Goal: Task Accomplishment & Management: Use online tool/utility

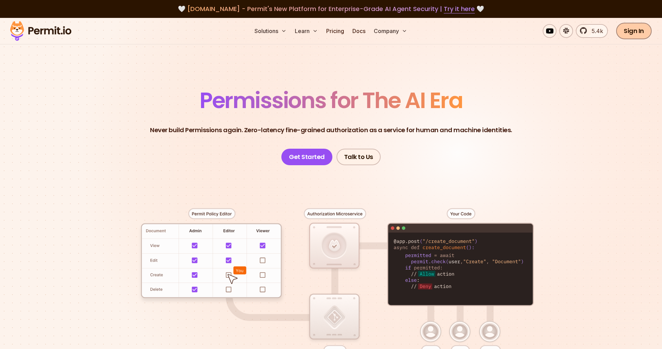
click at [626, 34] on link "Sign In" at bounding box center [633, 31] width 35 height 17
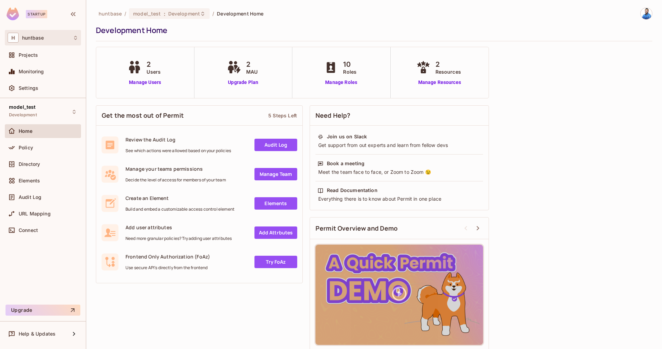
click at [18, 39] on span "H" at bounding box center [13, 38] width 11 height 10
click at [24, 110] on div at bounding box center [331, 174] width 662 height 349
click at [31, 53] on span "Projects" at bounding box center [28, 55] width 19 height 6
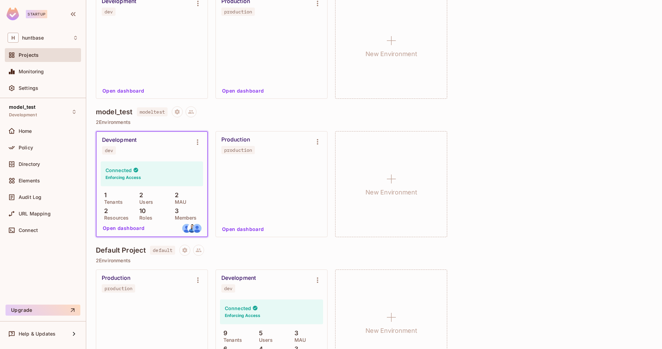
scroll to position [135, 0]
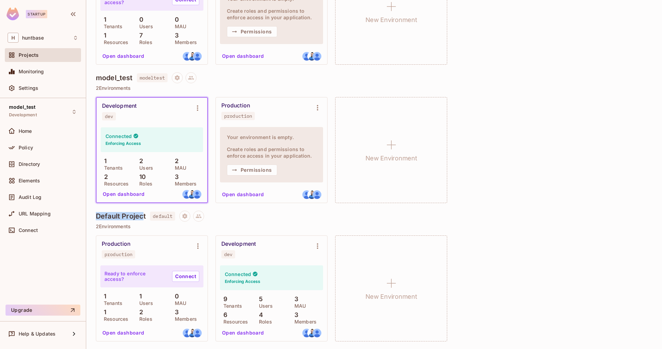
drag, startPoint x: 92, startPoint y: 215, endPoint x: 143, endPoint y: 217, distance: 51.0
click at [143, 217] on div "huntbase / Projects Projects 3 Projects 6 Environments 14 / 10 Tenants 8 Users …" at bounding box center [373, 174] width 575 height 349
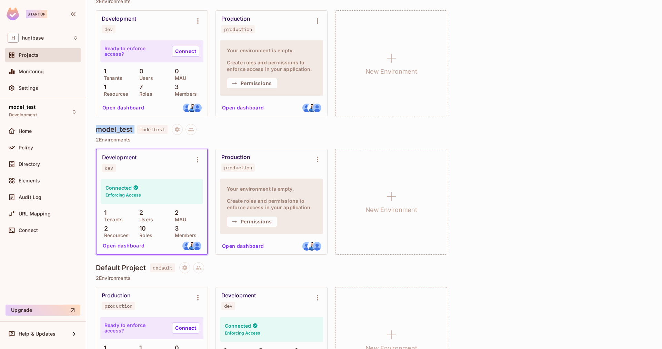
drag, startPoint x: 95, startPoint y: 128, endPoint x: 137, endPoint y: 131, distance: 41.8
click at [137, 131] on div "huntbase / Projects Projects 3 Projects 6 Environments 14 / 10 Tenants 8 Users …" at bounding box center [373, 174] width 575 height 349
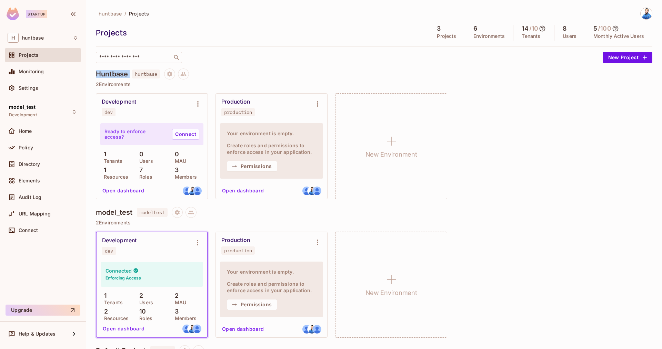
drag, startPoint x: 95, startPoint y: 75, endPoint x: 131, endPoint y: 74, distance: 36.5
click at [131, 74] on div "huntbase / Projects Projects 3 Projects 6 Environments 14 / 10 Tenants 8 Users …" at bounding box center [373, 174] width 575 height 349
click at [102, 74] on h4 "Huntbase" at bounding box center [112, 74] width 32 height 8
click at [249, 106] on div "Production production" at bounding box center [265, 108] width 89 height 18
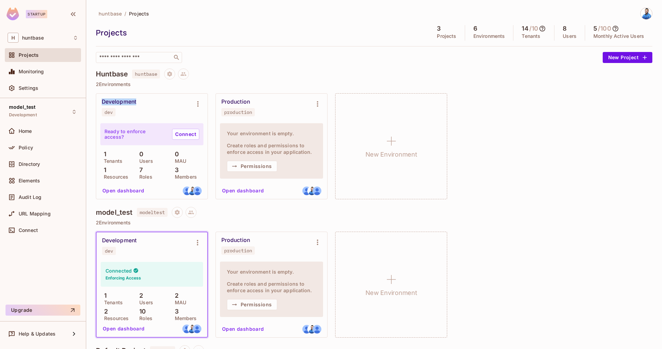
drag, startPoint x: 140, startPoint y: 103, endPoint x: 100, endPoint y: 101, distance: 40.4
click at [100, 101] on div "Development dev" at bounding box center [151, 108] width 111 height 28
drag, startPoint x: 398, startPoint y: 151, endPoint x: 450, endPoint y: 163, distance: 53.7
click at [450, 163] on div "Development dev Ready to enforce access? Connect 1 Tenants 0 Users 0 MAU 1 Reso…" at bounding box center [374, 146] width 556 height 106
click at [477, 153] on div "Development dev Ready to enforce access? Connect 1 Tenants 0 Users 0 MAU 1 Reso…" at bounding box center [374, 146] width 556 height 106
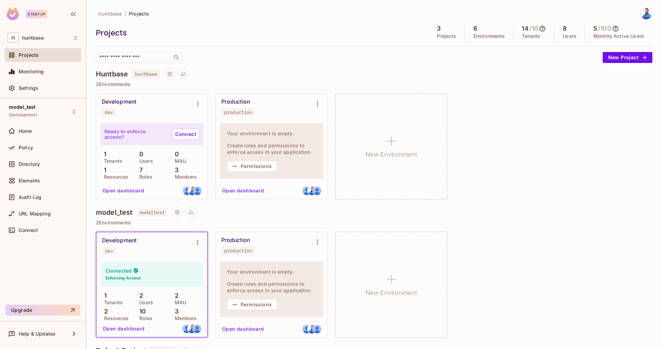
click at [125, 191] on button "Open dashboard" at bounding box center [124, 190] width 48 height 11
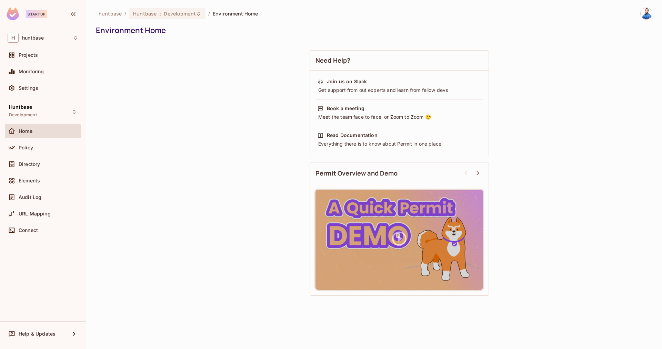
click at [29, 148] on span "Policy" at bounding box center [26, 148] width 14 height 6
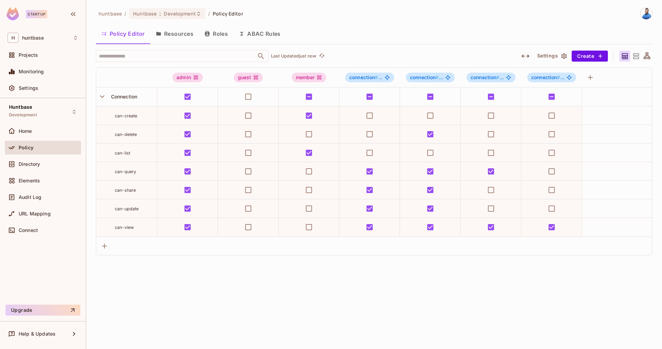
click at [638, 56] on icon at bounding box center [635, 56] width 9 height 9
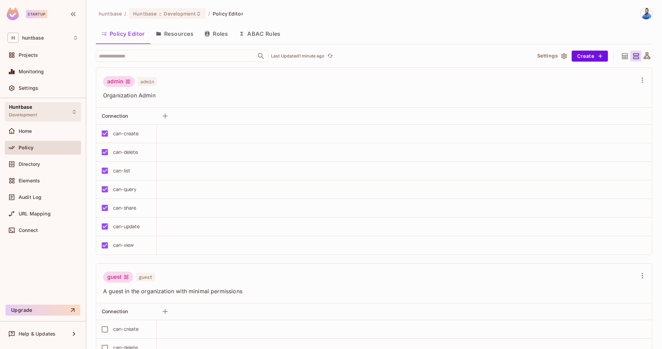
click at [38, 113] on div "Huntbase Development" at bounding box center [43, 111] width 76 height 19
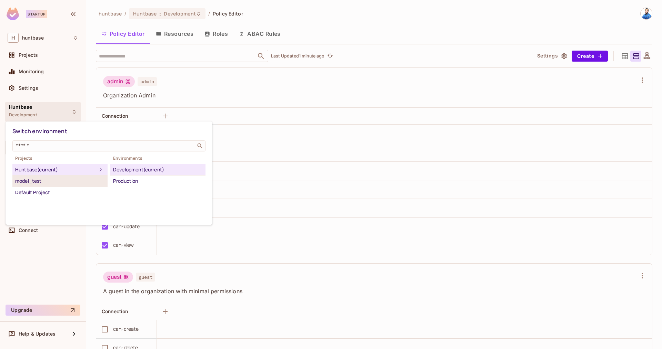
click at [32, 182] on div "model_test" at bounding box center [60, 181] width 90 height 8
click at [134, 170] on div "Development" at bounding box center [158, 170] width 90 height 8
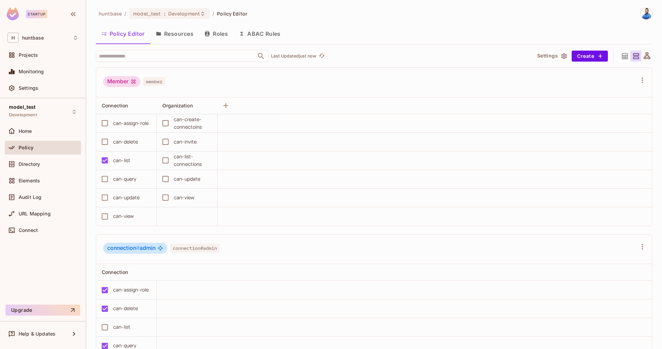
click at [172, 33] on button "Resources" at bounding box center [174, 33] width 49 height 17
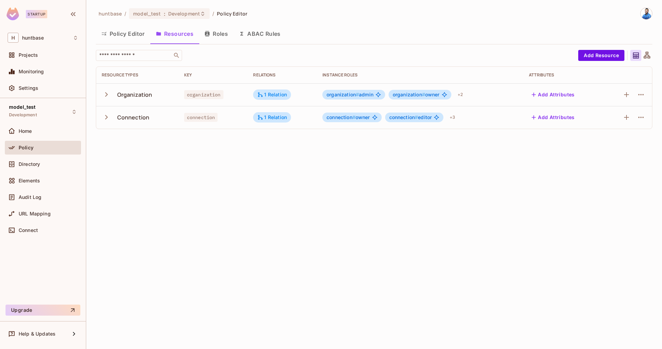
click at [104, 94] on icon "button" at bounding box center [106, 94] width 9 height 9
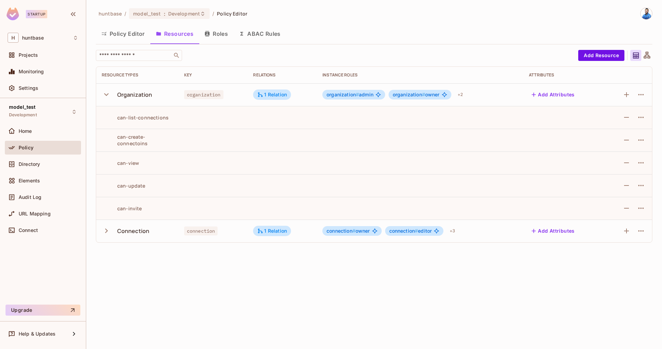
click at [104, 94] on icon "button" at bounding box center [106, 94] width 9 height 9
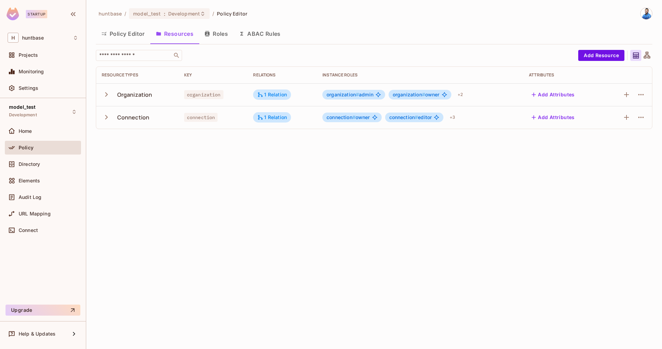
click at [108, 95] on icon "button" at bounding box center [106, 94] width 9 height 9
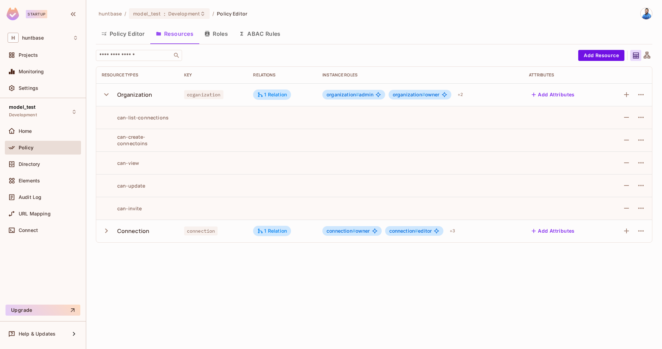
click at [108, 95] on icon "button" at bounding box center [106, 94] width 9 height 9
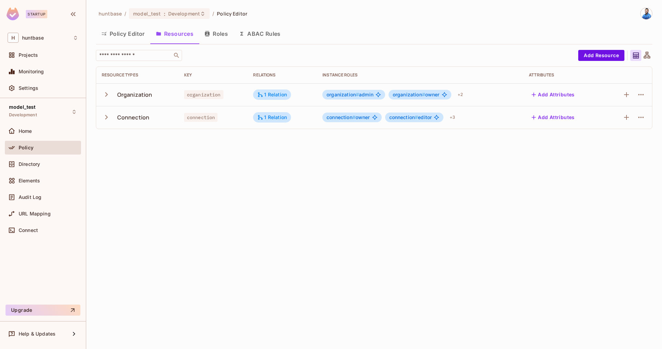
click at [105, 119] on icon "button" at bounding box center [106, 117] width 3 height 4
click at [105, 119] on icon "button" at bounding box center [106, 117] width 9 height 9
click at [105, 117] on icon "button" at bounding box center [106, 117] width 9 height 9
click at [104, 95] on icon "button" at bounding box center [106, 94] width 9 height 9
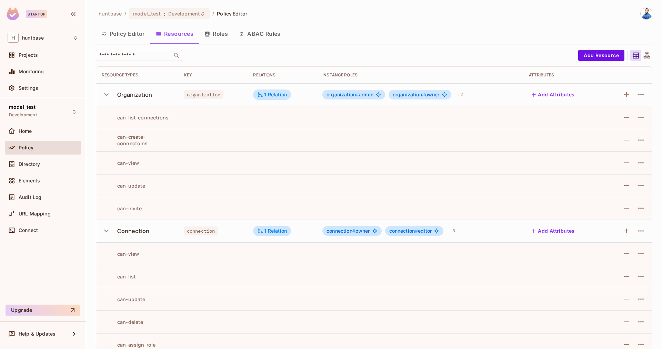
click at [109, 93] on icon "button" at bounding box center [106, 94] width 9 height 9
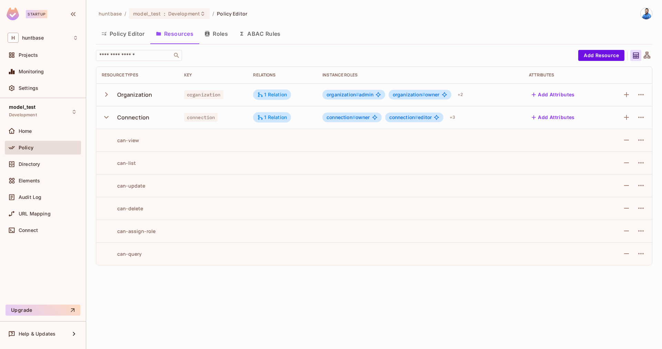
click at [108, 115] on icon "button" at bounding box center [106, 117] width 9 height 9
click at [108, 92] on icon "button" at bounding box center [106, 94] width 9 height 9
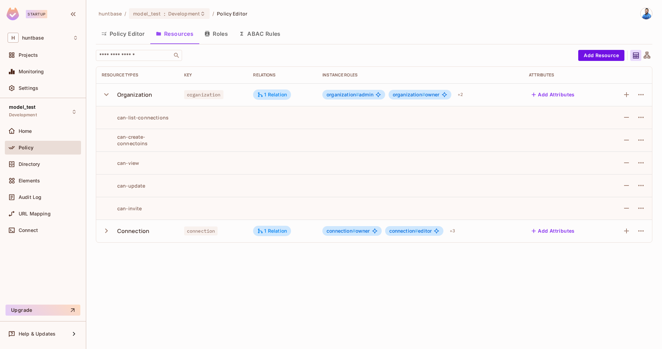
click at [108, 92] on icon "button" at bounding box center [106, 94] width 9 height 9
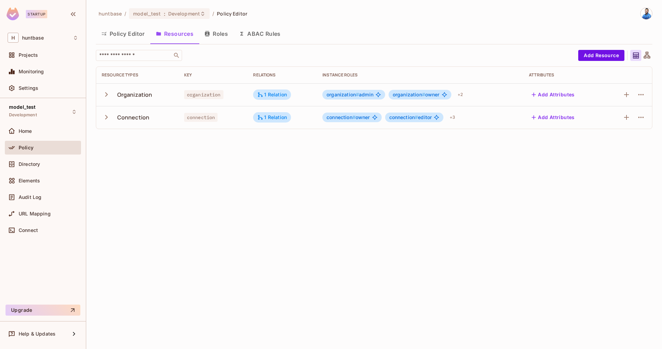
click at [107, 117] on icon "button" at bounding box center [106, 117] width 3 height 4
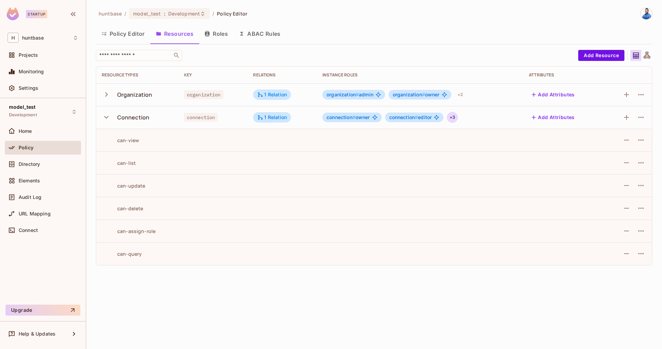
click at [453, 118] on div "+ 3" at bounding box center [452, 117] width 11 height 11
drag, startPoint x: 503, startPoint y: 155, endPoint x: 500, endPoint y: 163, distance: 8.5
click at [502, 160] on div "connection # viewer connection # admin connection # creator" at bounding box center [487, 154] width 78 height 57
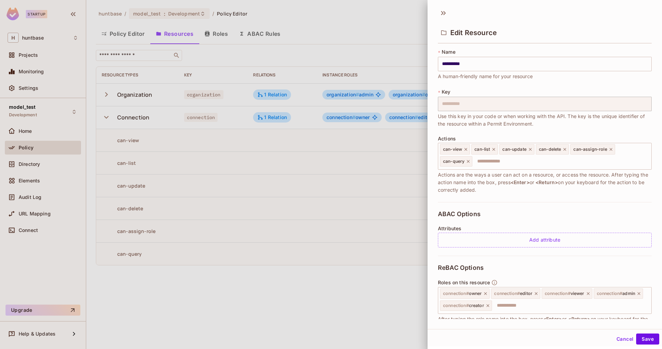
drag, startPoint x: 500, startPoint y: 163, endPoint x: 492, endPoint y: 170, distance: 10.8
click at [495, 174] on span "Actions are the ways a user can act on a resource, or access the resource. Afte…" at bounding box center [545, 182] width 214 height 23
click at [304, 113] on div at bounding box center [331, 174] width 662 height 349
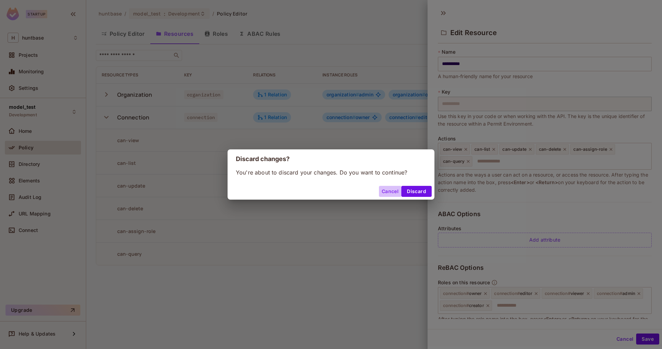
click at [391, 189] on button "Cancel" at bounding box center [390, 191] width 22 height 11
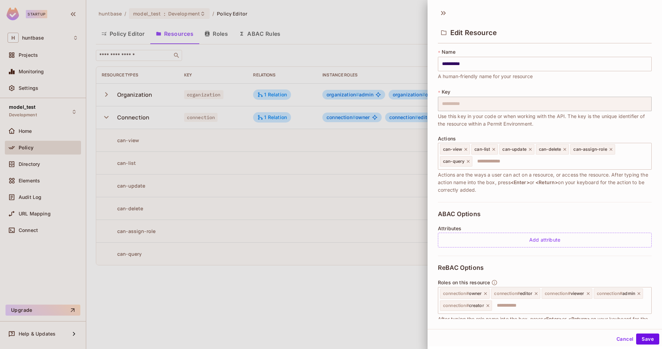
click at [330, 68] on div at bounding box center [331, 174] width 662 height 349
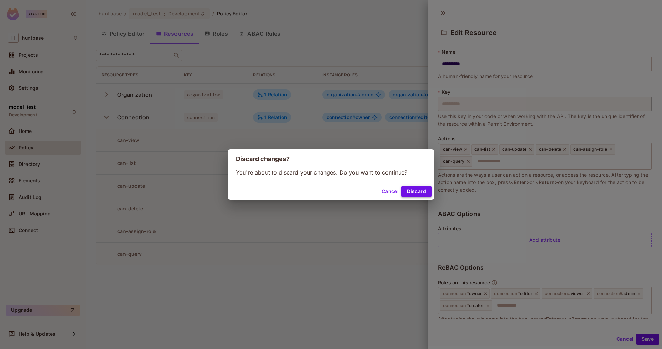
click at [415, 186] on button "Discard" at bounding box center [416, 191] width 30 height 11
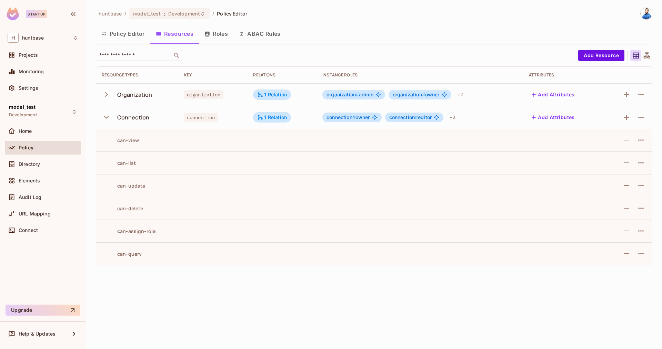
click at [103, 115] on icon "button" at bounding box center [106, 117] width 9 height 9
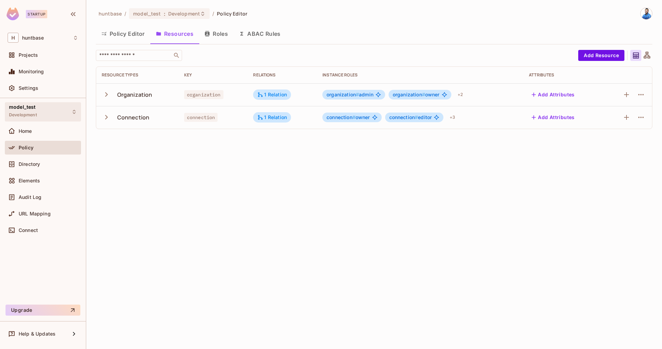
click at [29, 108] on span "model_test" at bounding box center [22, 107] width 27 height 6
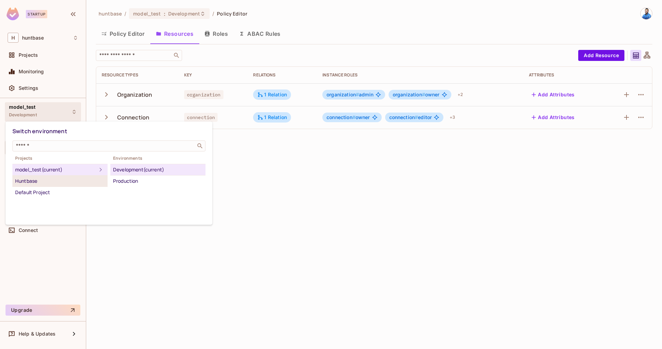
click at [61, 179] on div "Huntbase" at bounding box center [60, 181] width 90 height 8
click at [133, 167] on div "Development" at bounding box center [158, 170] width 90 height 8
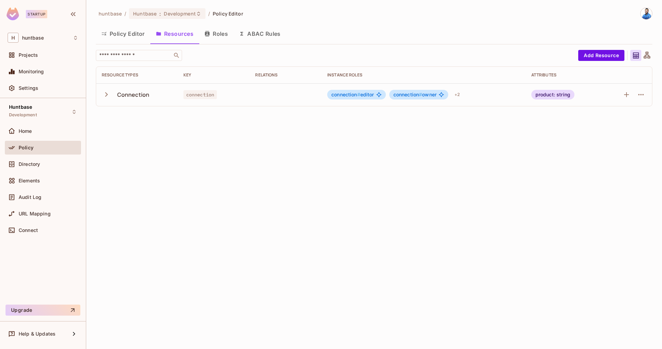
click at [108, 96] on icon "button" at bounding box center [106, 94] width 9 height 9
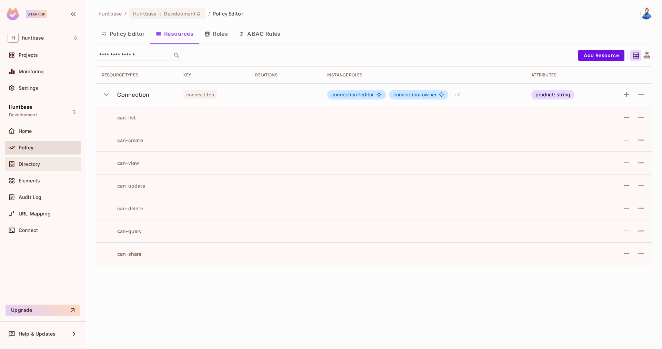
click at [40, 162] on span "Directory" at bounding box center [29, 165] width 21 height 6
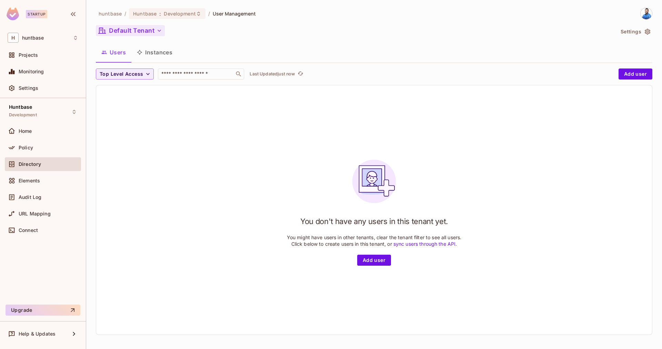
click at [124, 32] on button "Default Tenant" at bounding box center [130, 30] width 69 height 11
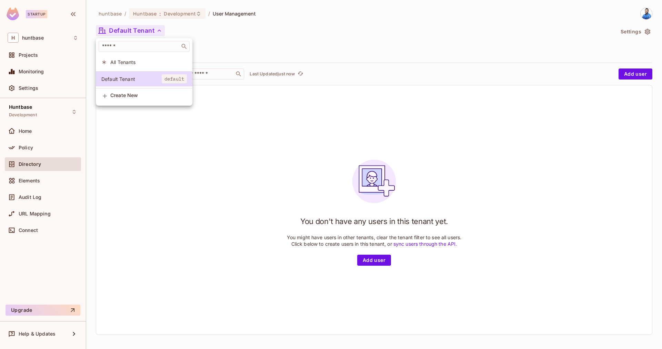
click at [172, 138] on div at bounding box center [331, 174] width 662 height 349
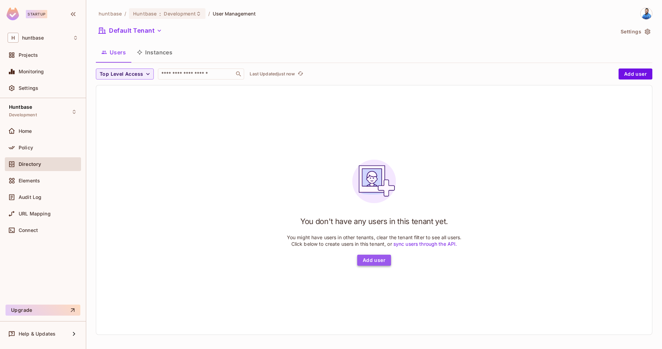
click at [380, 259] on button "Add user" at bounding box center [374, 260] width 34 height 11
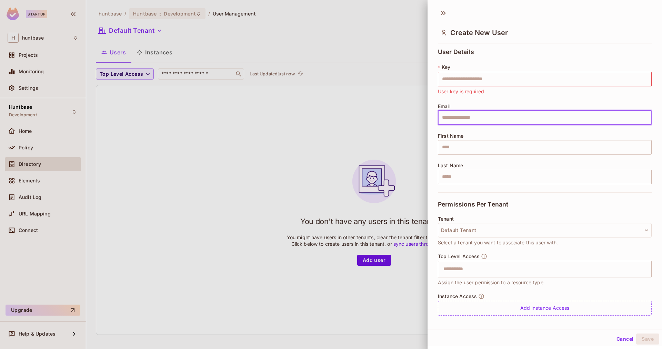
click at [452, 121] on input "text" at bounding box center [545, 118] width 214 height 14
click at [443, 114] on input "text" at bounding box center [545, 118] width 214 height 14
click at [458, 114] on input "text" at bounding box center [545, 118] width 214 height 14
click at [445, 105] on span "Email" at bounding box center [444, 107] width 13 height 6
click at [458, 80] on input "text" at bounding box center [545, 79] width 214 height 14
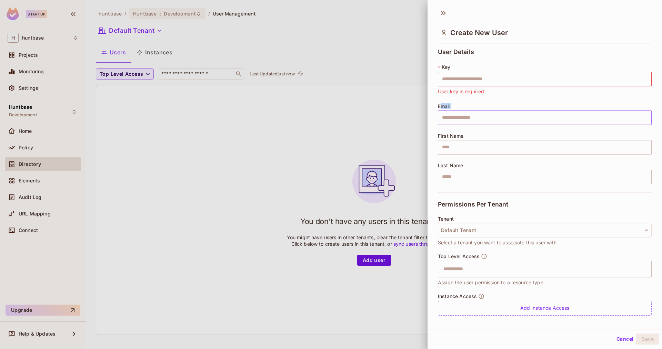
drag, startPoint x: 439, startPoint y: 105, endPoint x: 460, endPoint y: 123, distance: 26.9
click at [461, 119] on div "Email ​" at bounding box center [545, 114] width 214 height 21
click at [441, 109] on span "Email" at bounding box center [444, 107] width 13 height 6
drag, startPoint x: 432, startPoint y: 103, endPoint x: 536, endPoint y: 204, distance: 145.7
click at [534, 205] on div "User Details * Key ​ User key is required Email ​ First Name ​ Last Name ​ Perm…" at bounding box center [544, 183] width 234 height 274
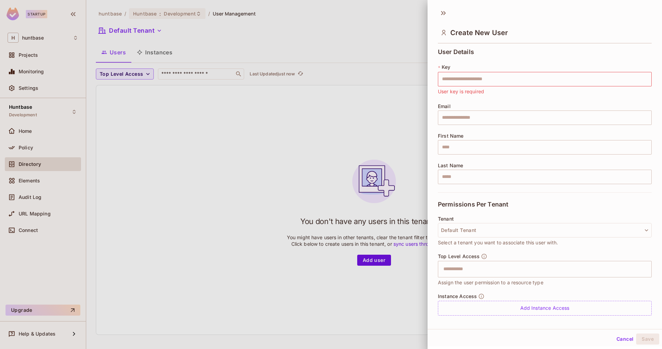
click at [455, 99] on div "User Details * Key ​ User key is required Email ​ First Name ​ Last Name ​" at bounding box center [545, 121] width 214 height 144
click at [453, 74] on input "text" at bounding box center [545, 79] width 214 height 14
click at [463, 103] on div "User Details * Key ​ User key is required Email ​ First Name ​ Last Name ​" at bounding box center [545, 121] width 214 height 144
click at [483, 143] on input "text" at bounding box center [545, 147] width 214 height 14
click at [472, 120] on input "text" at bounding box center [545, 118] width 214 height 14
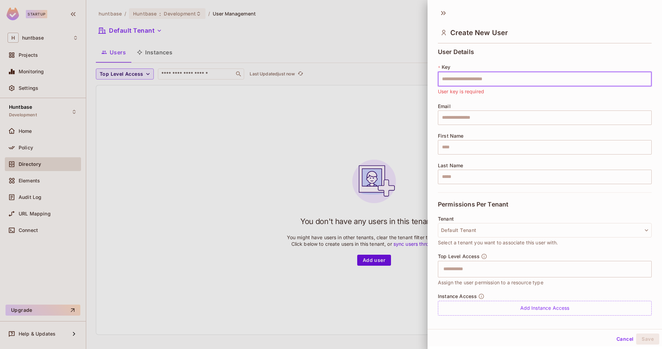
drag, startPoint x: 443, startPoint y: 81, endPoint x: 531, endPoint y: 76, distance: 87.3
click at [531, 76] on input "text" at bounding box center [545, 79] width 214 height 14
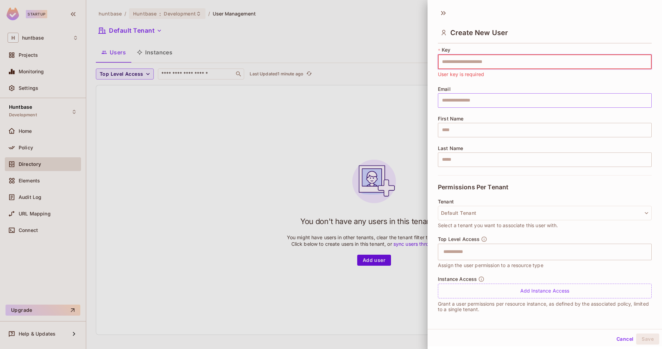
click at [459, 100] on input "text" at bounding box center [545, 100] width 214 height 14
drag, startPoint x: 480, startPoint y: 184, endPoint x: 439, endPoint y: 106, distance: 87.8
click at [480, 184] on span "Permissions Per Tenant" at bounding box center [473, 187] width 70 height 7
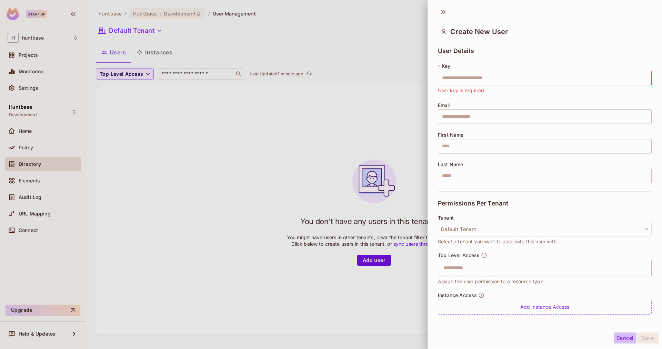
click at [623, 339] on button "Cancel" at bounding box center [624, 338] width 22 height 11
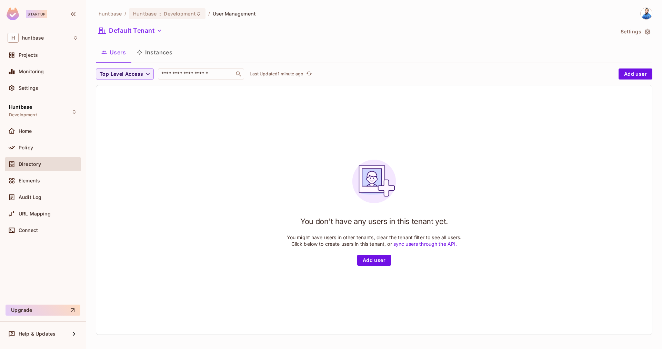
click at [153, 50] on button "Instances" at bounding box center [154, 52] width 47 height 17
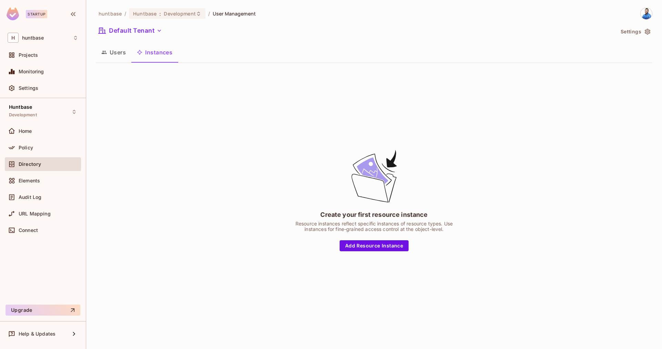
click at [101, 50] on icon "button" at bounding box center [104, 53] width 6 height 6
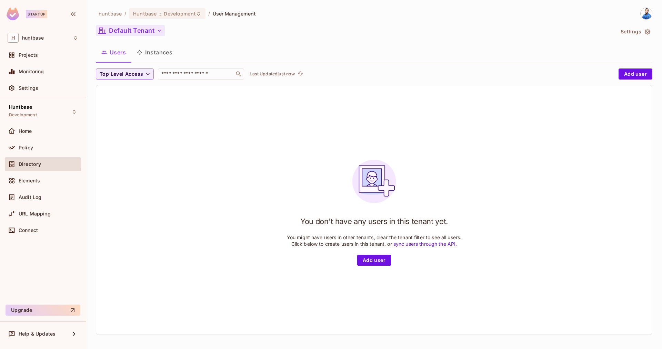
click at [128, 34] on button "Default Tenant" at bounding box center [130, 30] width 69 height 11
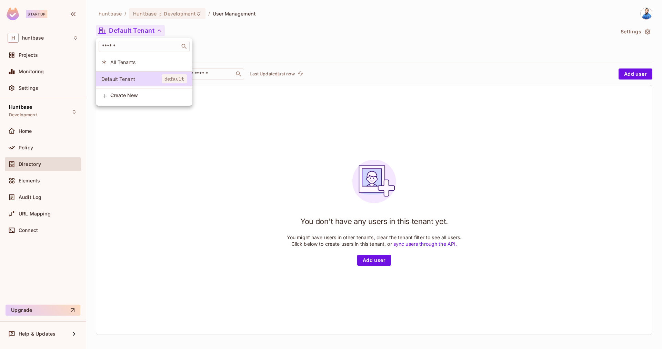
click at [163, 175] on div at bounding box center [331, 174] width 662 height 349
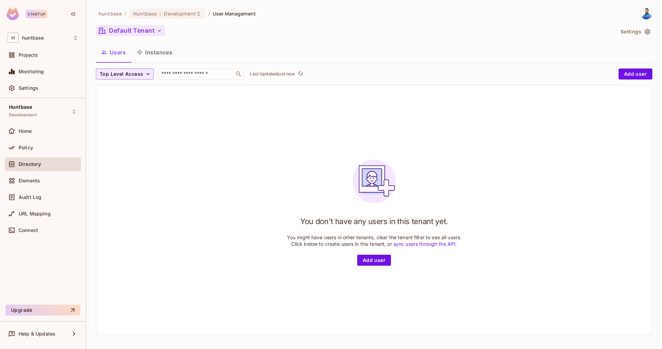
click at [123, 31] on button "Default Tenant" at bounding box center [130, 30] width 69 height 11
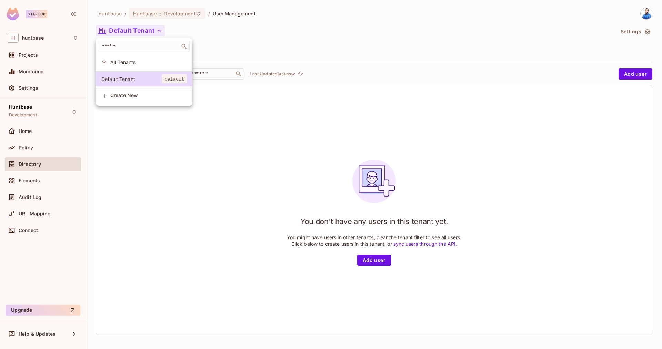
drag, startPoint x: 166, startPoint y: 148, endPoint x: 115, endPoint y: 140, distance: 51.9
click at [166, 149] on div at bounding box center [331, 174] width 662 height 349
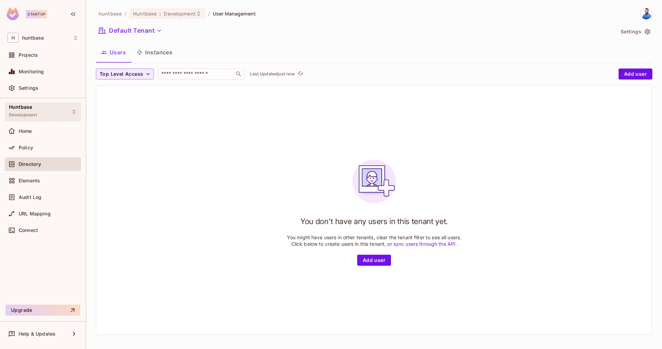
click at [32, 112] on div "Huntbase Development" at bounding box center [23, 111] width 28 height 15
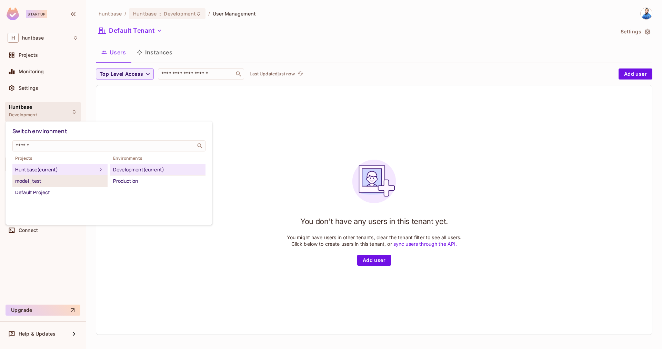
click at [66, 184] on div "model_test" at bounding box center [60, 181] width 90 height 8
click at [133, 171] on div "Development" at bounding box center [158, 170] width 90 height 8
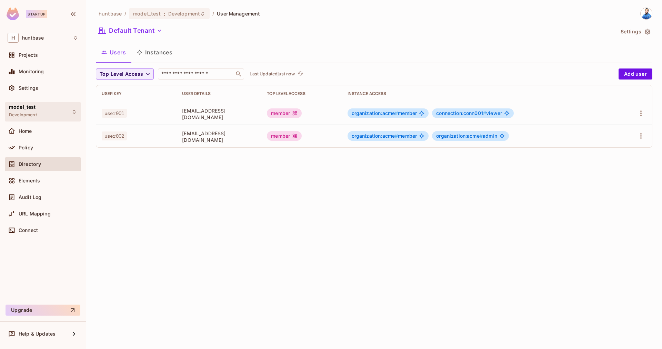
click at [44, 115] on div "model_test Development" at bounding box center [43, 111] width 76 height 19
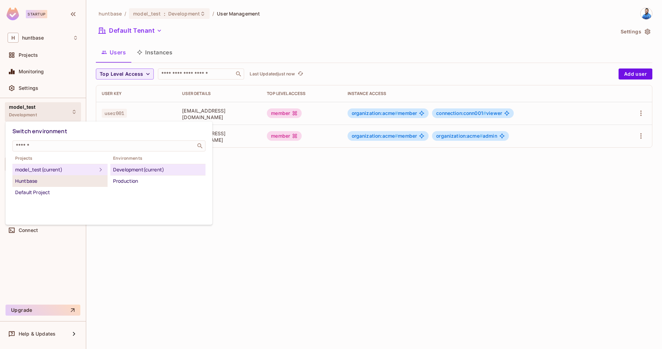
click at [76, 181] on div "Huntbase" at bounding box center [60, 181] width 90 height 8
click at [130, 170] on div "Development" at bounding box center [158, 170] width 90 height 8
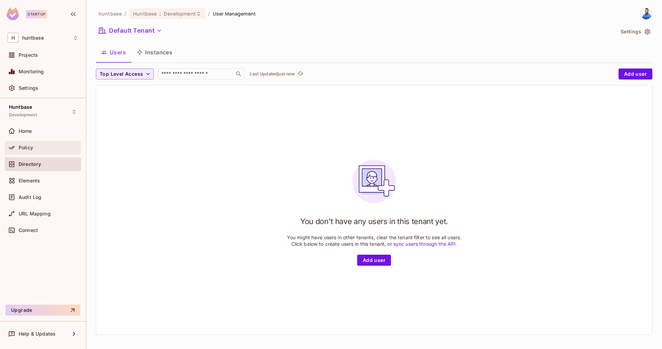
click at [34, 141] on div "Policy" at bounding box center [43, 148] width 76 height 14
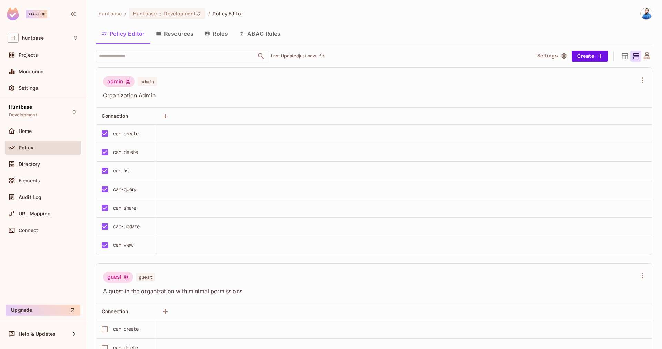
click at [176, 31] on button "Resources" at bounding box center [174, 33] width 49 height 17
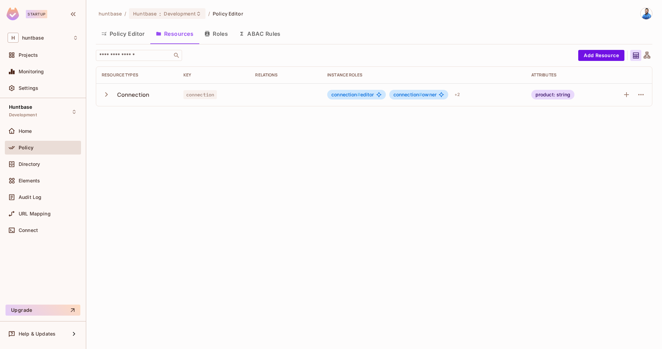
click at [110, 33] on button "Policy Editor" at bounding box center [123, 33] width 54 height 17
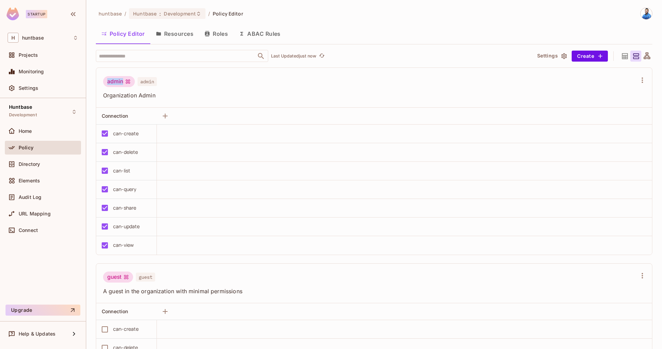
drag, startPoint x: 107, startPoint y: 82, endPoint x: 123, endPoint y: 81, distance: 15.6
click at [123, 81] on div "admin" at bounding box center [119, 81] width 32 height 11
click at [223, 28] on button "Roles" at bounding box center [216, 33] width 34 height 17
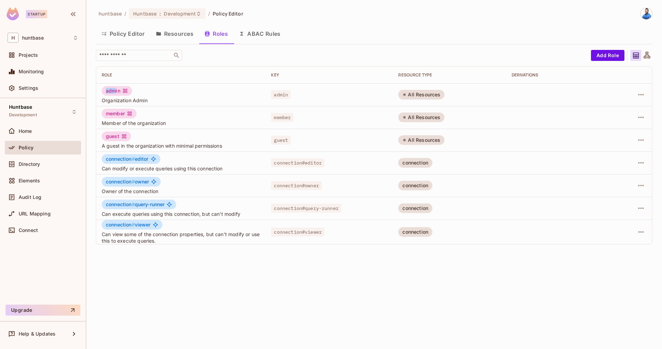
drag, startPoint x: 114, startPoint y: 89, endPoint x: 119, endPoint y: 101, distance: 13.1
click at [119, 91] on div "admin" at bounding box center [117, 91] width 30 height 10
click at [110, 114] on div "member" at bounding box center [119, 114] width 35 height 10
click at [109, 133] on div "guest" at bounding box center [116, 137] width 29 height 10
drag, startPoint x: 102, startPoint y: 101, endPoint x: 143, endPoint y: 108, distance: 41.6
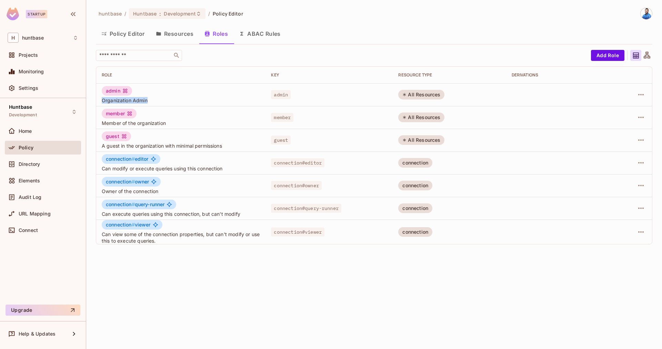
click at [150, 103] on span "Organization Admin" at bounding box center [181, 100] width 158 height 7
drag, startPoint x: 104, startPoint y: 121, endPoint x: 173, endPoint y: 121, distance: 69.3
click at [174, 121] on span "Member of the organization" at bounding box center [181, 123] width 158 height 7
drag, startPoint x: 101, startPoint y: 147, endPoint x: 199, endPoint y: 146, distance: 97.5
click at [199, 146] on span "A guest in the organization with minimal permissions" at bounding box center [181, 146] width 158 height 7
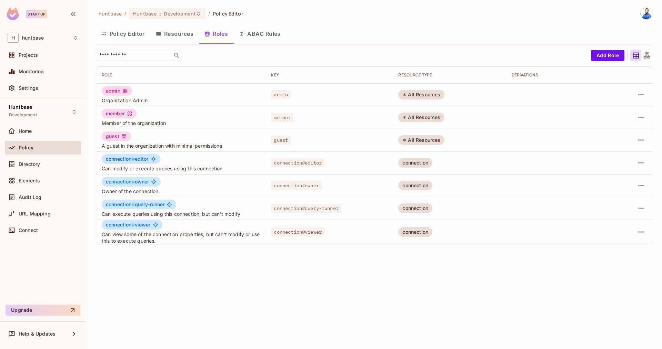
click at [159, 149] on td "guest A guest in the organization with minimal permissions" at bounding box center [180, 140] width 169 height 23
drag, startPoint x: 104, startPoint y: 90, endPoint x: 111, endPoint y: 104, distance: 15.3
click at [119, 90] on div "admin" at bounding box center [117, 91] width 30 height 10
drag, startPoint x: 121, startPoint y: 113, endPoint x: 115, endPoint y: 133, distance: 21.0
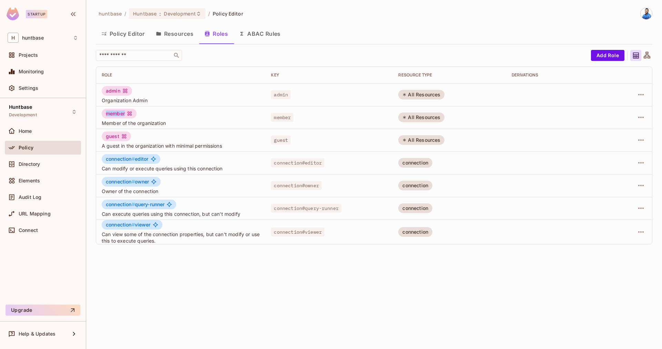
click at [130, 114] on div "member" at bounding box center [119, 114] width 35 height 10
drag, startPoint x: 103, startPoint y: 137, endPoint x: 140, endPoint y: 155, distance: 40.5
click at [119, 137] on div "guest" at bounding box center [116, 137] width 29 height 10
click at [114, 94] on div "admin" at bounding box center [117, 91] width 30 height 10
click at [170, 142] on div "guest A guest in the organization with minimal permissions" at bounding box center [181, 141] width 158 height 18
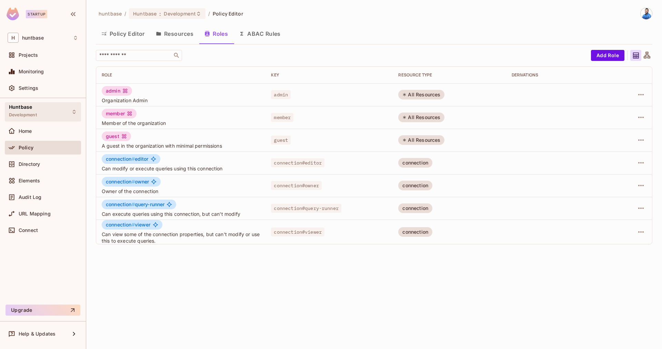
click at [25, 112] on div "Huntbase Development" at bounding box center [23, 111] width 28 height 15
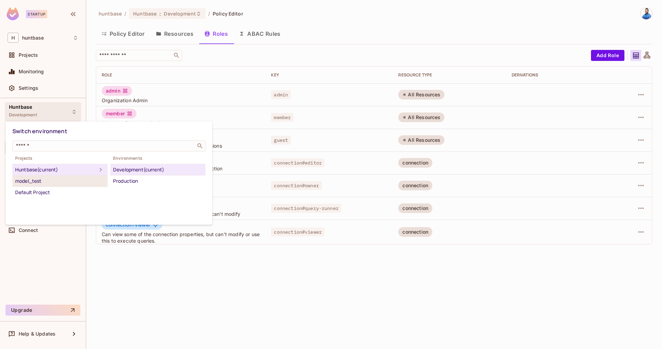
click at [45, 178] on div "model_test" at bounding box center [60, 181] width 90 height 8
click at [137, 172] on div "Development" at bounding box center [158, 170] width 90 height 8
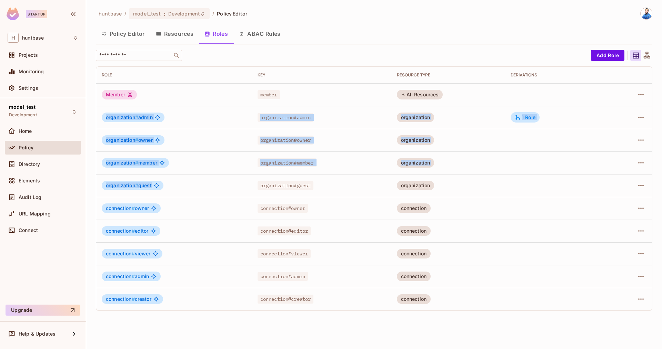
drag, startPoint x: 105, startPoint y: 115, endPoint x: 188, endPoint y: 180, distance: 105.5
click at [188, 180] on tbody "Member member All Resources organization # admin organization#admin organizatio…" at bounding box center [373, 196] width 555 height 227
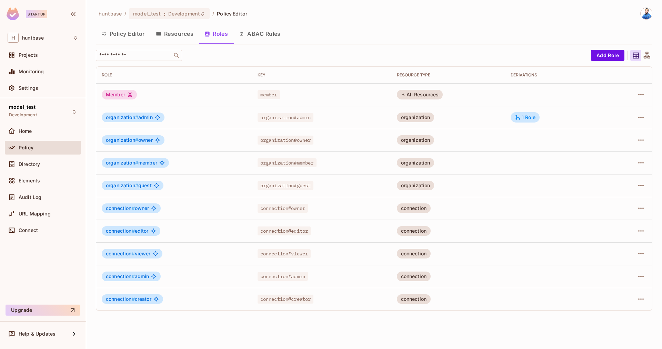
click at [198, 176] on td "organization # guest" at bounding box center [174, 185] width 156 height 23
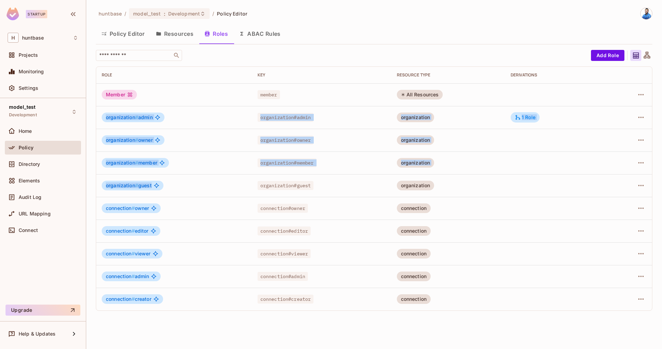
drag, startPoint x: 105, startPoint y: 118, endPoint x: 176, endPoint y: 186, distance: 98.7
click at [176, 186] on tbody "Member member All Resources organization # admin organization#admin organizatio…" at bounding box center [373, 196] width 555 height 227
click at [142, 118] on span "organization # admin" at bounding box center [129, 118] width 47 height 6
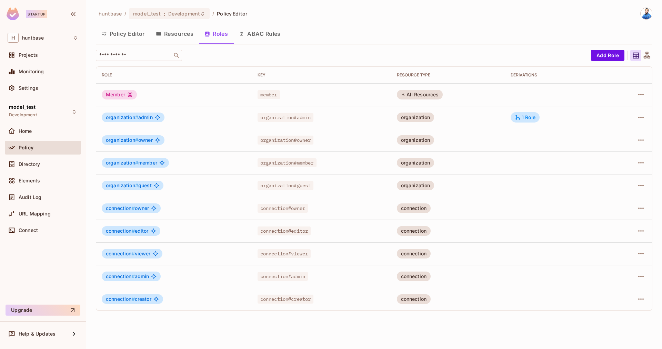
click at [145, 142] on span "organization # owner" at bounding box center [129, 140] width 47 height 6
click at [150, 164] on span "organization # member" at bounding box center [131, 163] width 51 height 6
drag, startPoint x: 103, startPoint y: 139, endPoint x: 162, endPoint y: 138, distance: 59.3
click at [162, 138] on div "organization # owner" at bounding box center [133, 140] width 63 height 10
click at [141, 142] on span "organization # owner" at bounding box center [129, 140] width 47 height 6
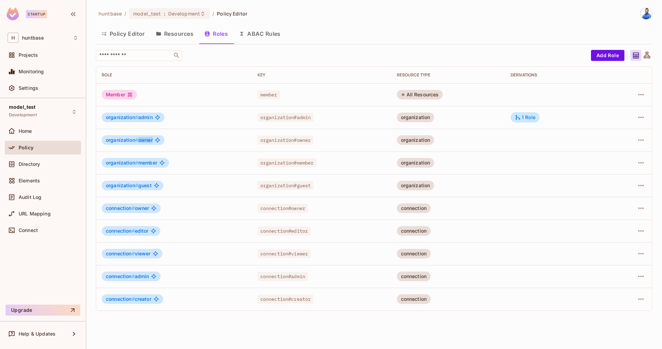
click at [141, 142] on span "organization # owner" at bounding box center [129, 140] width 47 height 6
click at [136, 176] on td "organization # guest" at bounding box center [174, 185] width 156 height 23
drag, startPoint x: 106, startPoint y: 142, endPoint x: 155, endPoint y: 140, distance: 49.0
click at [155, 140] on div "organization # owner" at bounding box center [133, 140] width 63 height 10
click at [644, 140] on icon "button" at bounding box center [640, 140] width 8 height 8
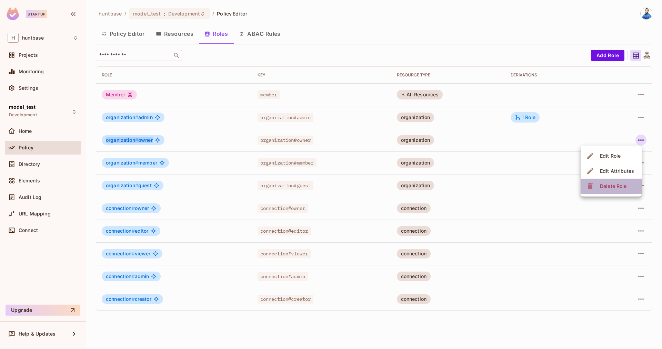
click at [611, 186] on div "Delete Role" at bounding box center [613, 186] width 27 height 7
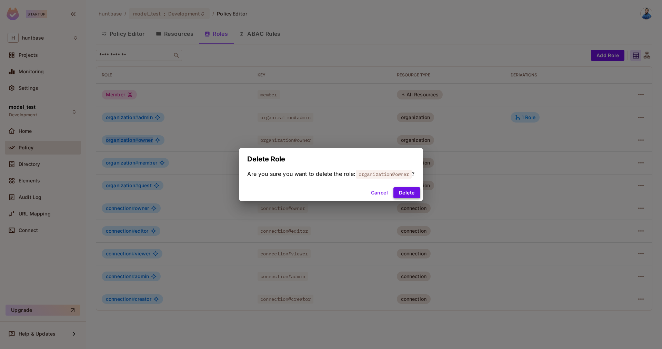
click at [408, 188] on button "Delete" at bounding box center [406, 192] width 27 height 11
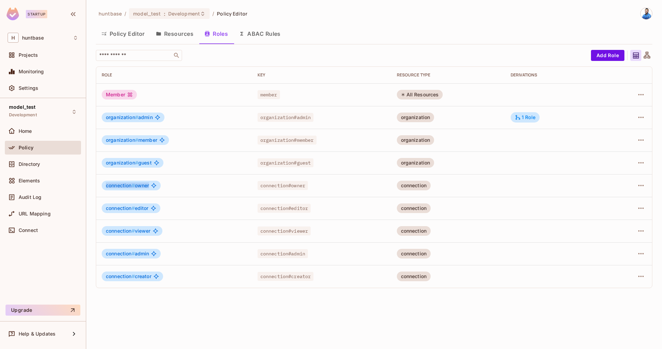
drag, startPoint x: 105, startPoint y: 186, endPoint x: 152, endPoint y: 186, distance: 46.9
click at [152, 186] on div "connection # owner" at bounding box center [131, 186] width 59 height 10
click at [201, 194] on td "connection # owner" at bounding box center [174, 185] width 156 height 23
drag, startPoint x: 109, startPoint y: 185, endPoint x: 140, endPoint y: 211, distance: 40.8
click at [161, 186] on div "connection # owner" at bounding box center [131, 186] width 59 height 10
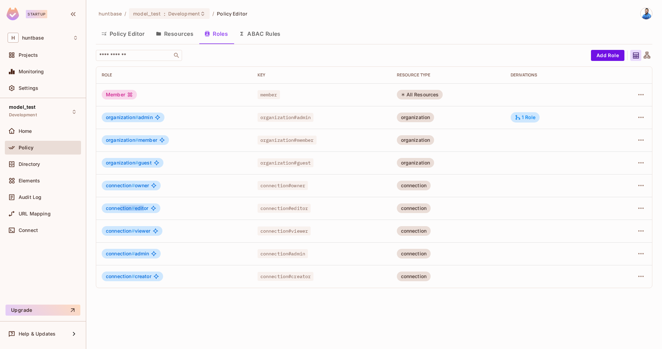
drag, startPoint x: 120, startPoint y: 208, endPoint x: 114, endPoint y: 239, distance: 32.2
click at [144, 209] on span "connection # editor" at bounding box center [127, 209] width 43 height 6
click at [639, 275] on icon "button" at bounding box center [640, 277] width 8 height 8
click at [616, 324] on div "Delete Role" at bounding box center [613, 322] width 27 height 7
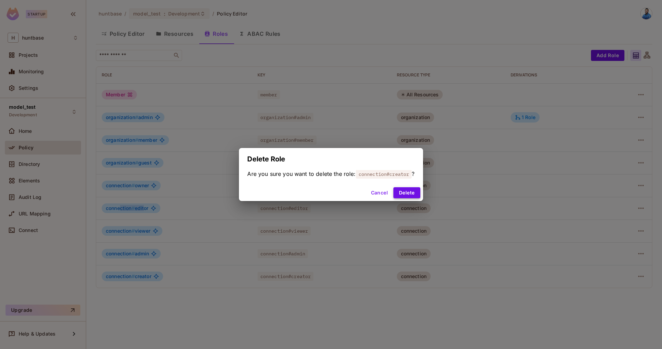
click at [413, 191] on button "Delete" at bounding box center [406, 192] width 27 height 11
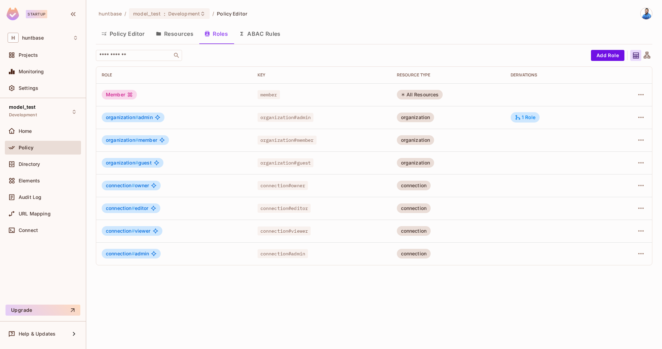
click at [123, 30] on button "Policy Editor" at bounding box center [123, 33] width 54 height 17
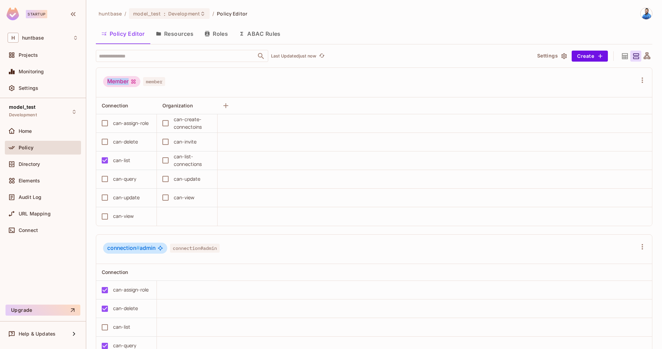
drag, startPoint x: 109, startPoint y: 81, endPoint x: 134, endPoint y: 81, distance: 25.2
click at [134, 81] on div "Member" at bounding box center [121, 81] width 37 height 11
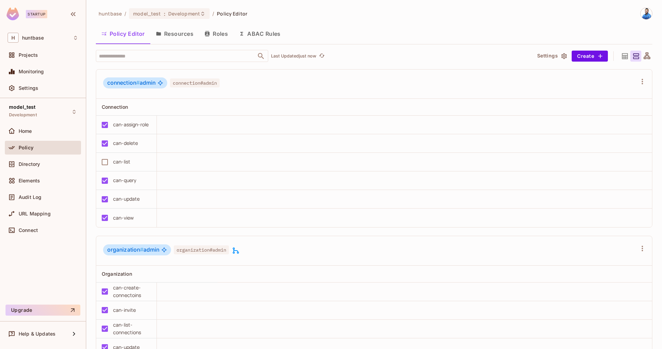
scroll to position [164, 0]
drag, startPoint x: 108, startPoint y: 84, endPoint x: 156, endPoint y: 83, distance: 48.2
click at [155, 83] on span "connection # admin" at bounding box center [131, 84] width 48 height 7
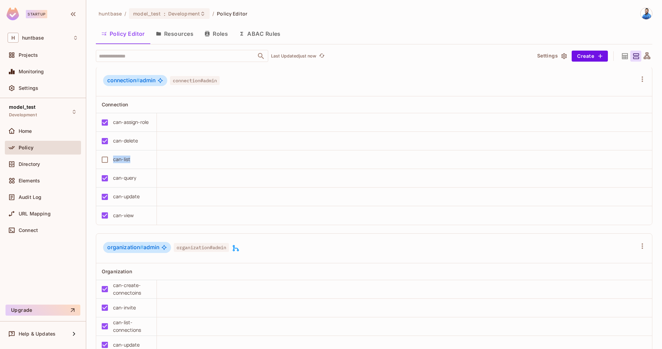
drag, startPoint x: 139, startPoint y: 159, endPoint x: 113, endPoint y: 158, distance: 25.9
click at [113, 158] on div "can-list" at bounding box center [124, 160] width 53 height 14
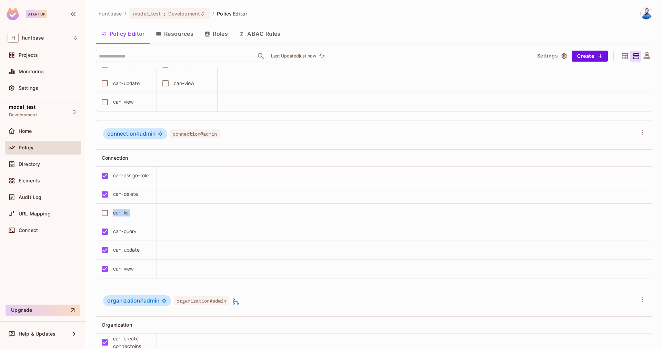
scroll to position [116, 0]
drag, startPoint x: 124, startPoint y: 131, endPoint x: 134, endPoint y: 131, distance: 10.0
click at [134, 131] on span "connection #" at bounding box center [123, 132] width 32 height 7
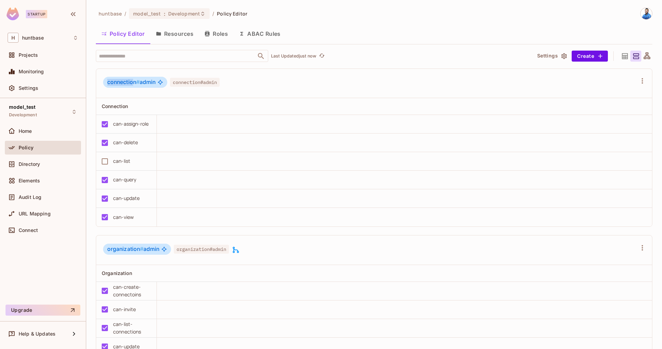
scroll to position [213, 0]
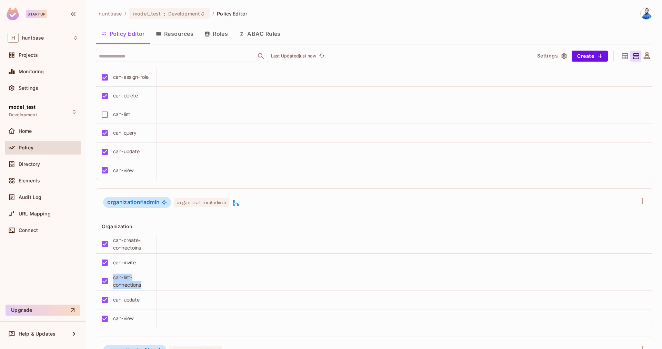
drag, startPoint x: 144, startPoint y: 287, endPoint x: 113, endPoint y: 279, distance: 31.8
click at [113, 279] on div "can-list-connections" at bounding box center [132, 281] width 38 height 15
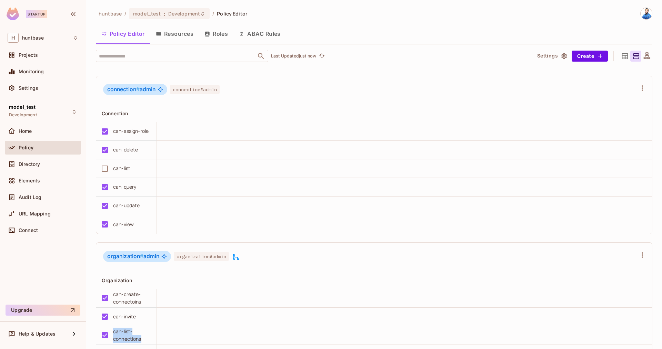
scroll to position [156, 0]
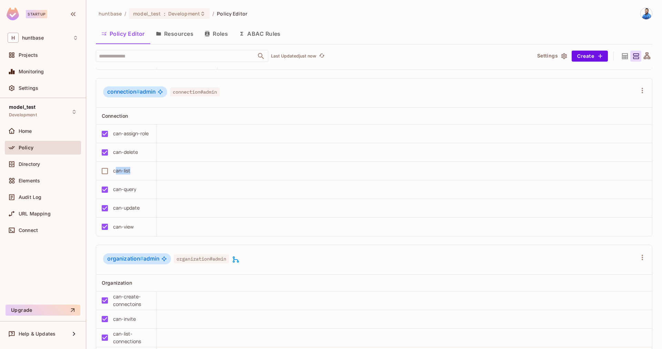
drag, startPoint x: 115, startPoint y: 170, endPoint x: 218, endPoint y: 167, distance: 102.7
click at [212, 171] on tr "can-list" at bounding box center [373, 171] width 555 height 19
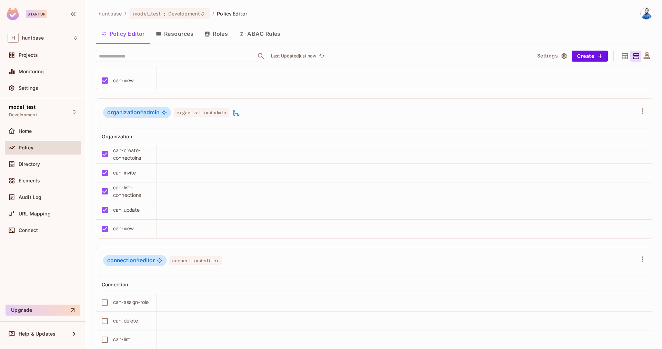
scroll to position [309, 0]
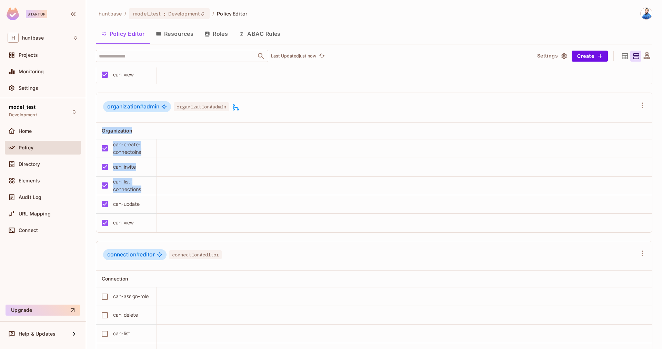
drag, startPoint x: 100, startPoint y: 130, endPoint x: 144, endPoint y: 186, distance: 71.1
click at [144, 186] on table "Organization can-create-connectoins can-invite can-list-connections can-update …" at bounding box center [373, 178] width 555 height 110
click at [136, 168] on div "can-invite" at bounding box center [124, 167] width 53 height 14
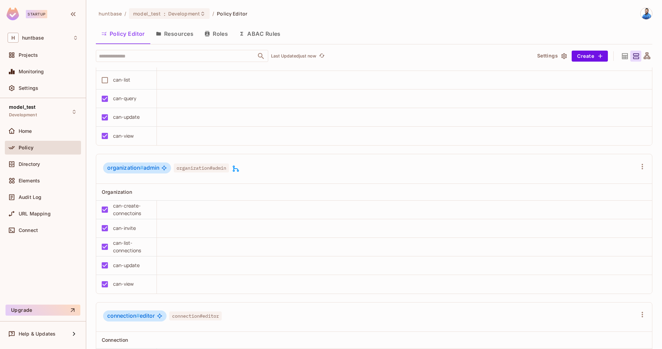
scroll to position [243, 0]
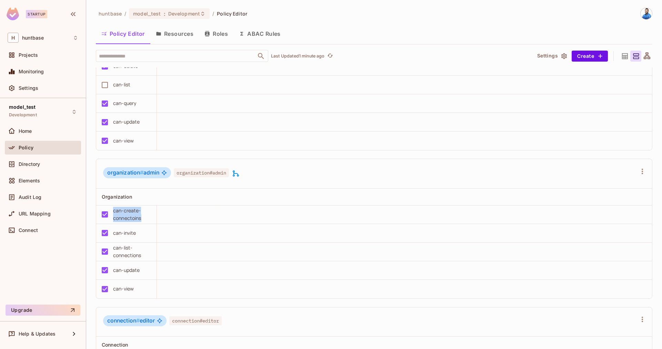
drag, startPoint x: 134, startPoint y: 217, endPoint x: 112, endPoint y: 213, distance: 22.9
click at [112, 213] on td "can-create-connectoins" at bounding box center [126, 215] width 61 height 19
click at [138, 216] on div "can-create-connectoins" at bounding box center [132, 214] width 38 height 15
click at [109, 208] on div "can-create-connectoins" at bounding box center [124, 214] width 53 height 15
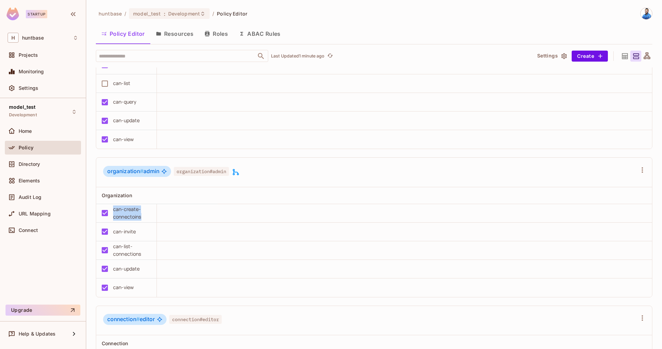
click at [140, 219] on div "can-create-connectoins" at bounding box center [132, 213] width 38 height 15
drag, startPoint x: 143, startPoint y: 216, endPoint x: 112, endPoint y: 208, distance: 32.2
click at [112, 208] on div "can-create-connectoins" at bounding box center [124, 213] width 53 height 15
click at [129, 216] on div "can-create-connectoins" at bounding box center [132, 212] width 38 height 15
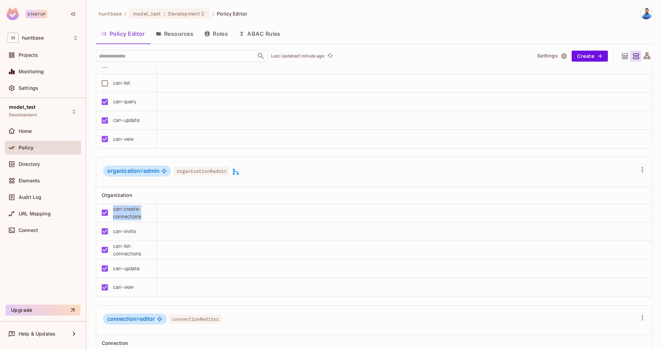
drag, startPoint x: 114, startPoint y: 209, endPoint x: 144, endPoint y: 216, distance: 30.8
click at [144, 216] on div "can-create-connectoins" at bounding box center [132, 212] width 38 height 15
click at [133, 215] on div "can-create-connectoins" at bounding box center [132, 212] width 38 height 15
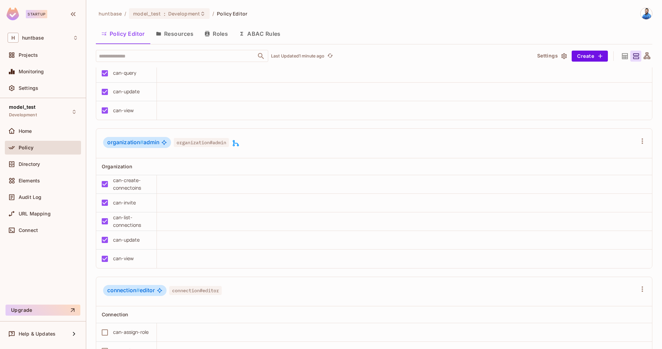
scroll to position [273, 0]
drag, startPoint x: 112, startPoint y: 202, endPoint x: 139, endPoint y: 204, distance: 27.0
click at [139, 204] on div "can-invite" at bounding box center [124, 202] width 53 height 14
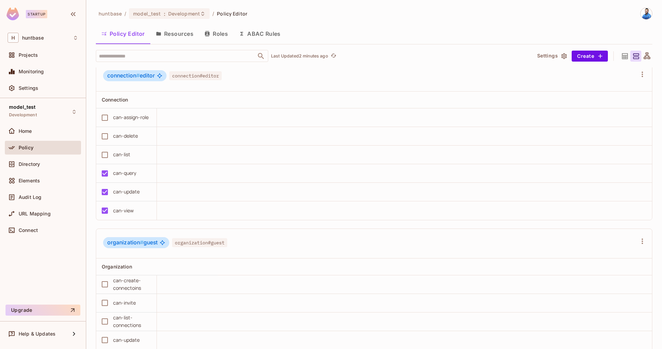
scroll to position [488, 0]
drag, startPoint x: 140, startPoint y: 175, endPoint x: 112, endPoint y: 174, distance: 27.9
click at [112, 174] on div "can-query" at bounding box center [124, 173] width 53 height 14
click at [30, 110] on span "model_test" at bounding box center [22, 107] width 27 height 6
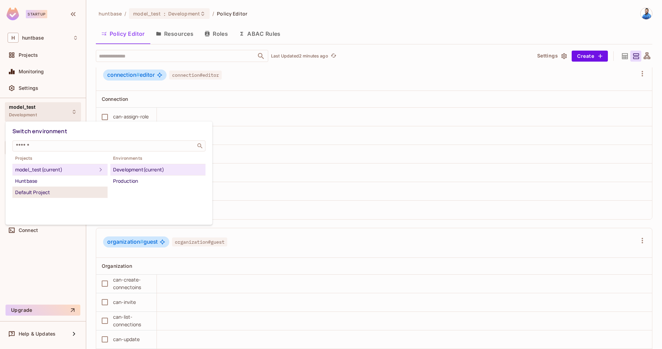
click at [56, 194] on div "Default Project" at bounding box center [60, 192] width 90 height 8
click at [50, 178] on div "Huntbase" at bounding box center [60, 181] width 90 height 8
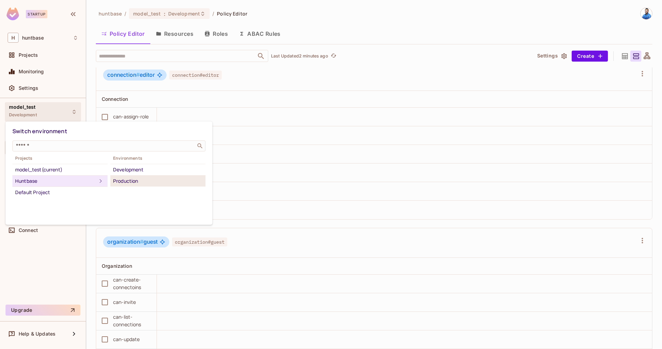
click at [134, 184] on div "Production" at bounding box center [158, 181] width 90 height 8
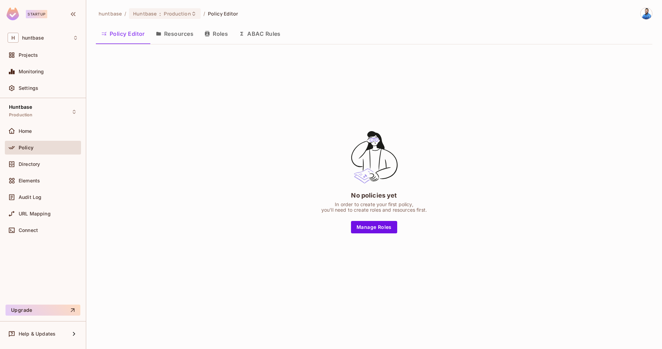
click at [176, 31] on button "Resources" at bounding box center [174, 33] width 49 height 17
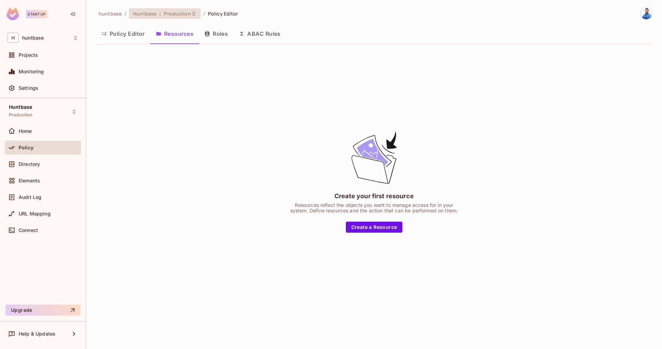
click at [172, 15] on span "Production" at bounding box center [177, 13] width 27 height 7
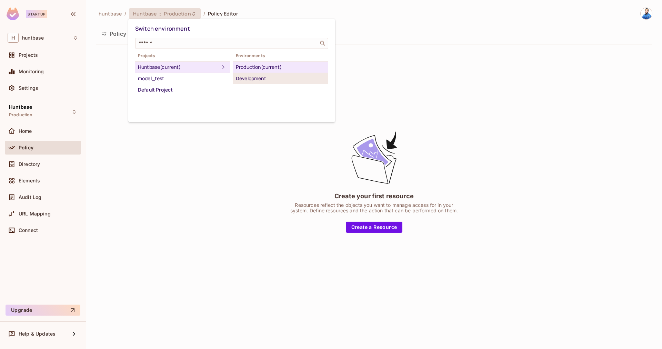
click at [249, 77] on div "Development" at bounding box center [281, 78] width 90 height 8
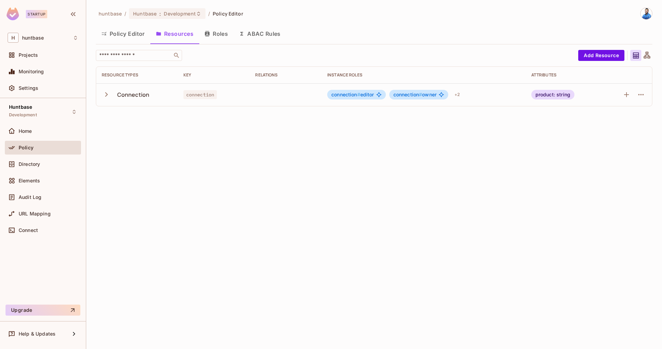
click at [106, 91] on icon "button" at bounding box center [106, 94] width 9 height 9
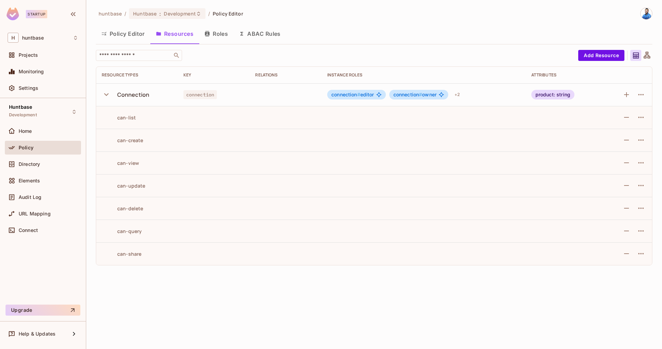
click at [127, 32] on button "Policy Editor" at bounding box center [123, 33] width 54 height 17
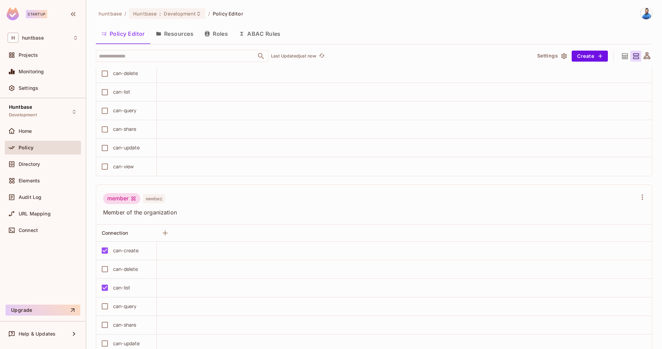
scroll to position [276, 0]
click at [183, 35] on button "Resources" at bounding box center [174, 33] width 49 height 17
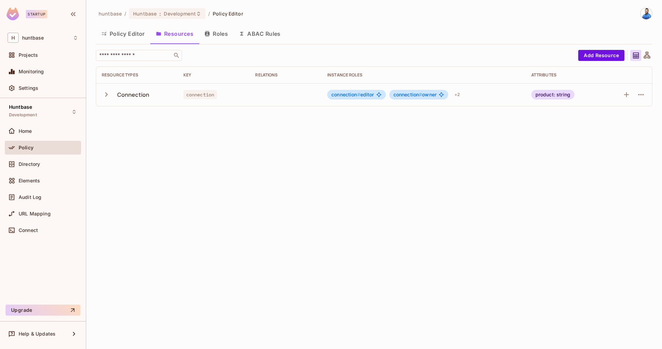
click at [108, 89] on button "button" at bounding box center [108, 94] width 12 height 15
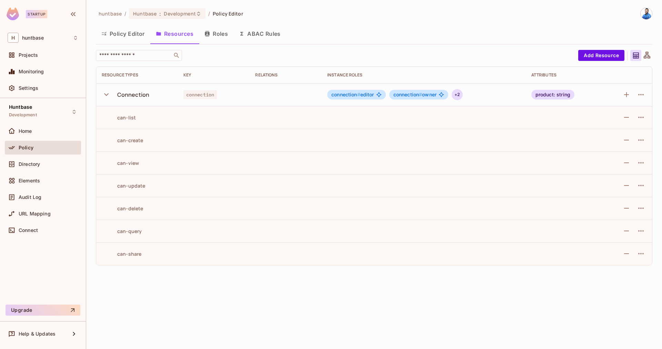
click at [458, 96] on div "+ 2" at bounding box center [456, 94] width 11 height 11
click at [310, 77] on div at bounding box center [331, 174] width 662 height 349
click at [459, 95] on div "+ 2" at bounding box center [456, 94] width 11 height 11
click at [359, 93] on div at bounding box center [331, 174] width 662 height 349
click at [460, 95] on div "+ 2" at bounding box center [456, 94] width 11 height 11
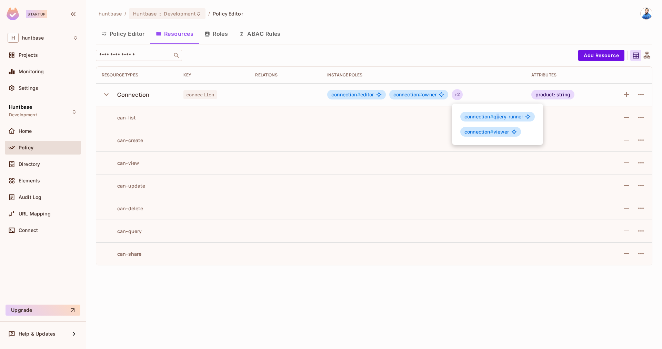
click at [498, 116] on span "connection # query-runner" at bounding box center [493, 117] width 59 height 6
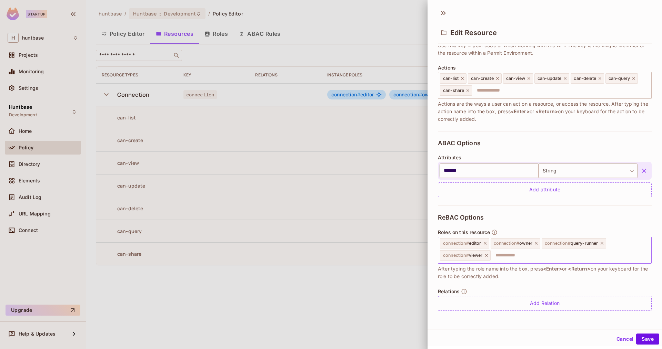
scroll to position [1, 0]
click at [636, 78] on icon at bounding box center [633, 77] width 5 height 5
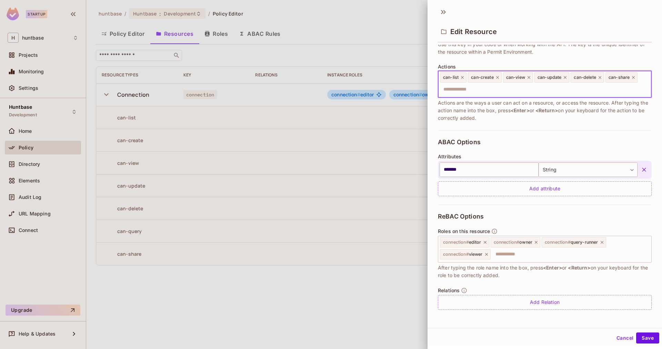
click at [519, 95] on input "text" at bounding box center [543, 90] width 209 height 14
type input "********"
type input "*******"
click at [603, 243] on icon at bounding box center [601, 243] width 3 height 3
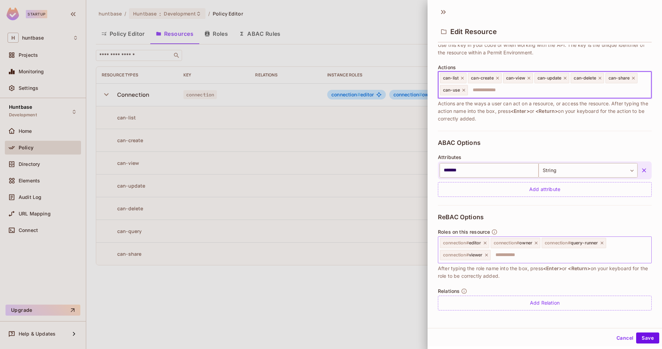
scroll to position [61, 0]
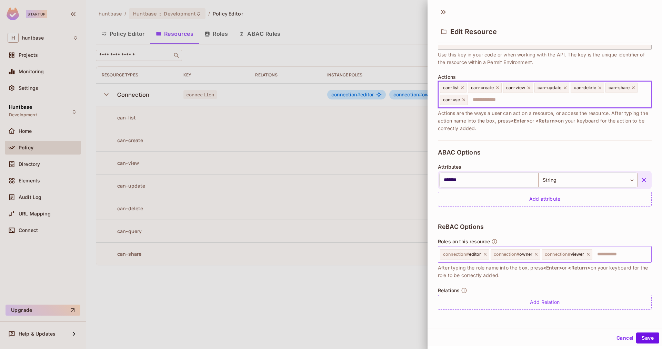
click at [605, 256] on input "text" at bounding box center [620, 255] width 55 height 14
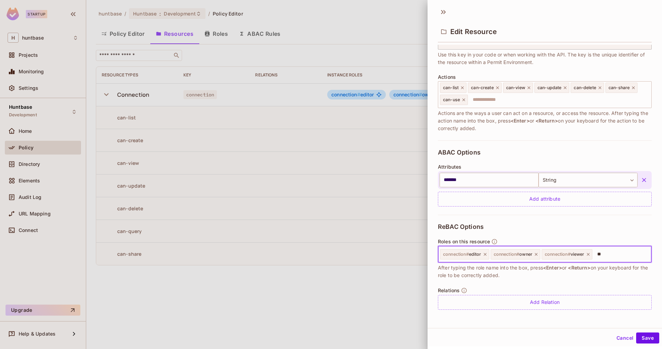
type input "*"
click at [620, 333] on button "Cancel" at bounding box center [624, 338] width 22 height 11
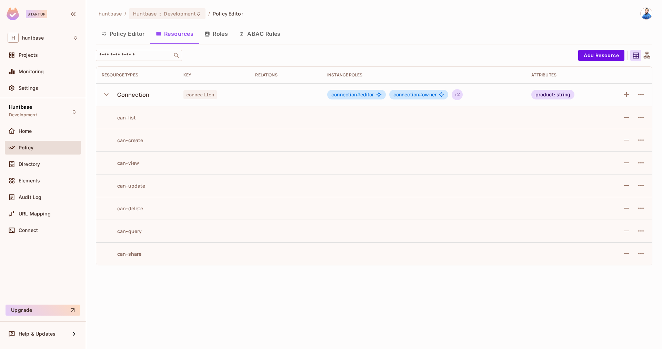
click at [459, 95] on div "+ 2" at bounding box center [456, 94] width 11 height 11
click at [643, 97] on div at bounding box center [331, 174] width 662 height 349
click at [643, 97] on icon "button" at bounding box center [640, 95] width 8 height 8
click at [615, 121] on div "Edit Resource" at bounding box center [610, 122] width 32 height 7
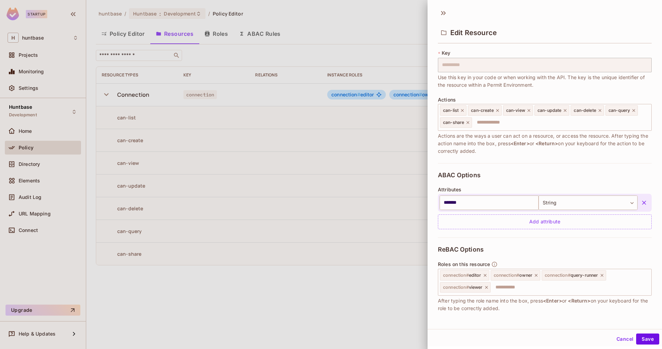
scroll to position [42, 0]
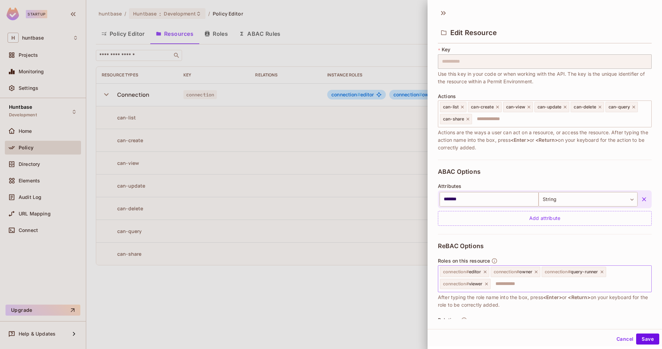
click at [601, 284] on input "text" at bounding box center [569, 284] width 157 height 14
drag, startPoint x: 572, startPoint y: 273, endPoint x: 597, endPoint y: 270, distance: 25.0
click at [597, 270] on span "connection # query-runner" at bounding box center [570, 272] width 53 height 6
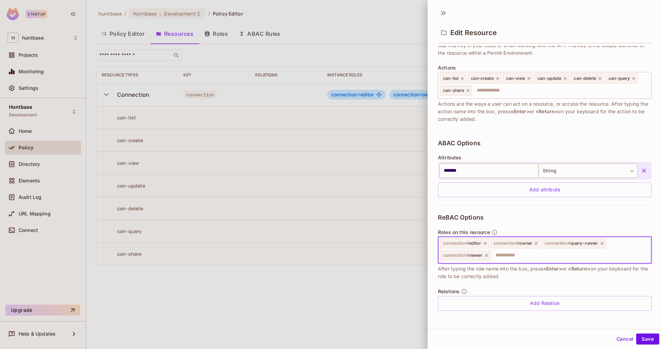
scroll to position [1, 0]
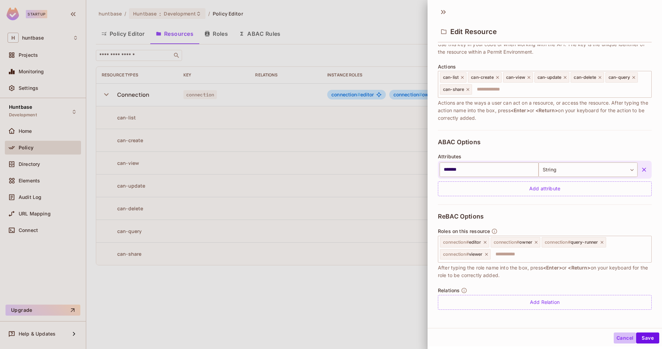
click at [622, 337] on button "Cancel" at bounding box center [624, 338] width 22 height 11
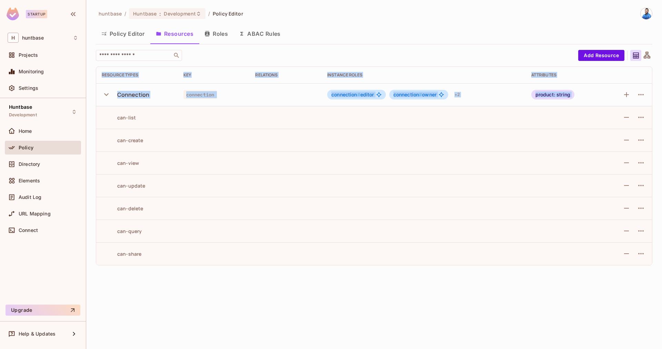
drag, startPoint x: 113, startPoint y: 114, endPoint x: 133, endPoint y: 262, distance: 149.1
click at [166, 275] on div "huntbase / Huntbase : Development / Policy Editor Policy Editor Resources Roles…" at bounding box center [373, 174] width 575 height 349
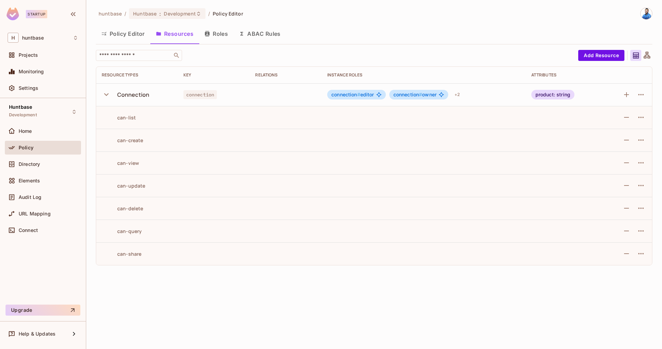
click at [129, 260] on td "can-share" at bounding box center [137, 254] width 82 height 23
click at [127, 117] on div "can-list" at bounding box center [119, 117] width 34 height 7
click at [130, 134] on td "can-create" at bounding box center [137, 140] width 82 height 23
drag, startPoint x: 132, startPoint y: 164, endPoint x: 137, endPoint y: 193, distance: 29.2
click at [132, 164] on div "can-view" at bounding box center [120, 163] width 37 height 7
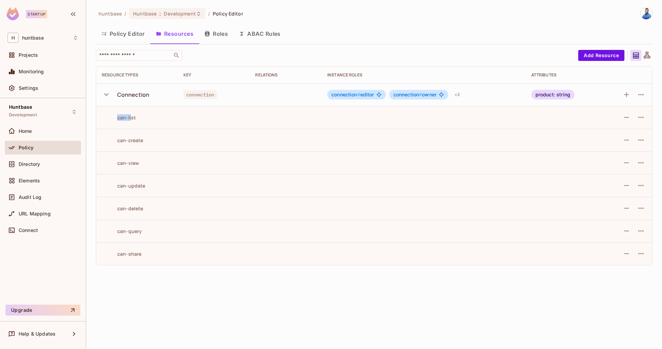
drag, startPoint x: 117, startPoint y: 118, endPoint x: 132, endPoint y: 119, distance: 14.8
click at [132, 119] on div "can-list" at bounding box center [119, 117] width 34 height 7
drag, startPoint x: 123, startPoint y: 138, endPoint x: 146, endPoint y: 211, distance: 76.3
click at [145, 211] on tbody "Connection connection connection # editor connection # owner + 2 product: strin…" at bounding box center [373, 174] width 555 height 182
drag, startPoint x: 142, startPoint y: 231, endPoint x: 113, endPoint y: 232, distance: 29.0
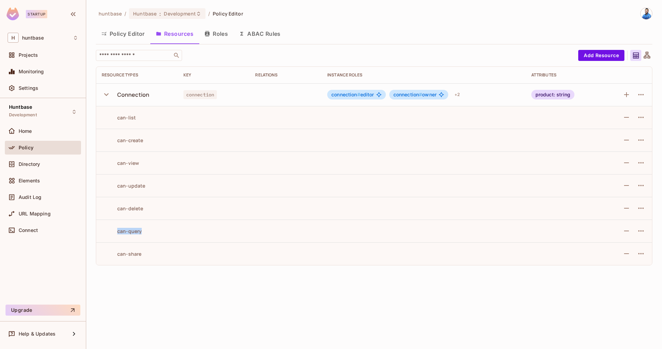
click at [112, 231] on div "can-query" at bounding box center [137, 231] width 71 height 7
drag, startPoint x: 147, startPoint y: 254, endPoint x: 117, endPoint y: 253, distance: 30.0
click at [117, 253] on div "can-share" at bounding box center [137, 254] width 71 height 7
click at [134, 254] on div "can-share" at bounding box center [122, 254] width 40 height 7
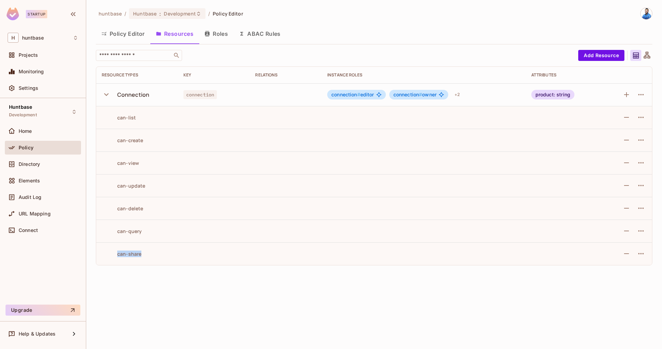
click at [134, 254] on div "can-share" at bounding box center [122, 254] width 40 height 7
click at [123, 257] on td "can-share" at bounding box center [137, 254] width 82 height 23
click at [136, 35] on button "Policy Editor" at bounding box center [123, 33] width 54 height 17
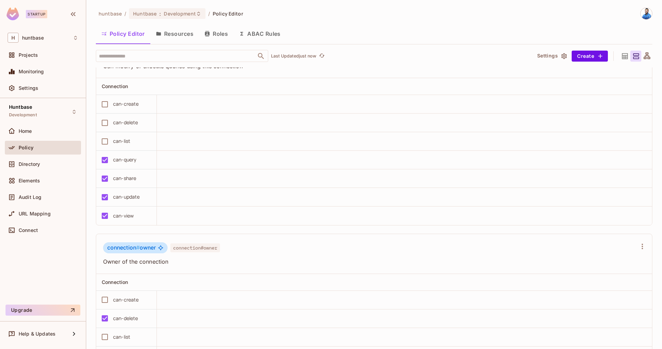
scroll to position [614, 0]
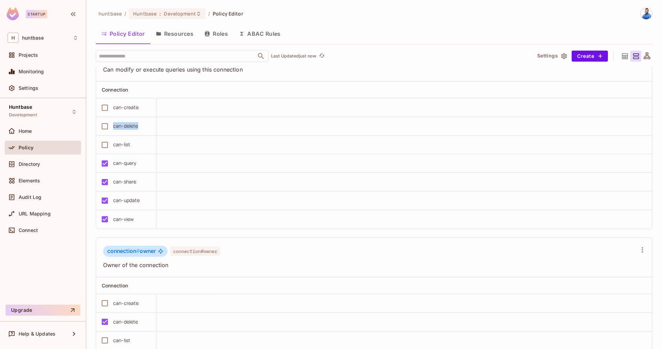
drag, startPoint x: 147, startPoint y: 127, endPoint x: 116, endPoint y: 168, distance: 51.7
click at [113, 126] on div "can-delete" at bounding box center [124, 126] width 53 height 14
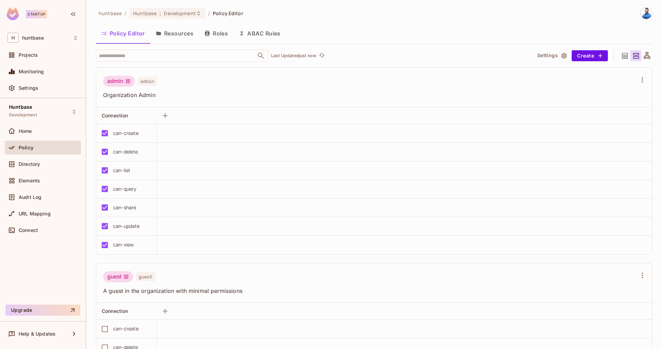
scroll to position [0, 0]
click at [198, 34] on button "Resources" at bounding box center [174, 33] width 49 height 17
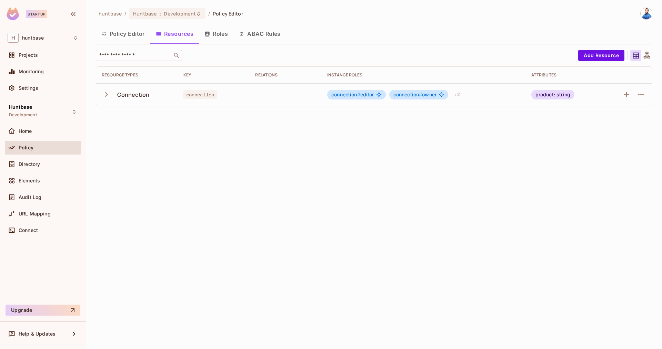
click at [103, 92] on icon "button" at bounding box center [106, 94] width 9 height 9
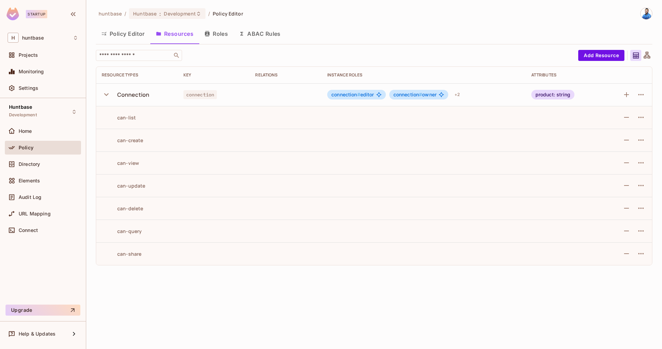
click at [117, 30] on button "Policy Editor" at bounding box center [123, 33] width 54 height 17
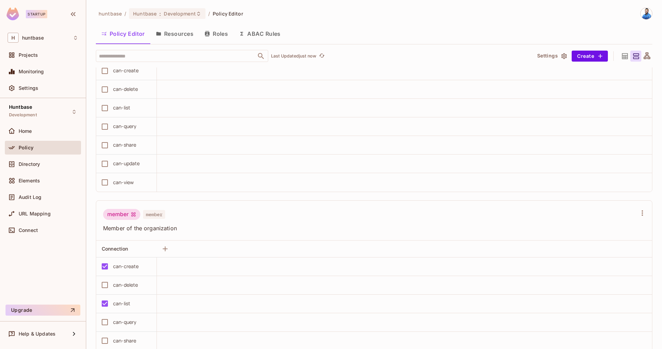
scroll to position [267, 0]
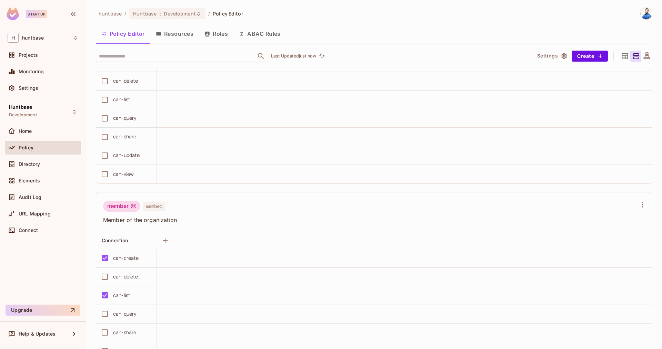
click at [180, 36] on button "Resources" at bounding box center [174, 33] width 49 height 17
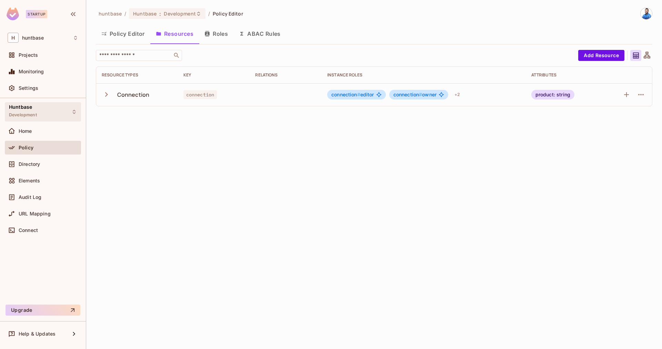
click at [49, 112] on div "Huntbase Development" at bounding box center [43, 111] width 76 height 19
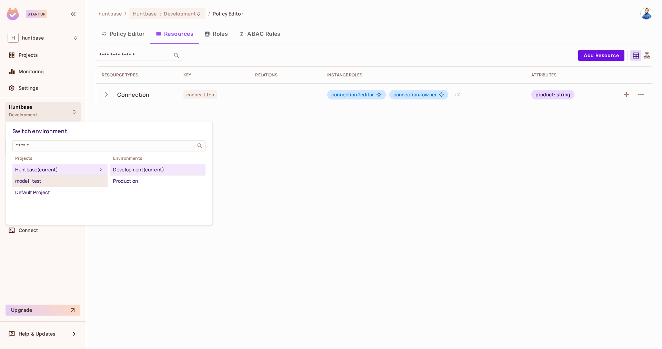
click at [69, 178] on div "model_test" at bounding box center [60, 181] width 90 height 8
click at [140, 172] on div "Development" at bounding box center [158, 170] width 90 height 8
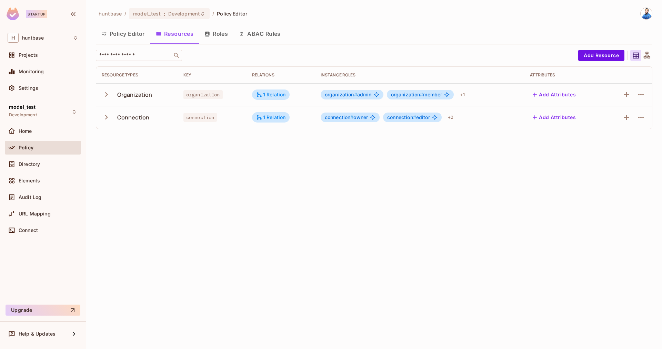
click at [125, 34] on button "Policy Editor" at bounding box center [123, 33] width 54 height 17
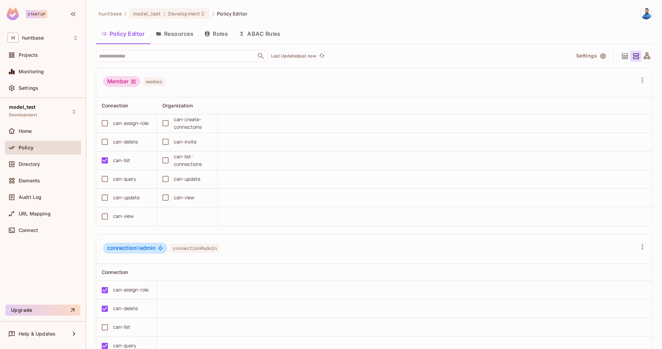
click at [184, 39] on button "Resources" at bounding box center [174, 33] width 49 height 17
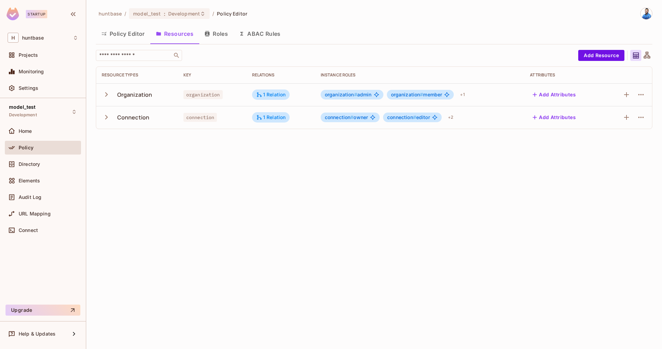
click at [107, 94] on icon "button" at bounding box center [106, 94] width 3 height 4
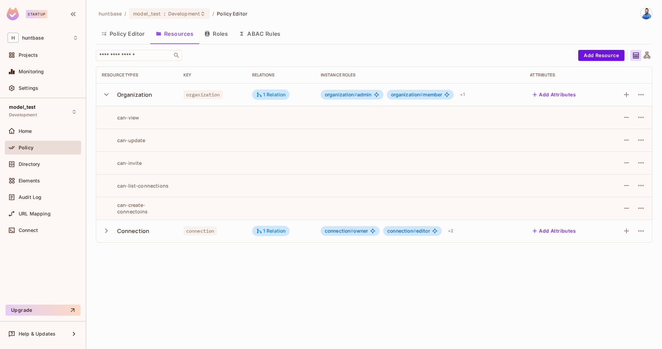
click at [109, 230] on icon "button" at bounding box center [106, 230] width 9 height 9
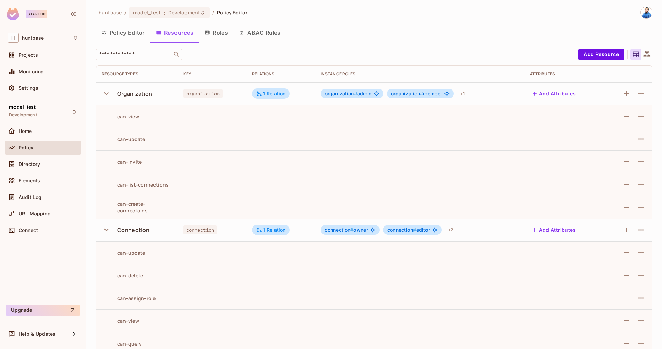
click at [217, 36] on button "Roles" at bounding box center [216, 32] width 34 height 17
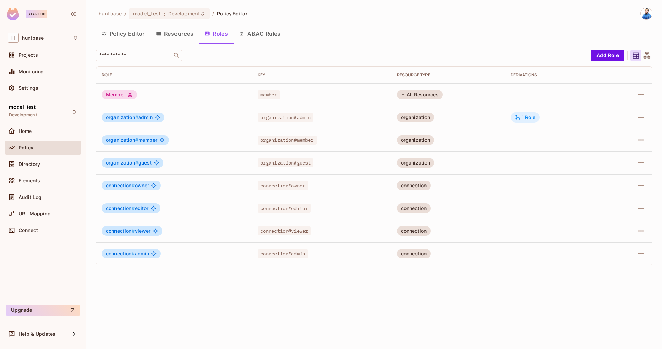
click at [526, 113] on div "1 Role" at bounding box center [524, 117] width 29 height 10
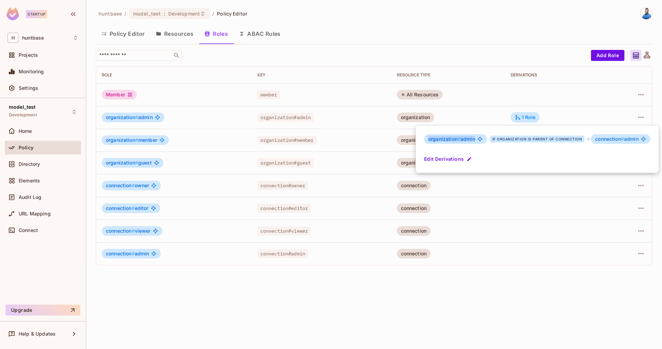
drag, startPoint x: 428, startPoint y: 140, endPoint x: 486, endPoint y: 142, distance: 58.0
click at [486, 142] on div "organization # admin if organization is parent of connection connection # admin" at bounding box center [537, 139] width 226 height 10
click at [425, 140] on div "organization # admin" at bounding box center [455, 139] width 63 height 10
drag, startPoint x: 439, startPoint y: 139, endPoint x: 473, endPoint y: 140, distance: 34.5
click at [473, 140] on span "organization # admin" at bounding box center [451, 139] width 47 height 6
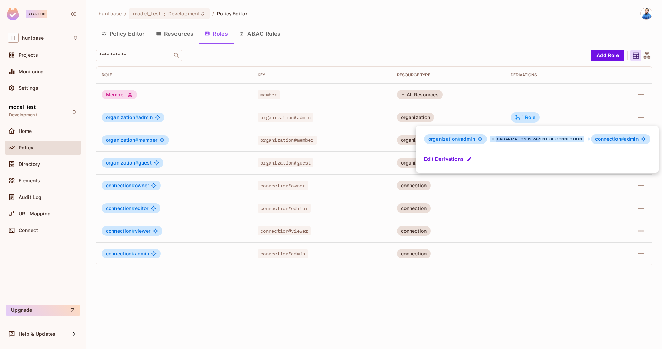
drag, startPoint x: 494, startPoint y: 140, endPoint x: 574, endPoint y: 140, distance: 79.9
click at [549, 138] on div "if organization is parent of connection" at bounding box center [537, 139] width 94 height 7
click at [575, 140] on div "if organization is parent of connection" at bounding box center [537, 139] width 94 height 7
click at [602, 140] on span "connection #" at bounding box center [609, 139] width 29 height 6
click at [572, 158] on div "organization # admin if organization is parent of connection connection # admin…" at bounding box center [537, 149] width 243 height 47
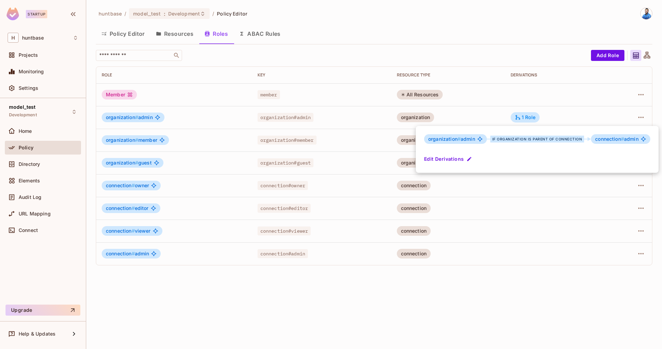
click at [494, 157] on div "organization # admin if organization is parent of connection connection # admin…" at bounding box center [537, 149] width 243 height 47
click at [187, 154] on div at bounding box center [331, 174] width 662 height 349
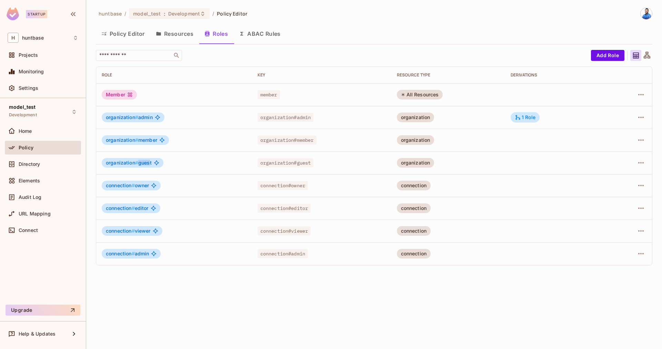
drag, startPoint x: 144, startPoint y: 164, endPoint x: 149, endPoint y: 164, distance: 5.2
click at [149, 164] on span "organization # guest" at bounding box center [129, 163] width 46 height 6
click at [142, 118] on span "organization # admin" at bounding box center [129, 118] width 47 height 6
click at [178, 34] on button "Resources" at bounding box center [174, 33] width 49 height 17
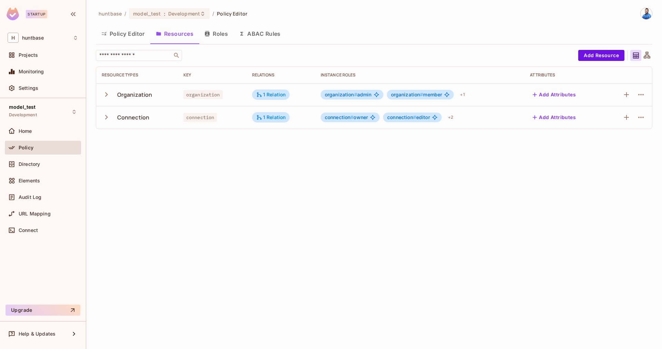
click at [112, 122] on button "button" at bounding box center [108, 117] width 12 height 15
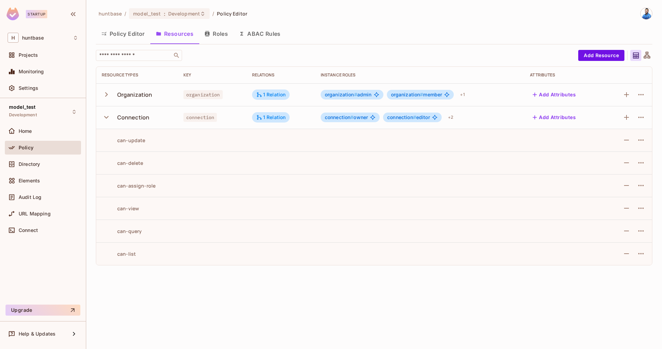
click at [109, 115] on icon "button" at bounding box center [106, 117] width 9 height 9
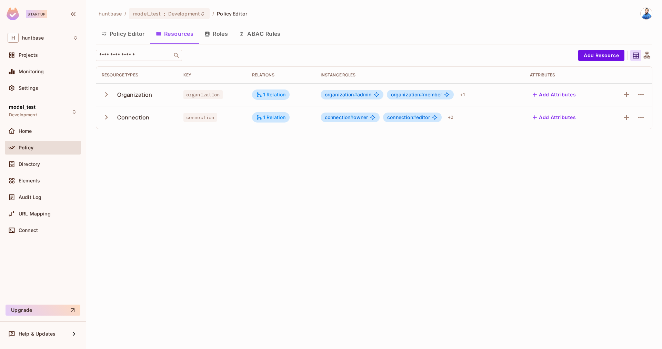
click at [109, 115] on icon "button" at bounding box center [106, 117] width 9 height 9
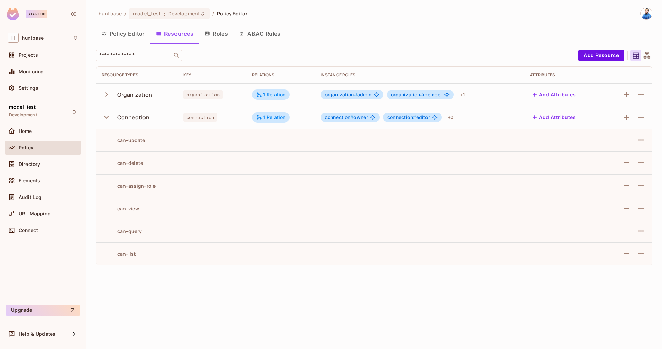
click at [109, 115] on icon "button" at bounding box center [106, 117] width 9 height 9
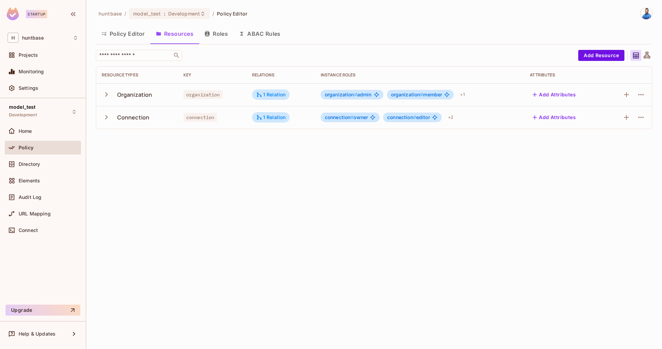
click at [107, 120] on icon "button" at bounding box center [106, 117] width 9 height 9
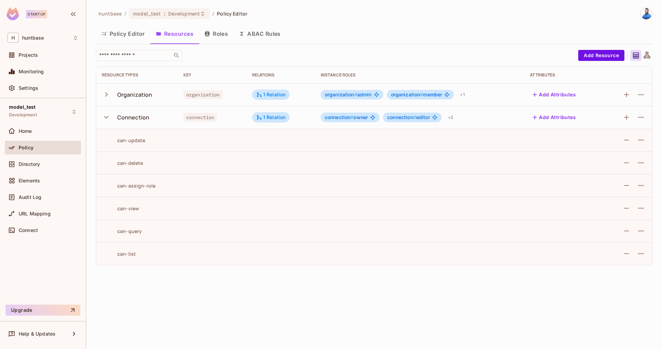
click at [252, 38] on button "ABAC Rules" at bounding box center [259, 33] width 53 height 17
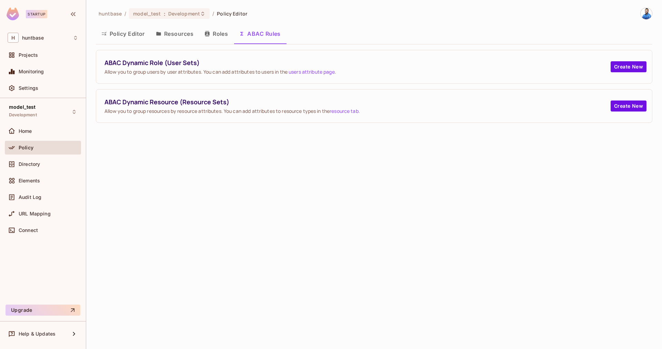
click at [179, 39] on button "Resources" at bounding box center [174, 33] width 49 height 17
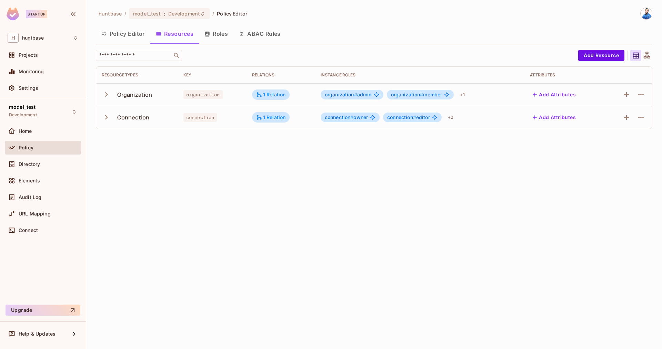
click at [126, 93] on div "Organization" at bounding box center [134, 95] width 35 height 8
click at [107, 92] on icon "button" at bounding box center [106, 94] width 9 height 9
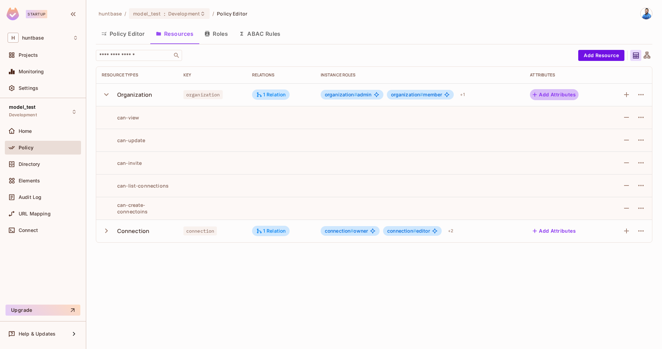
click at [547, 95] on button "Add Attributes" at bounding box center [554, 94] width 49 height 11
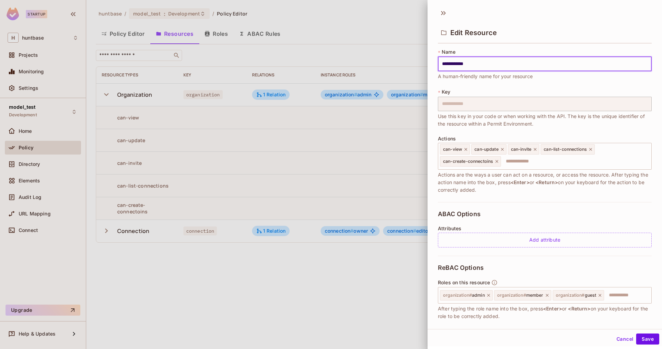
scroll to position [60, 0]
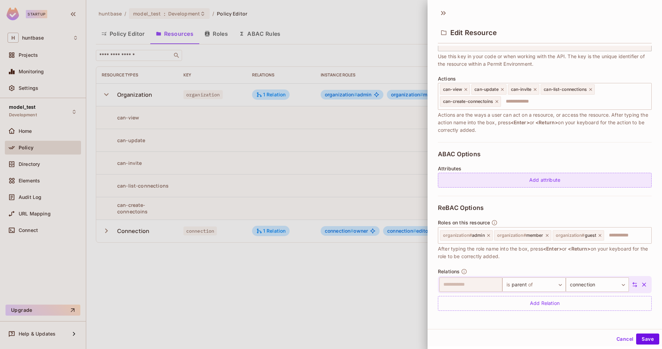
click at [534, 176] on div "Add attribute" at bounding box center [545, 180] width 214 height 15
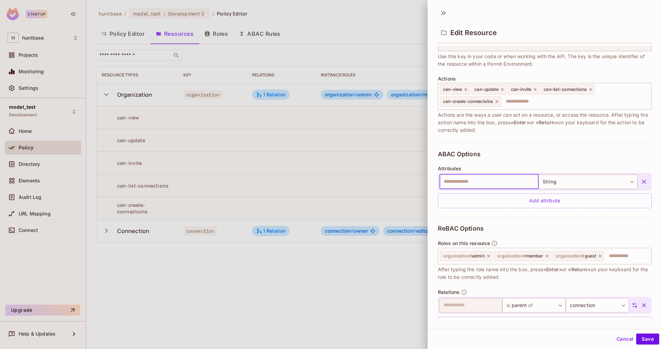
click at [475, 183] on input "text" at bounding box center [488, 182] width 99 height 14
type input "*********"
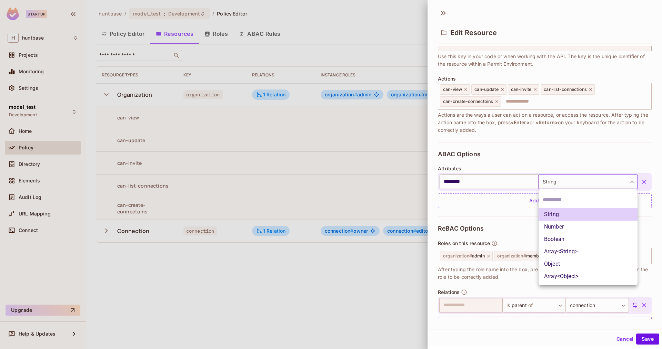
click at [573, 182] on body "**********" at bounding box center [331, 174] width 662 height 349
click at [578, 250] on li "Array<String>" at bounding box center [587, 252] width 99 height 12
type input "*****"
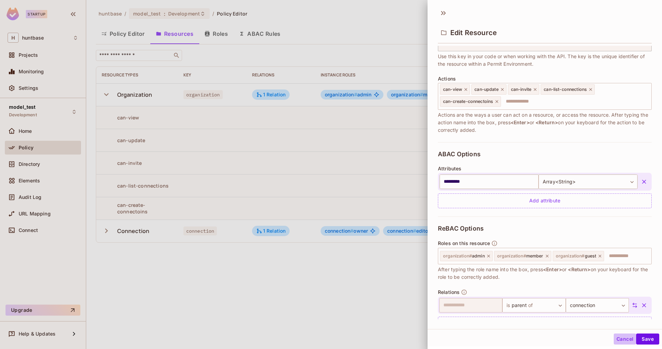
drag, startPoint x: 621, startPoint y: 342, endPoint x: 550, endPoint y: 296, distance: 85.1
click at [621, 342] on button "Cancel" at bounding box center [624, 339] width 22 height 11
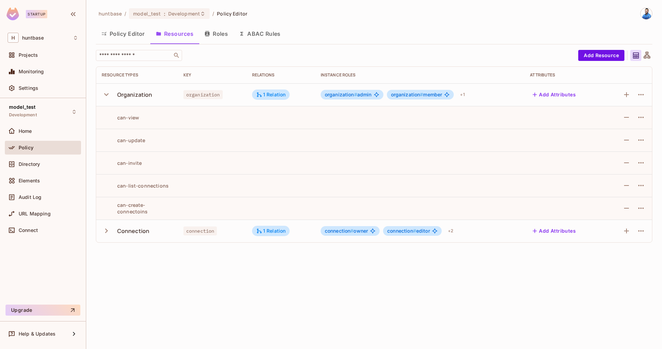
click at [269, 38] on button "ABAC Rules" at bounding box center [259, 33] width 53 height 17
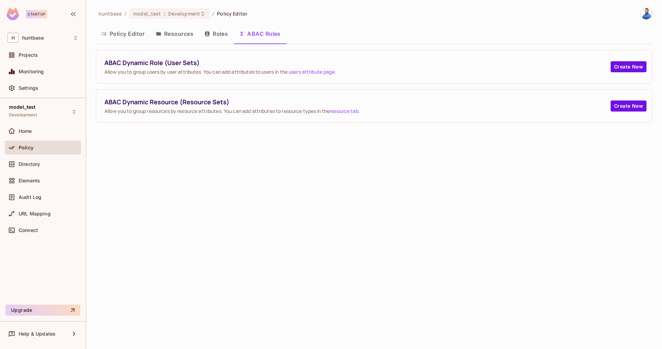
click at [181, 37] on button "Resources" at bounding box center [174, 33] width 49 height 17
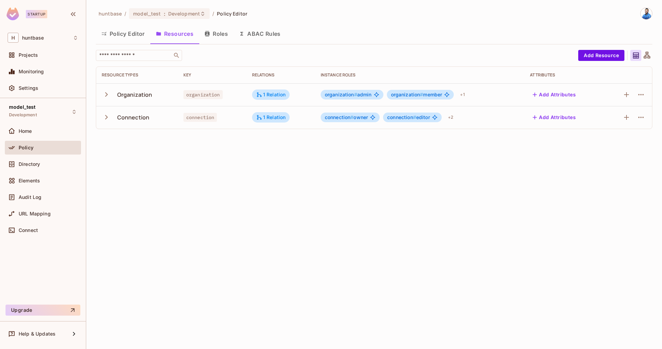
click at [106, 120] on icon "button" at bounding box center [106, 117] width 9 height 9
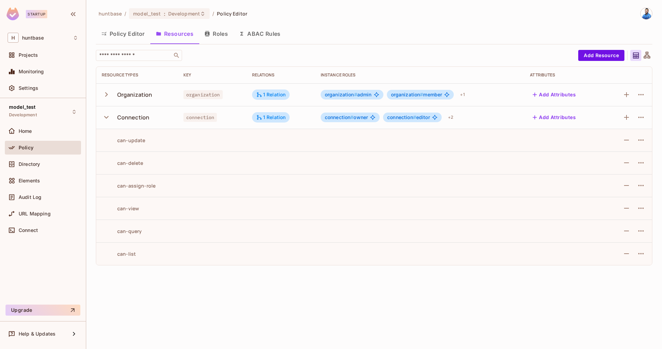
click at [102, 95] on icon "button" at bounding box center [106, 94] width 9 height 9
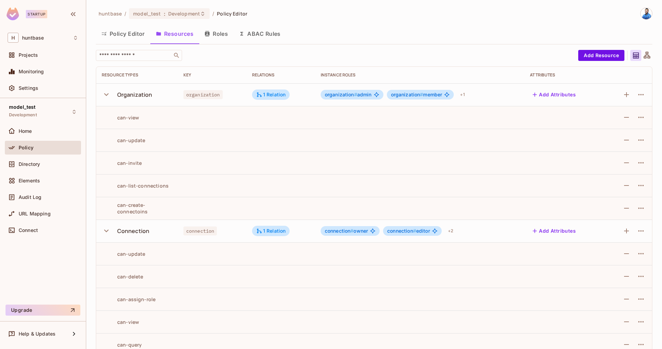
click at [102, 95] on icon "button" at bounding box center [106, 94] width 9 height 9
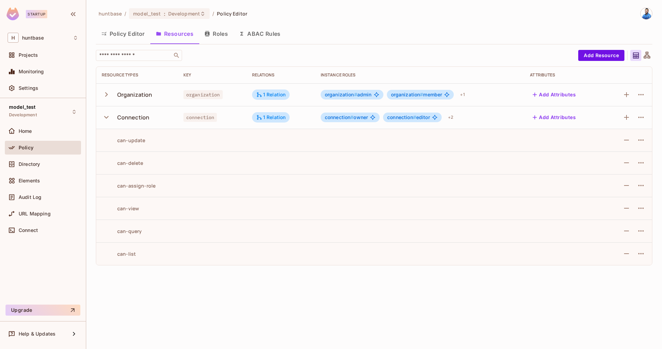
click at [109, 116] on icon "button" at bounding box center [106, 117] width 9 height 9
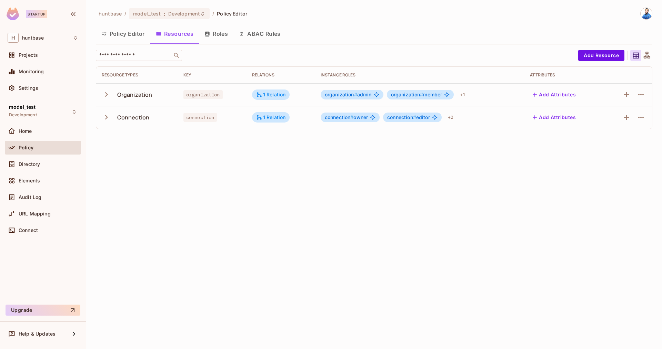
click at [109, 116] on icon "button" at bounding box center [106, 117] width 9 height 9
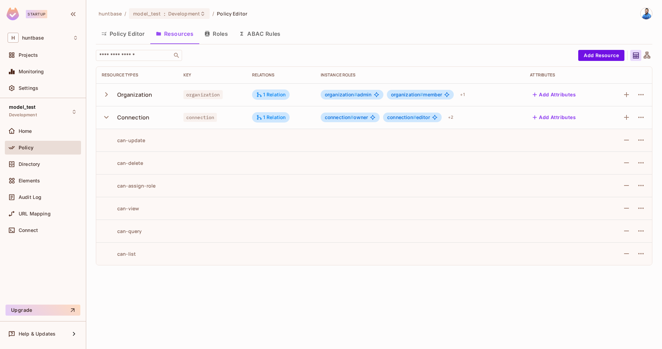
click at [109, 116] on icon "button" at bounding box center [106, 117] width 9 height 9
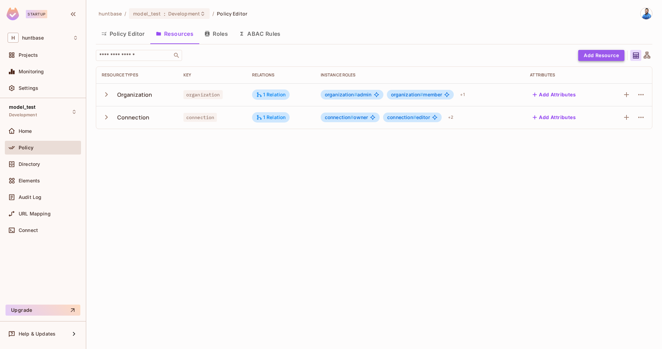
click at [611, 59] on button "Add Resource" at bounding box center [601, 55] width 46 height 11
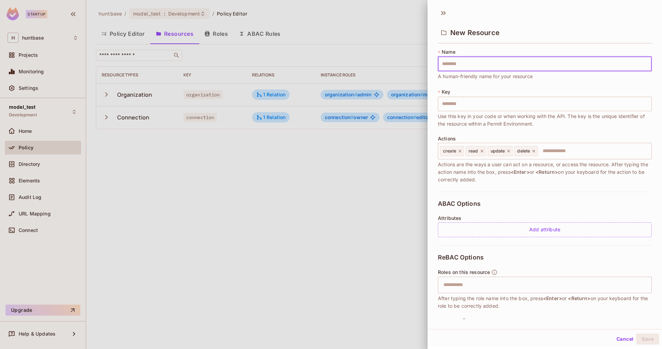
click at [480, 64] on input "text" at bounding box center [545, 64] width 214 height 14
type input "*"
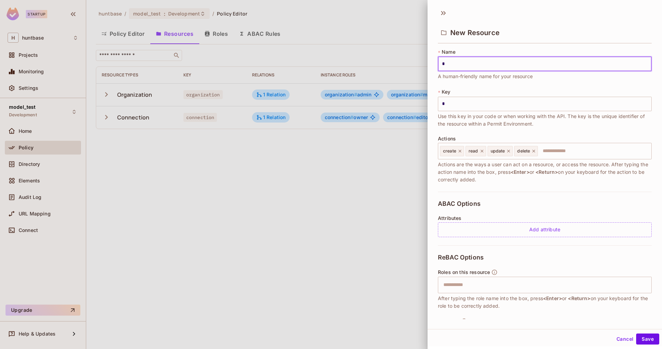
type input "**"
type input "*"
type input "**"
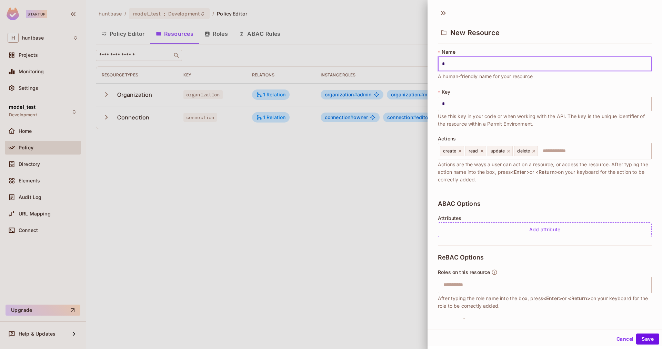
type input "**"
type input "***"
type input "****"
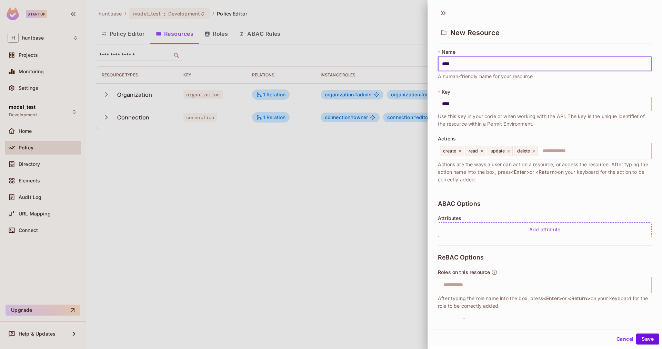
type input "*****"
type input "******"
type input "*******"
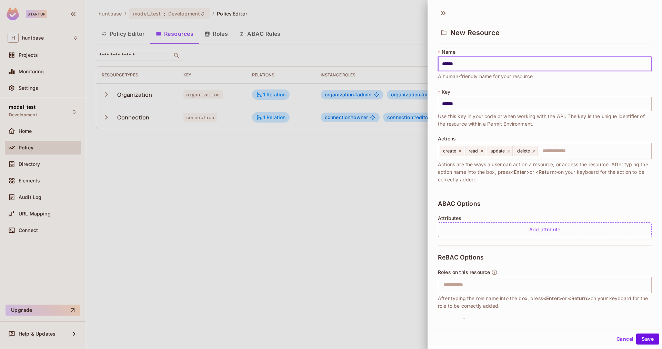
type input "*******"
type input "********"
type input "*********"
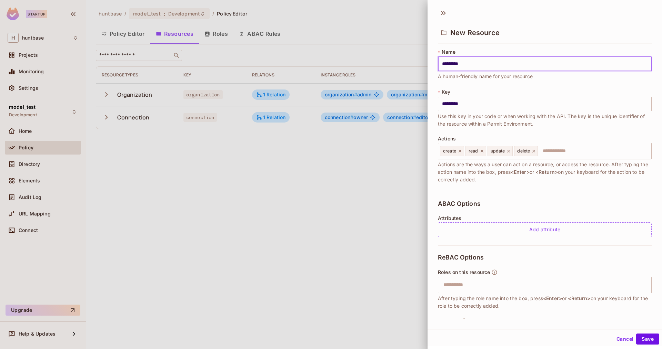
type input "**********"
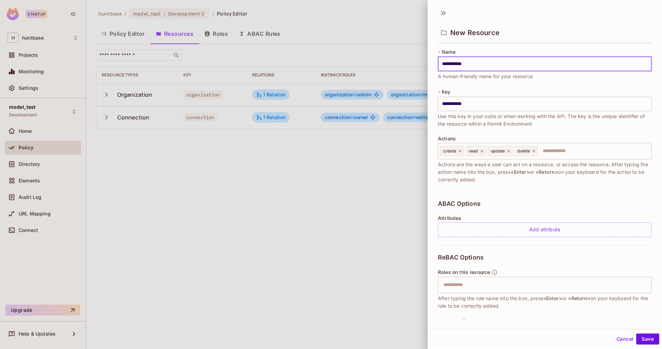
type input "**********"
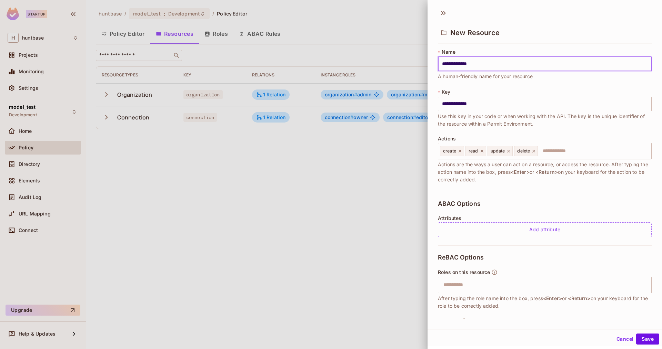
type input "**********"
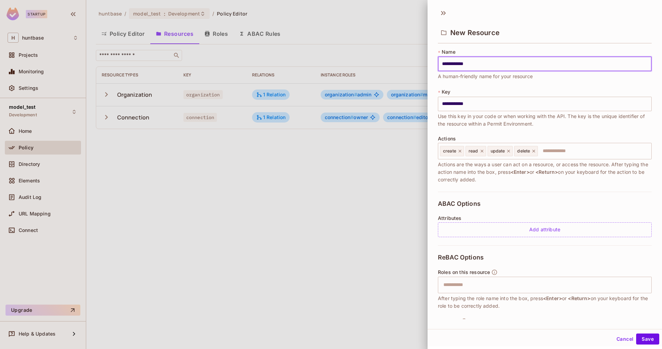
type input "**********"
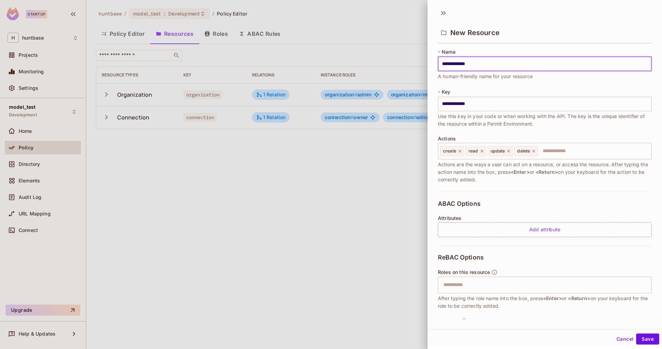
type input "**********"
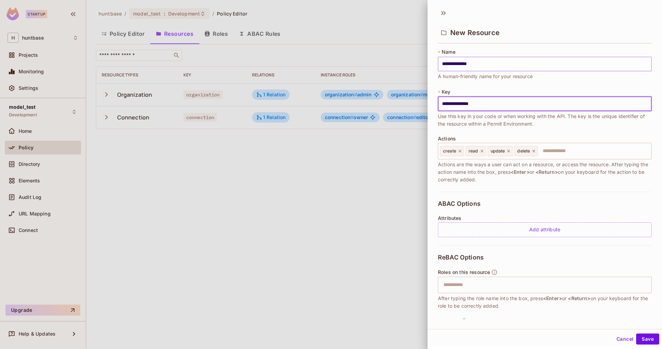
type input "**********"
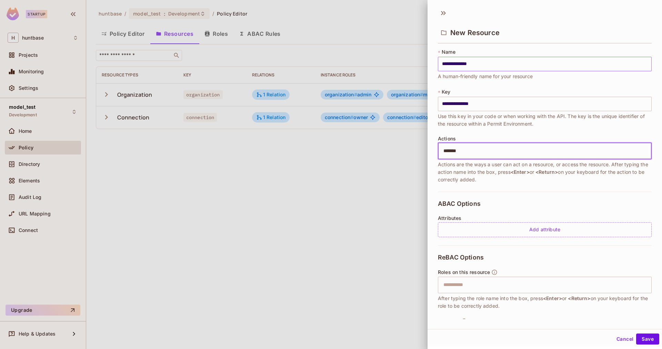
type input "********"
type input "**********"
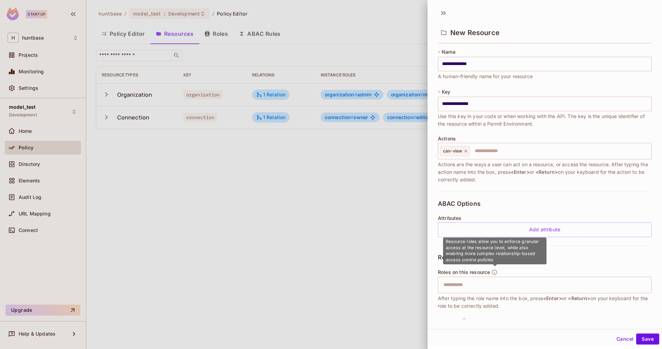
click at [515, 160] on div "Actions can-view ​ Actions are the ways a user can act on a resource, or access…" at bounding box center [545, 160] width 214 height 48
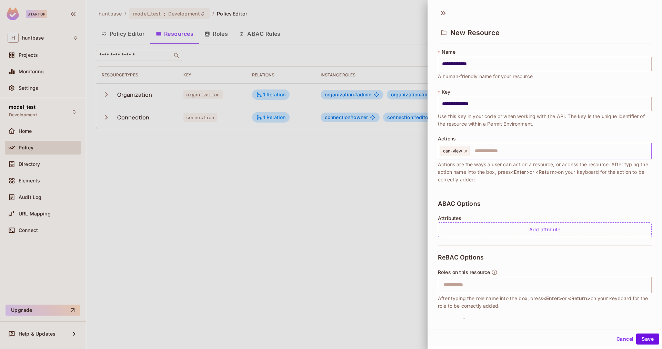
click at [518, 156] on input "text" at bounding box center [559, 151] width 178 height 14
type input "**********"
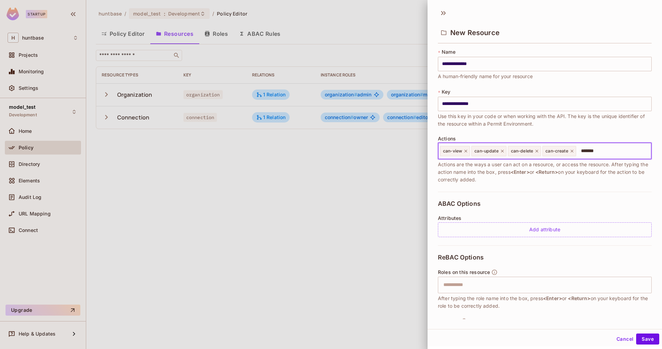
type input "********"
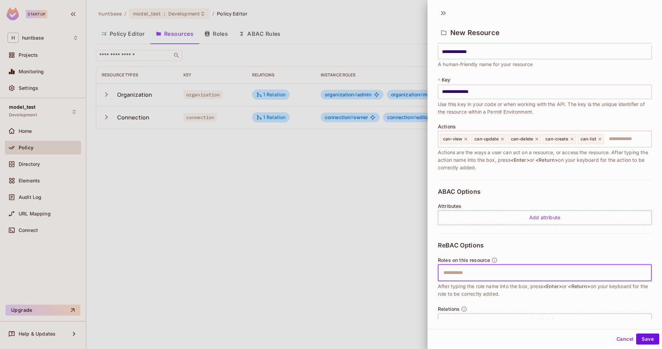
click at [495, 276] on input "text" at bounding box center [543, 273] width 209 height 14
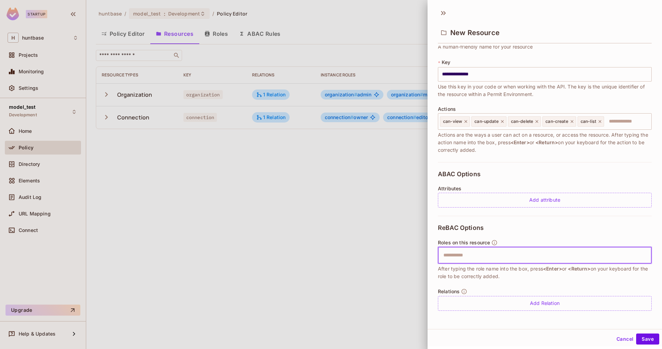
type input "*"
type input "******"
type input "*"
type input "******"
type input "*"
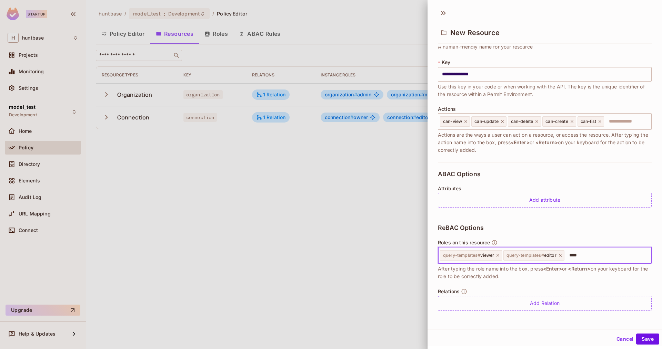
type input "*****"
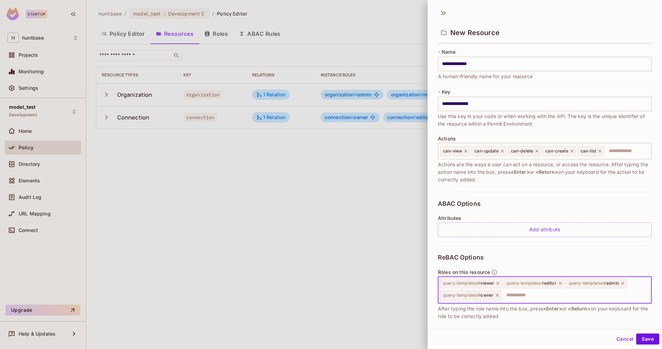
scroll to position [40, 0]
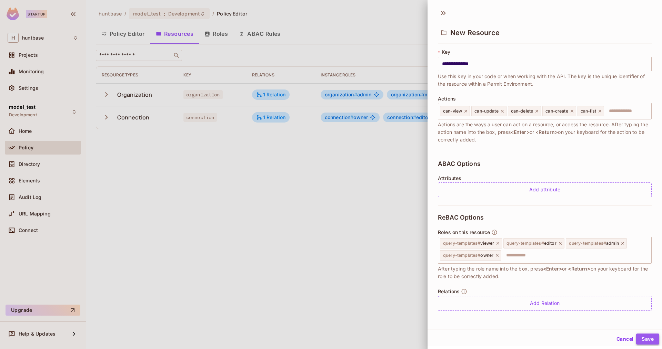
click at [645, 336] on button "Save" at bounding box center [647, 339] width 23 height 11
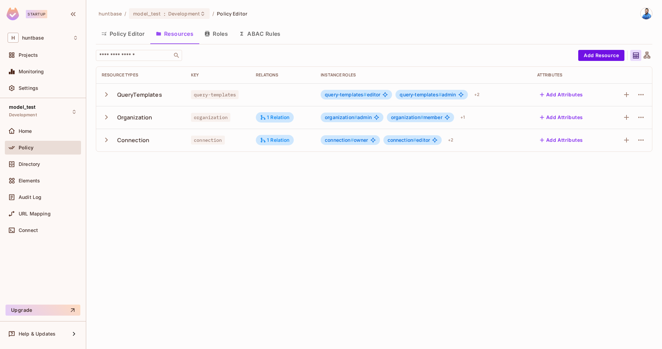
click at [104, 142] on icon "button" at bounding box center [106, 139] width 9 height 9
click at [594, 57] on button "Add Resource" at bounding box center [601, 55] width 46 height 11
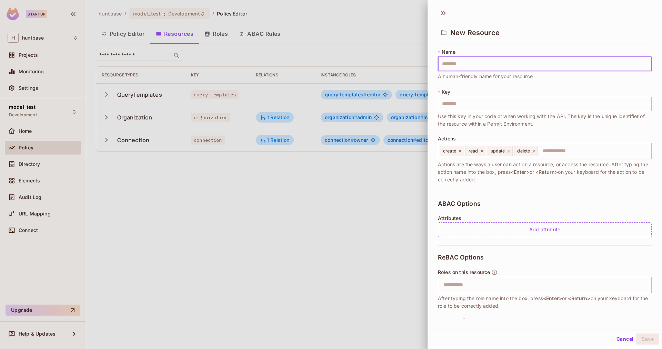
click at [460, 70] on input "text" at bounding box center [545, 64] width 214 height 14
type input "*"
type input "**"
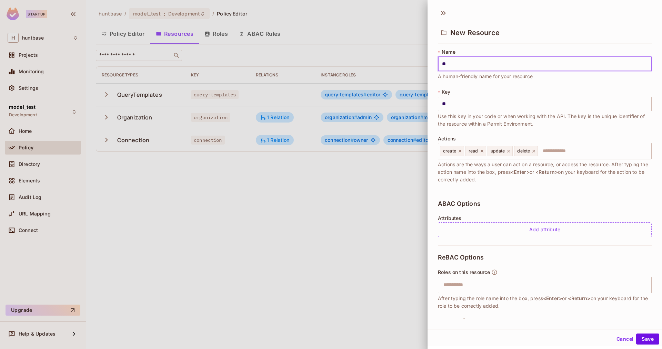
type input "***"
type input "****"
type input "*****"
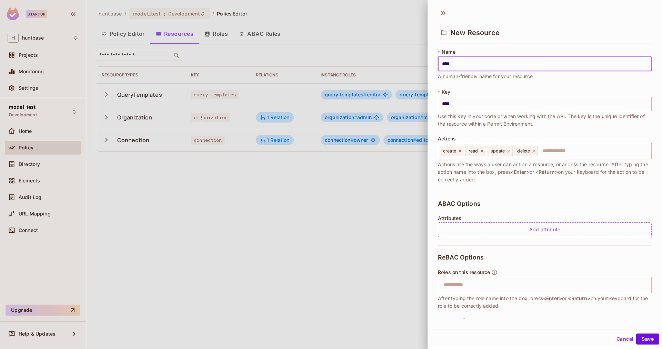
type input "*****"
type input "****"
type input "***"
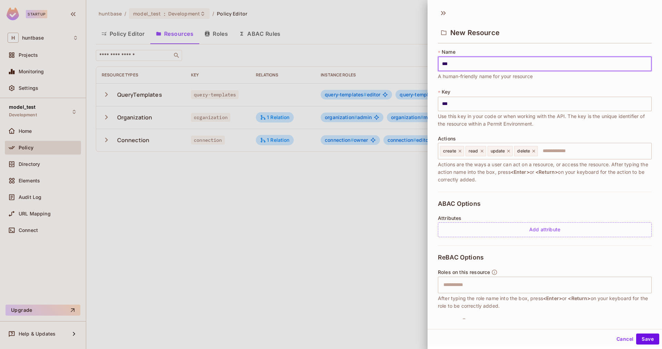
type input "****"
type input "*****"
type input "******"
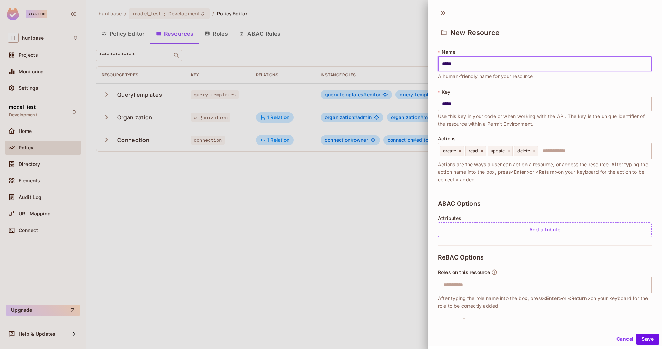
type input "******"
type input "*******"
type input "********"
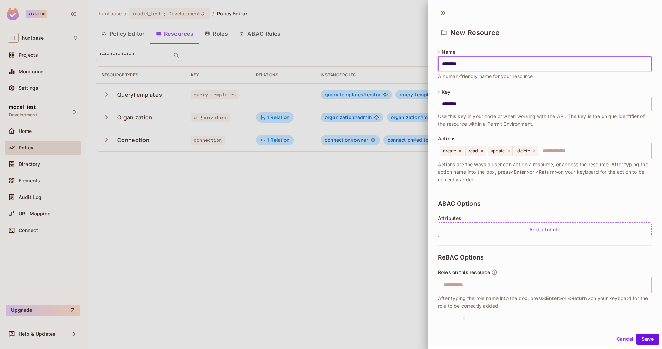
type input "*********"
type input "**********"
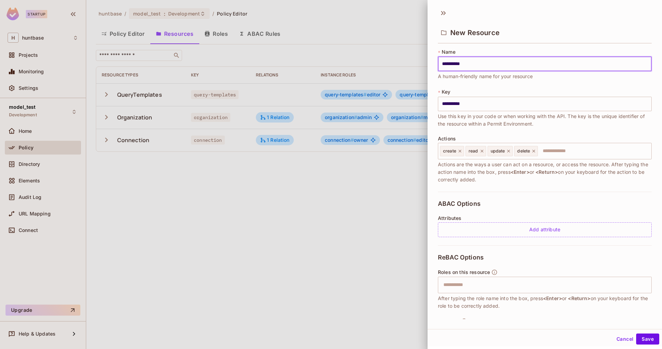
type input "**********"
type input "*********"
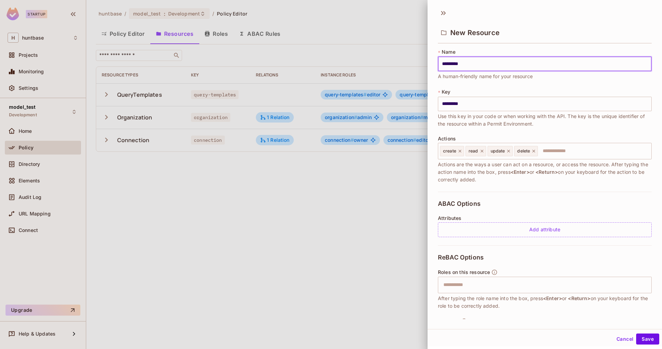
type input "**********"
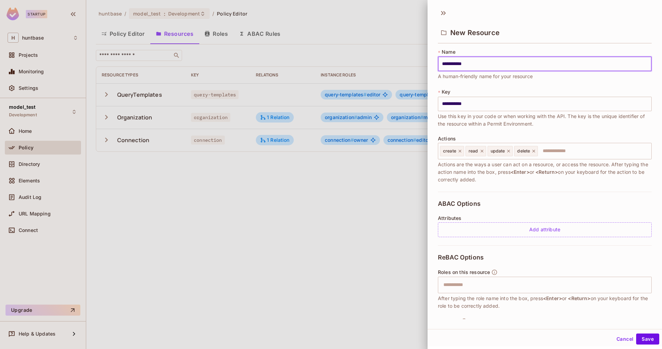
type input "**********"
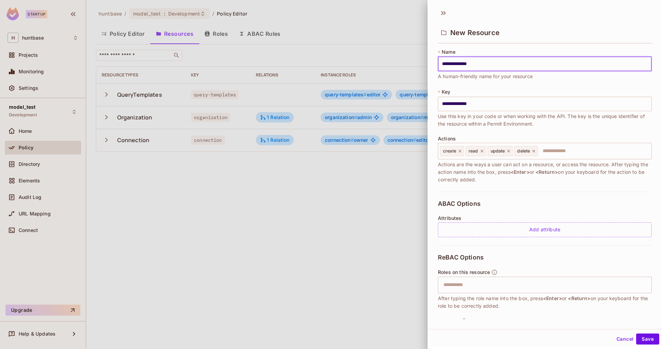
type input "**********"
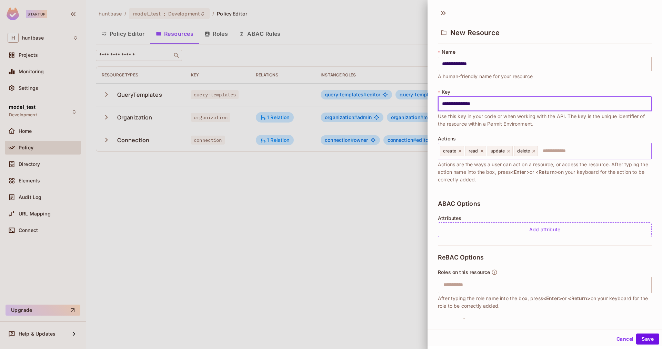
type input "**********"
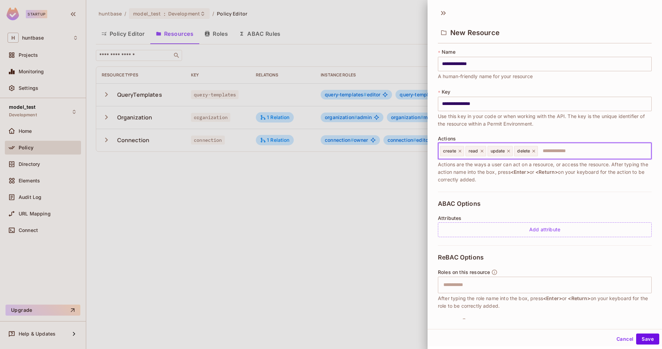
click at [558, 152] on input "text" at bounding box center [593, 151] width 110 height 14
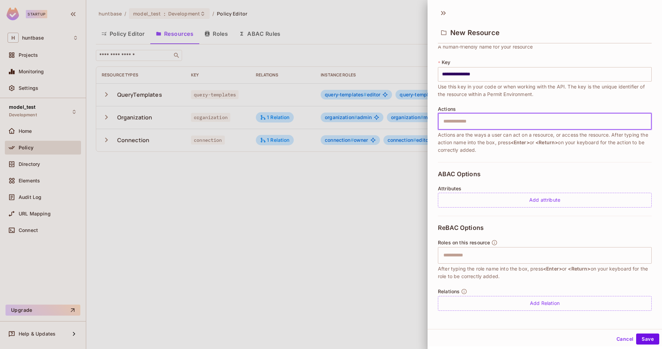
scroll to position [0, 0]
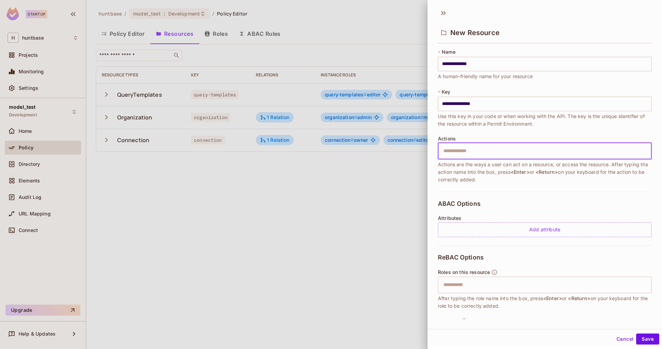
click at [462, 156] on input "text" at bounding box center [543, 151] width 209 height 14
click at [480, 152] on input "text" at bounding box center [543, 151] width 209 height 14
type input "********"
type input "*"
type input "**********"
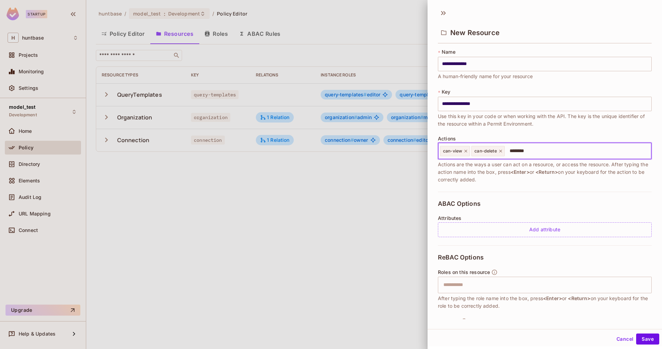
type input "*********"
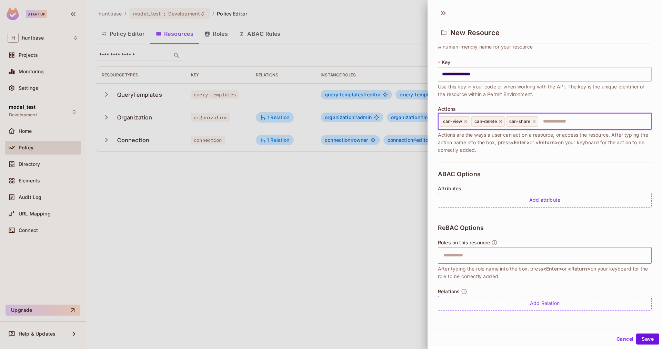
click at [475, 257] on input "text" at bounding box center [543, 256] width 209 height 14
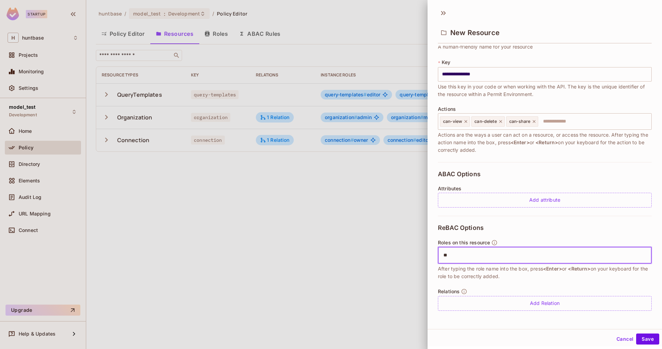
type input "*"
type input "******"
type input "*****"
click at [652, 341] on button "Save" at bounding box center [647, 339] width 23 height 11
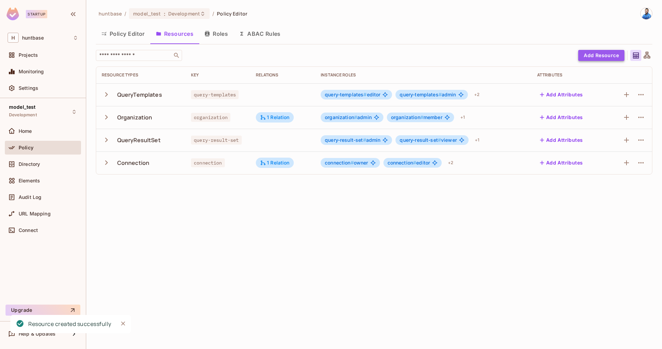
click at [591, 59] on button "Add Resource" at bounding box center [601, 55] width 46 height 11
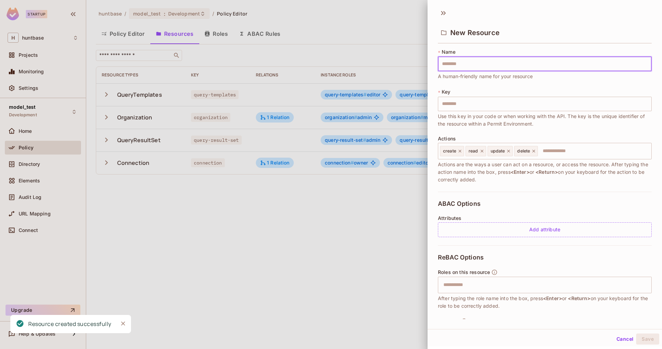
click at [463, 66] on input "text" at bounding box center [545, 64] width 214 height 14
type input "*"
type input "**"
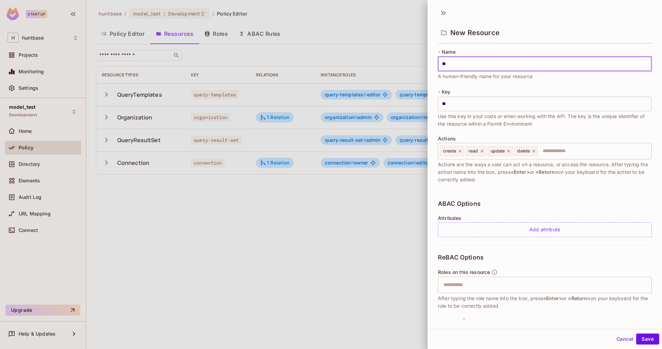
type input "***"
type input "****"
type input "*****"
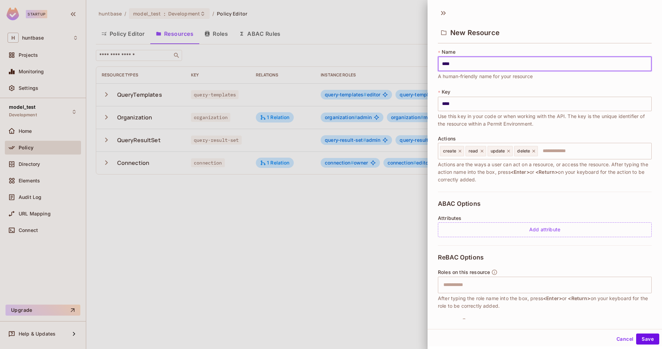
type input "*****"
type input "******"
type input "*******"
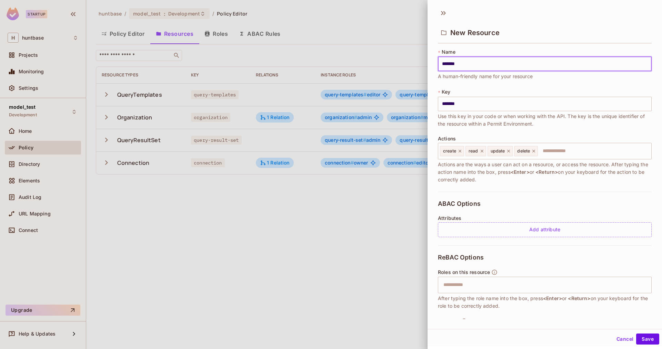
type input "********"
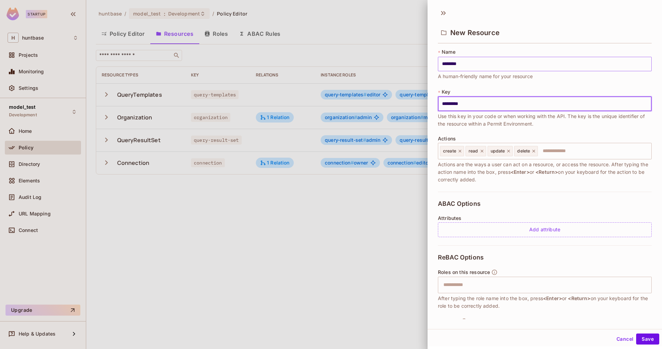
type input "*********"
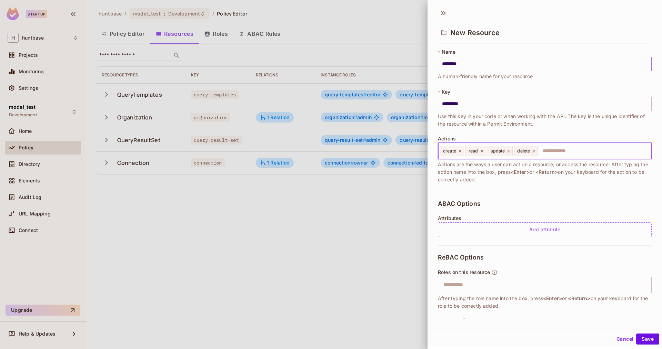
type input "*"
type input "********"
type input "**********"
type input "*********"
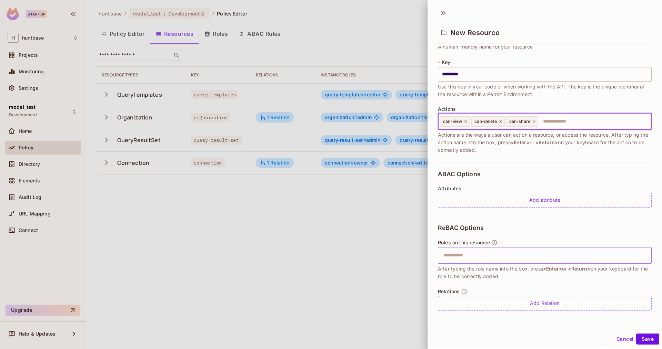
click at [480, 259] on input "text" at bounding box center [543, 256] width 209 height 14
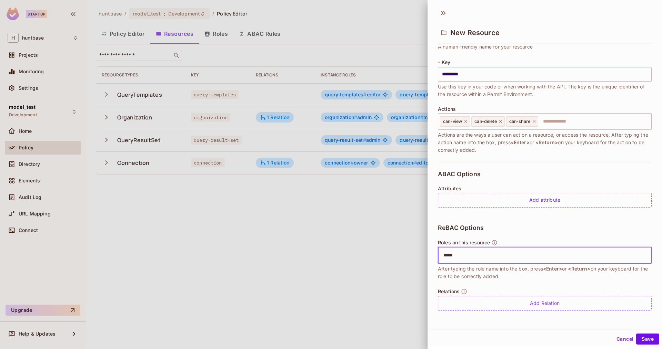
type input "******"
type input "*"
type input "******"
type input "*"
type input "*****"
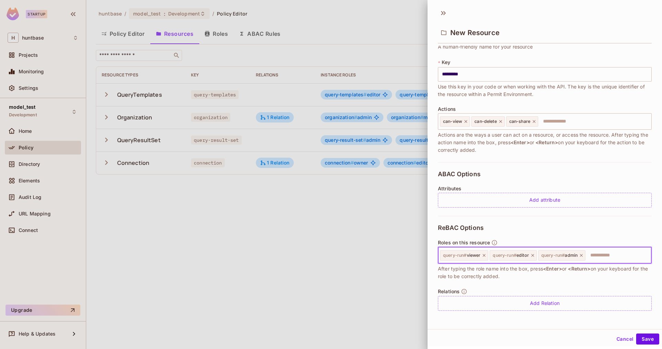
scroll to position [1, 0]
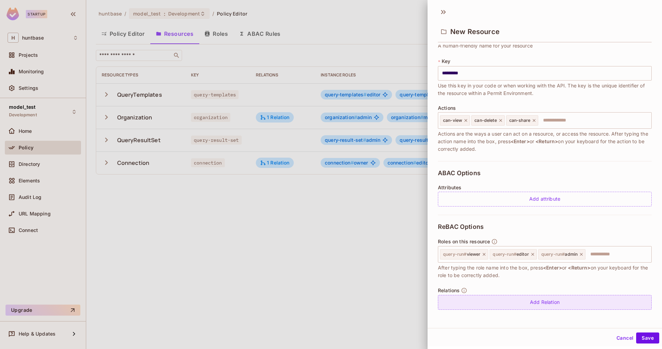
click at [541, 303] on div "Add Relation" at bounding box center [545, 302] width 214 height 15
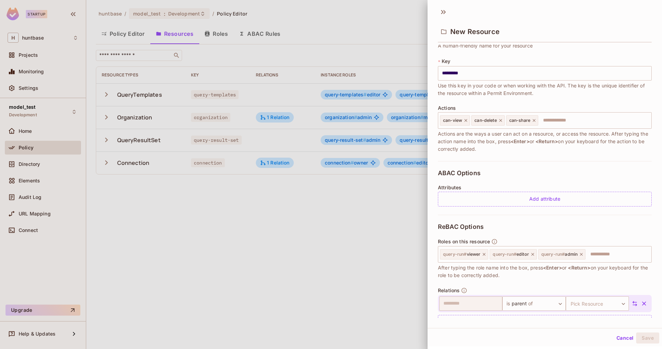
scroll to position [50, 0]
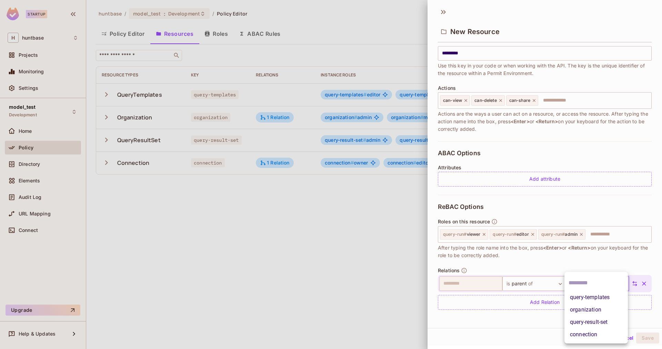
click at [582, 283] on body "Startup H huntbase Projects Monitoring Settings model_test Development Home Pol…" at bounding box center [331, 174] width 662 height 349
click at [604, 324] on li "query-result-set" at bounding box center [595, 322] width 63 height 12
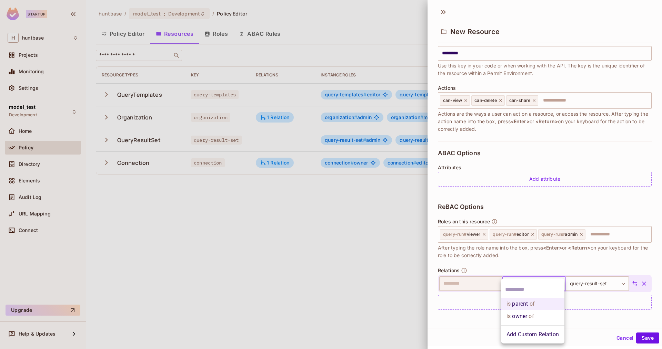
click at [525, 283] on body "Startup H huntbase Projects Monitoring Settings model_test Development Home Pol…" at bounding box center [331, 174] width 662 height 349
click at [483, 308] on div at bounding box center [331, 174] width 662 height 349
click at [533, 285] on body "Startup H huntbase Projects Monitoring Settings model_test Development Home Pol…" at bounding box center [331, 174] width 662 height 349
click at [470, 299] on div at bounding box center [331, 174] width 662 height 349
click at [646, 338] on button "Save" at bounding box center [647, 338] width 23 height 11
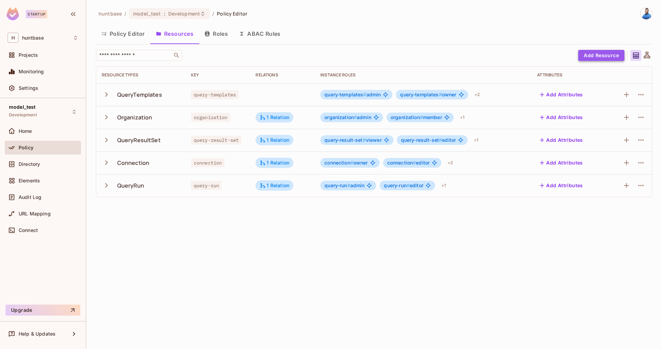
click at [600, 50] on button "Add Resource" at bounding box center [601, 55] width 46 height 11
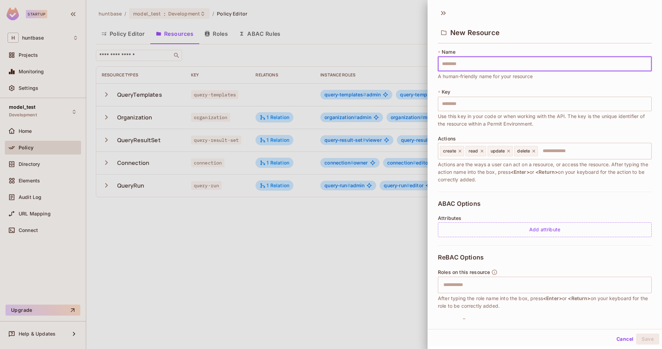
type input "*"
type input "**"
type input "***"
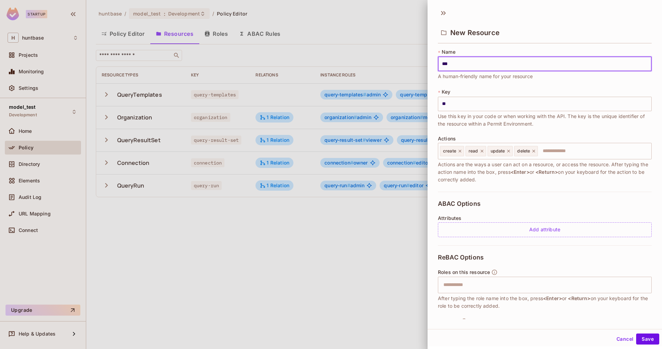
type input "***"
type input "****"
type input "***"
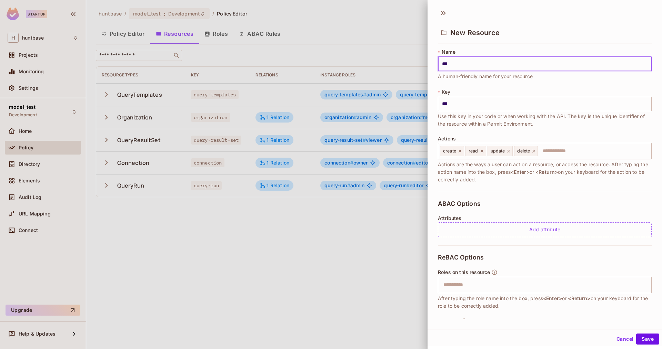
type input "****"
type input "*****"
type input "******"
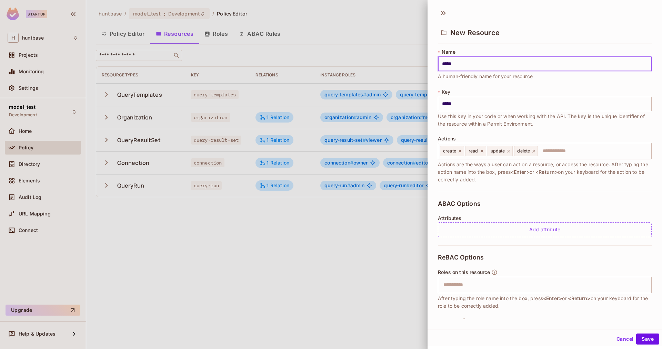
type input "******"
type input "*******"
type input "********"
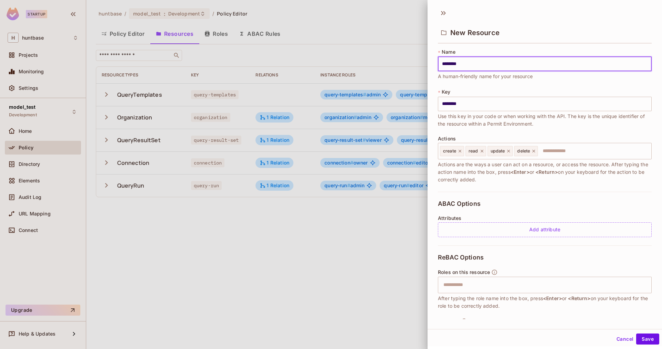
type input "*********"
type input "**********"
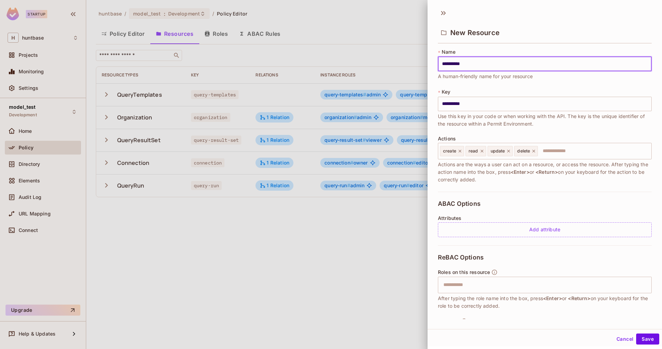
type input "**********"
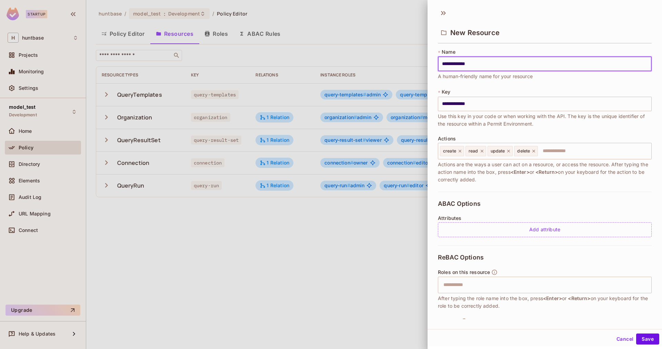
type input "**********"
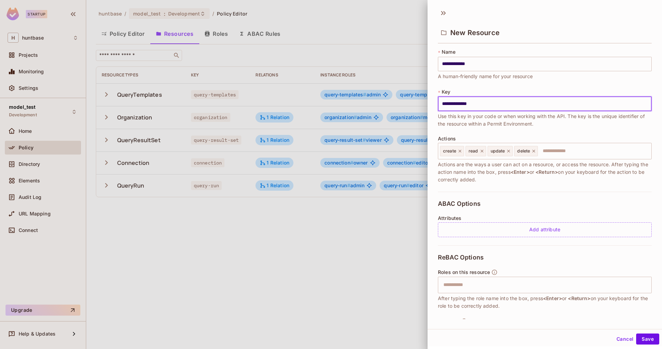
type input "**********"
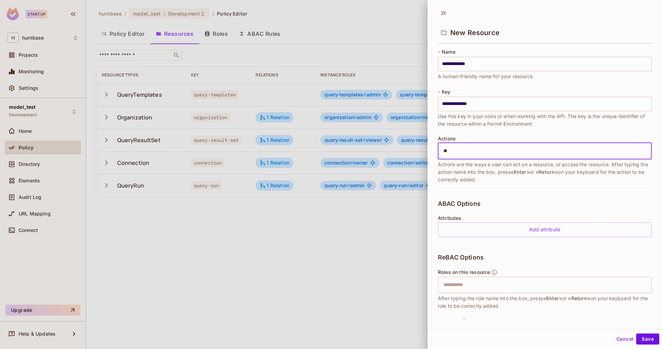
type input "*"
type input "********"
type input "**********"
type input "*"
type input "**********"
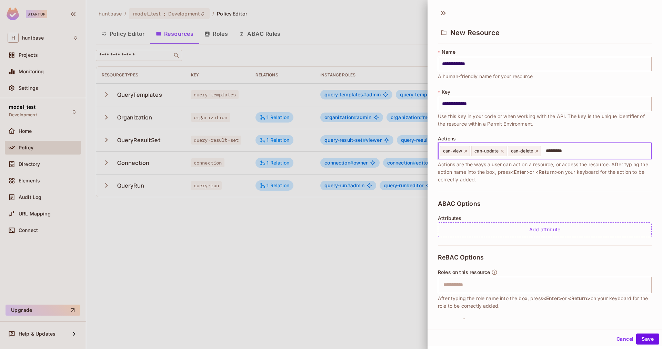
type input "**********"
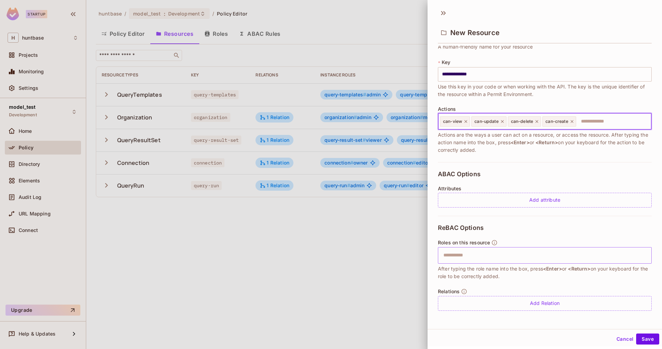
click at [475, 263] on div "​" at bounding box center [545, 255] width 214 height 17
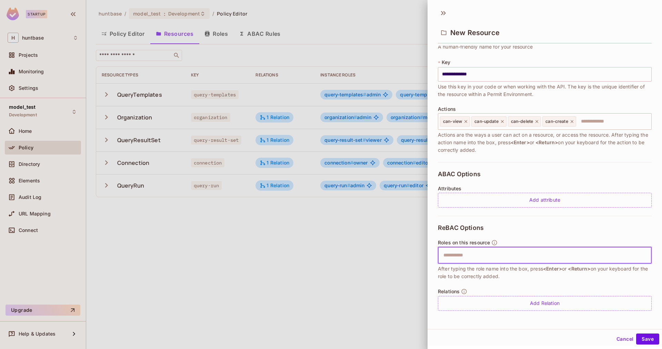
scroll to position [1, 0]
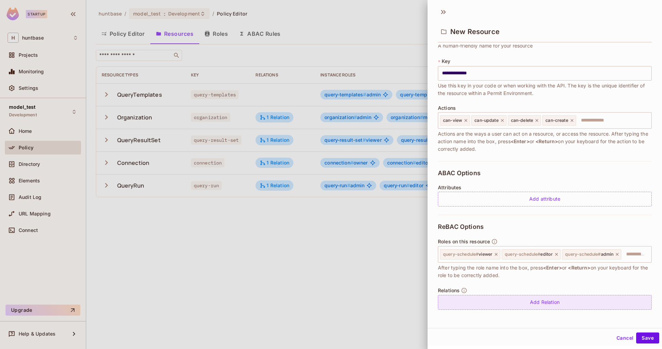
click at [545, 304] on div "Add Relation" at bounding box center [545, 302] width 214 height 15
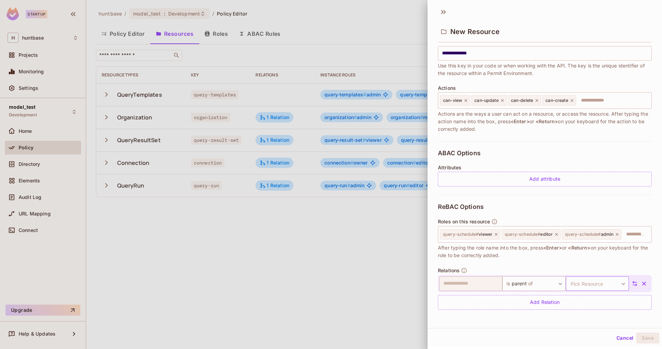
click at [572, 287] on body "**********" at bounding box center [331, 174] width 662 height 349
click at [511, 325] on div at bounding box center [331, 174] width 662 height 349
drag, startPoint x: 642, startPoint y: 286, endPoint x: 646, endPoint y: 295, distance: 9.3
click at [642, 286] on icon "button" at bounding box center [643, 283] width 7 height 7
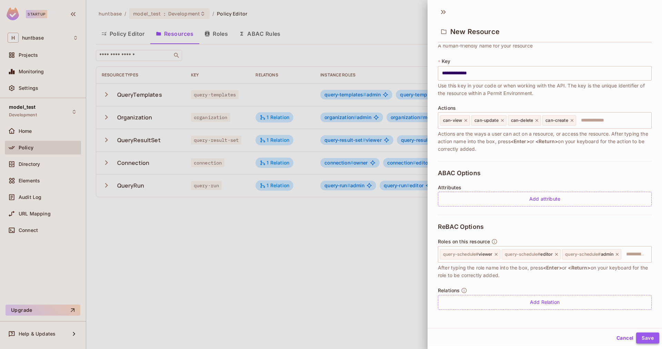
click at [646, 340] on button "Save" at bounding box center [647, 338] width 23 height 11
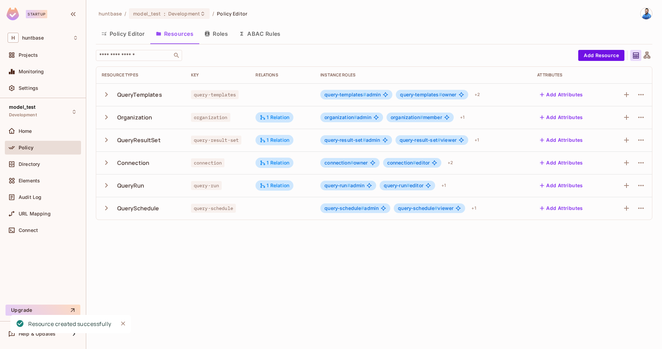
drag, startPoint x: 282, startPoint y: 271, endPoint x: 171, endPoint y: 237, distance: 116.6
click at [282, 271] on div "huntbase / model_test : Development / Policy Editor Policy Editor Resources Rol…" at bounding box center [373, 174] width 575 height 349
click at [107, 94] on icon "button" at bounding box center [106, 94] width 3 height 4
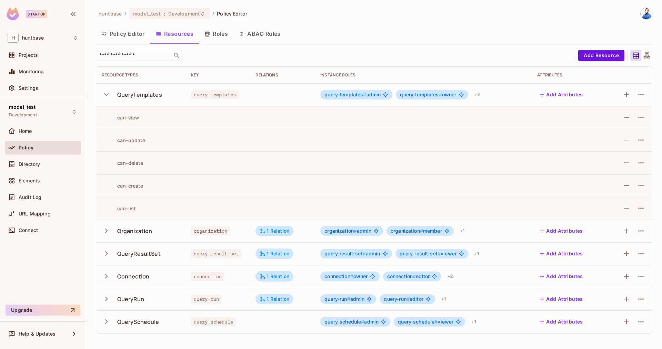
drag, startPoint x: 107, startPoint y: 94, endPoint x: 241, endPoint y: 105, distance: 134.9
click at [107, 94] on icon "button" at bounding box center [106, 94] width 4 height 3
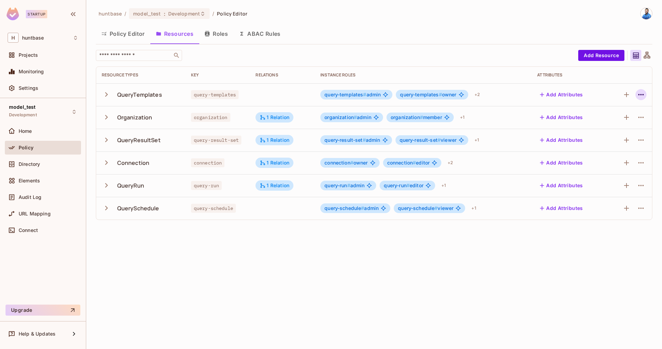
click at [642, 98] on icon "button" at bounding box center [640, 95] width 8 height 8
click at [609, 122] on div "Edit Resource" at bounding box center [610, 122] width 32 height 7
click at [640, 99] on icon "button" at bounding box center [640, 95] width 8 height 8
click at [610, 123] on div "Edit Resource" at bounding box center [610, 122] width 32 height 7
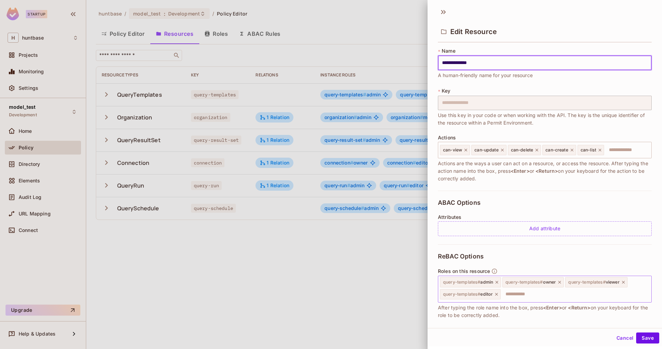
scroll to position [40, 0]
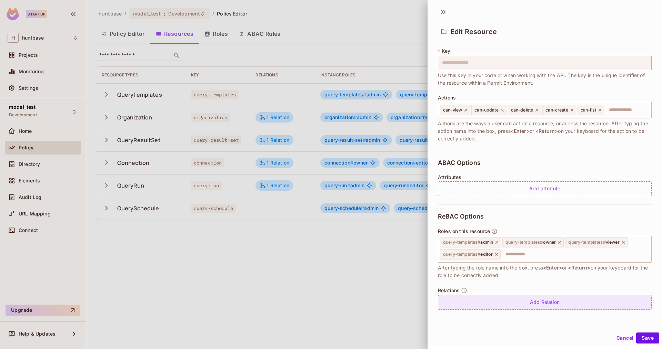
click at [548, 307] on div "Add Relation" at bounding box center [545, 302] width 214 height 15
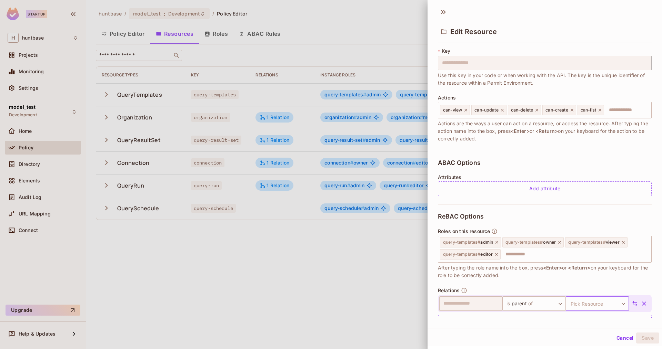
click at [580, 302] on body "**********" at bounding box center [331, 174] width 662 height 349
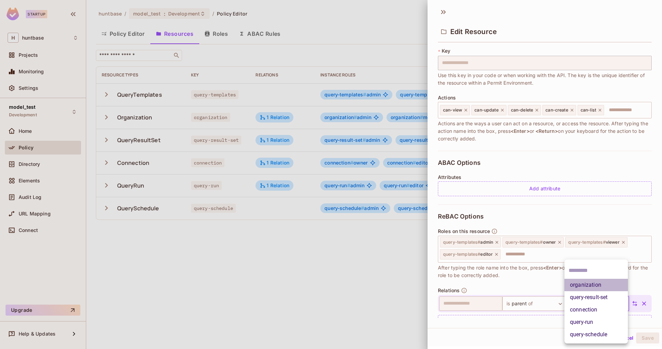
click at [588, 286] on li "organization" at bounding box center [595, 285] width 63 height 12
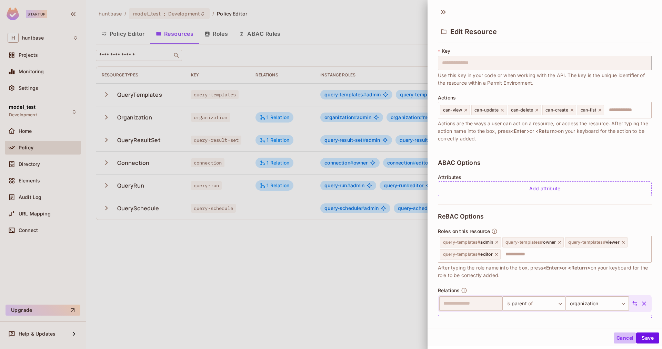
click at [622, 336] on button "Cancel" at bounding box center [624, 338] width 22 height 11
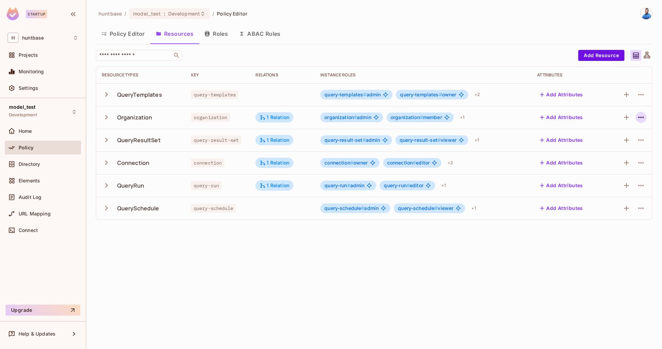
click at [643, 120] on icon "button" at bounding box center [640, 117] width 8 height 8
click at [612, 147] on div "Edit Resource" at bounding box center [610, 144] width 32 height 7
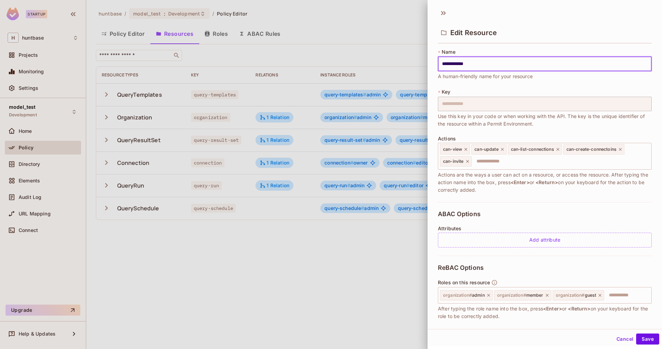
scroll to position [60, 0]
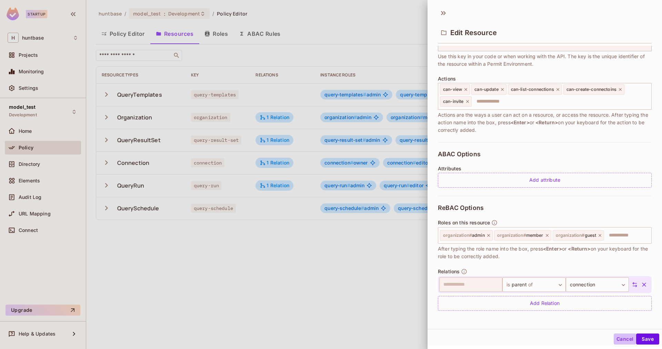
click at [626, 337] on button "Cancel" at bounding box center [624, 339] width 22 height 11
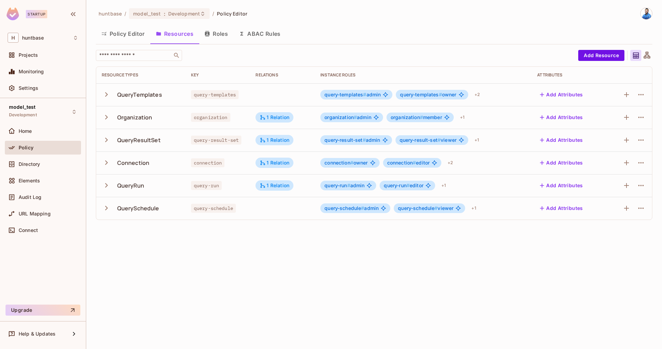
click at [107, 95] on icon "button" at bounding box center [106, 94] width 9 height 9
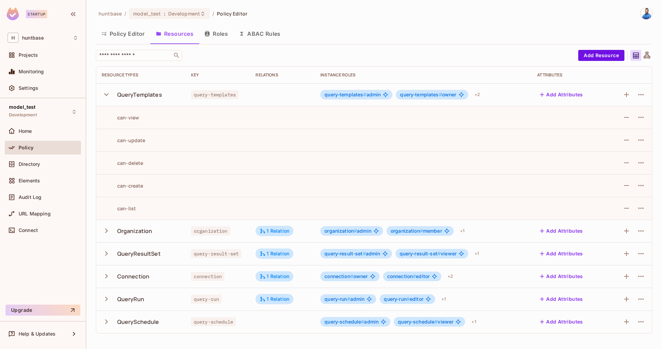
click at [107, 95] on icon "button" at bounding box center [106, 94] width 9 height 9
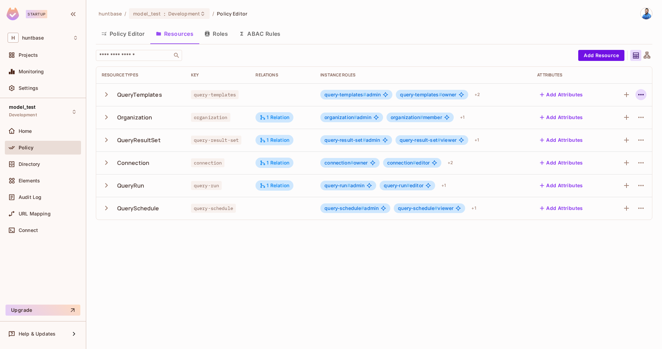
click at [639, 94] on icon "button" at bounding box center [641, 94] width 6 height 1
click at [604, 121] on div "Edit Resource" at bounding box center [610, 122] width 32 height 7
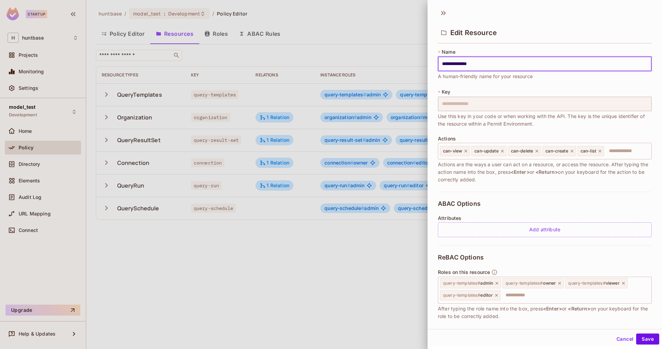
scroll to position [40, 0]
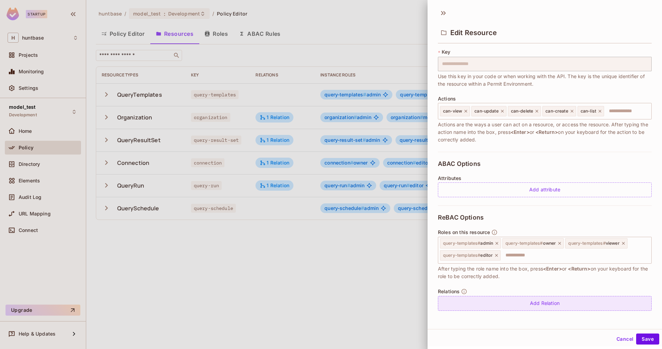
click at [566, 306] on div "Add Relation" at bounding box center [545, 303] width 214 height 15
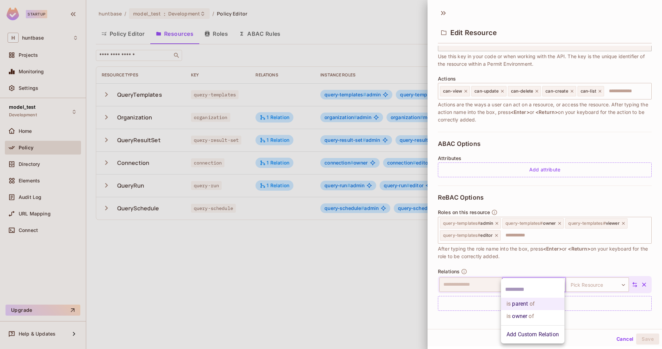
click at [535, 287] on body "**********" at bounding box center [331, 174] width 662 height 349
click at [634, 286] on div at bounding box center [331, 174] width 662 height 349
click at [635, 284] on icon at bounding box center [634, 285] width 6 height 6
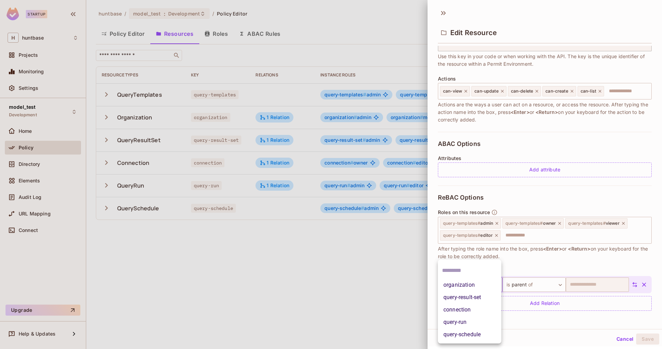
click at [489, 286] on body "**********" at bounding box center [331, 174] width 662 height 349
click at [474, 286] on li "organization" at bounding box center [469, 285] width 63 height 12
click at [648, 338] on button "Save" at bounding box center [647, 339] width 23 height 11
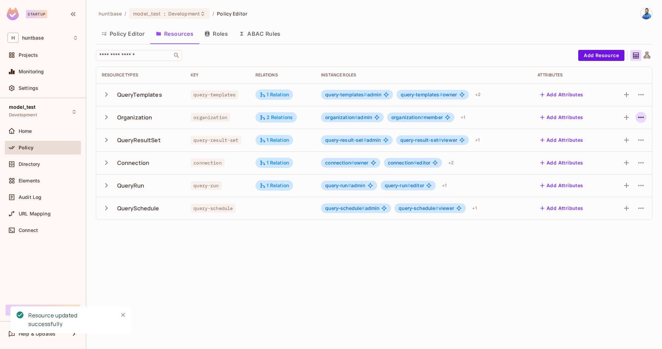
click at [639, 116] on icon "button" at bounding box center [640, 117] width 8 height 8
click at [615, 141] on div "Edit Resource" at bounding box center [610, 144] width 32 height 7
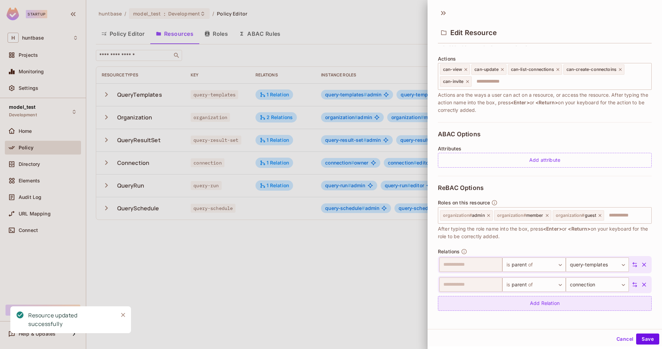
scroll to position [1, 0]
click at [539, 303] on div "Add Relation" at bounding box center [545, 302] width 214 height 15
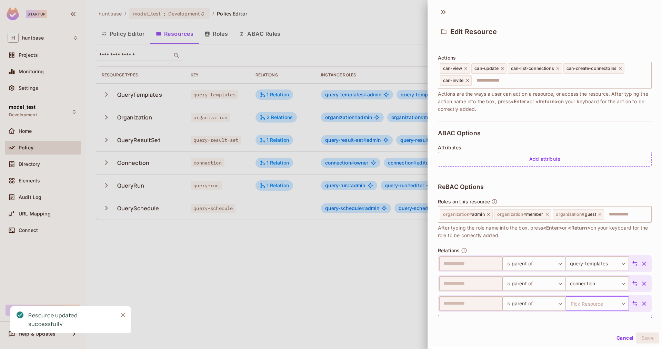
click at [601, 303] on body "**********" at bounding box center [331, 174] width 662 height 349
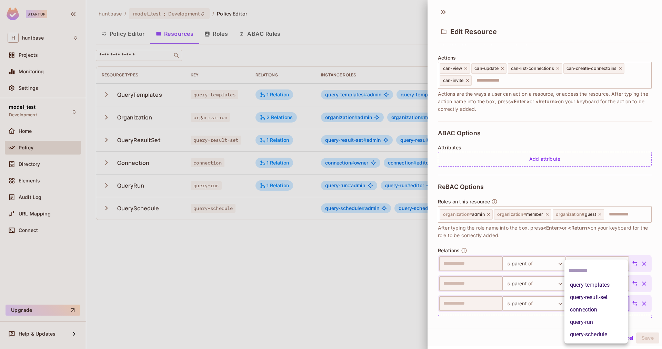
click at [600, 286] on li "query-templates" at bounding box center [595, 285] width 63 height 12
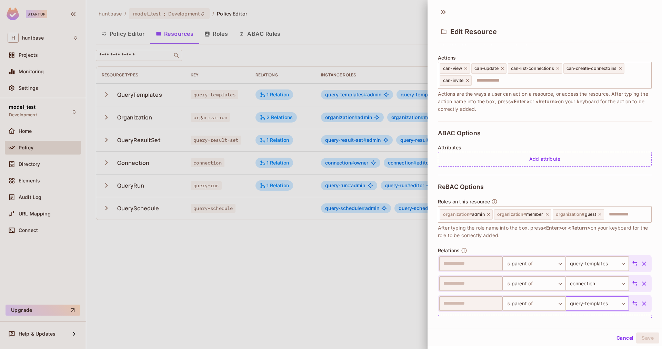
click at [614, 304] on body "**********" at bounding box center [331, 174] width 662 height 349
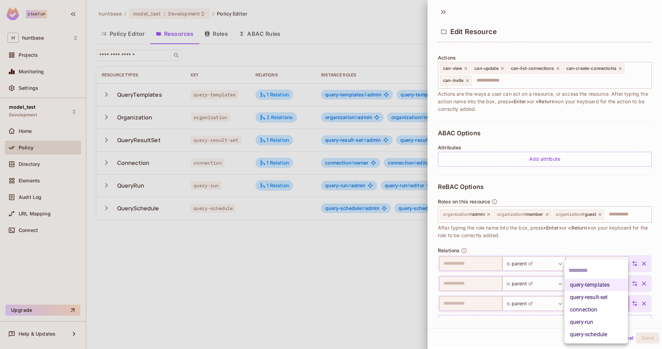
click at [596, 297] on li "query-result-set" at bounding box center [595, 297] width 63 height 12
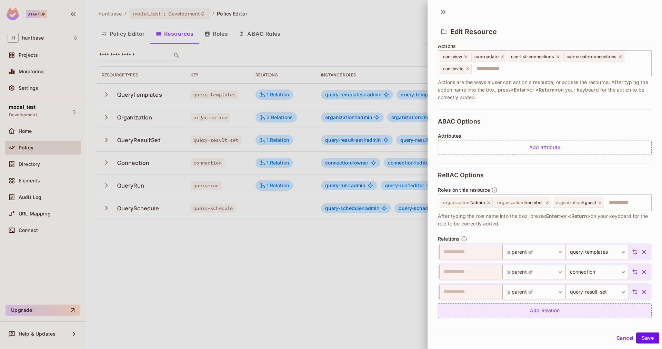
scroll to position [100, 0]
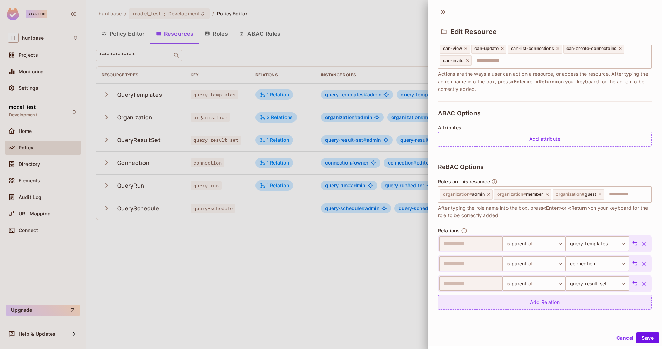
click at [553, 306] on div "Add Relation" at bounding box center [545, 302] width 214 height 15
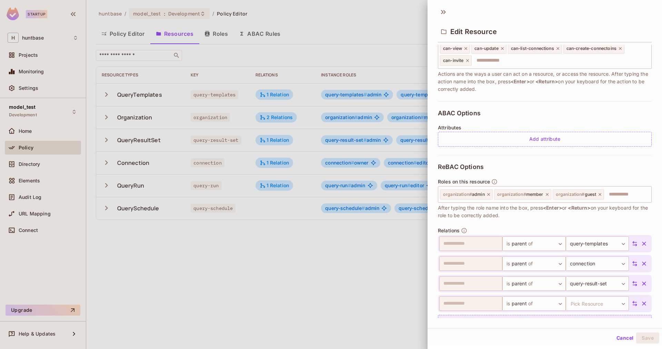
scroll to position [120, 0]
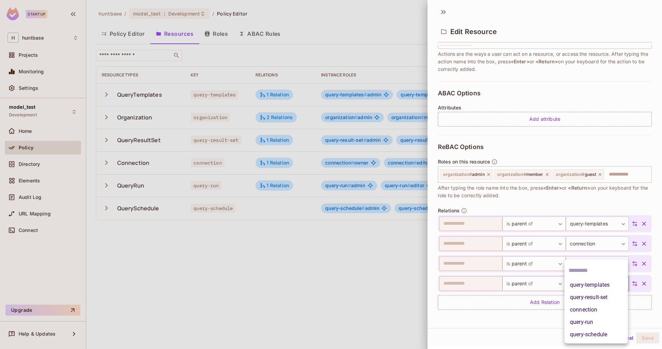
click at [590, 283] on body "**********" at bounding box center [331, 174] width 662 height 349
click at [595, 320] on li "query-run" at bounding box center [595, 322] width 63 height 12
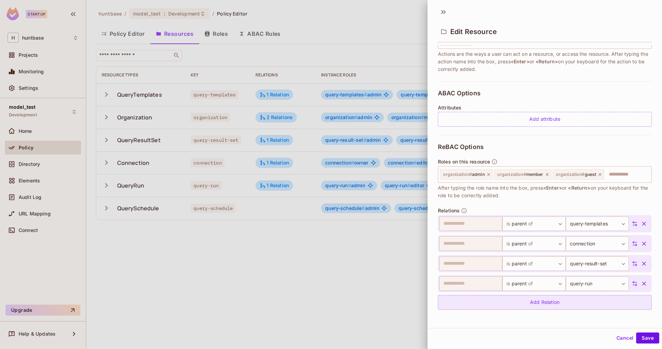
click at [551, 304] on div "Add Relation" at bounding box center [545, 302] width 214 height 15
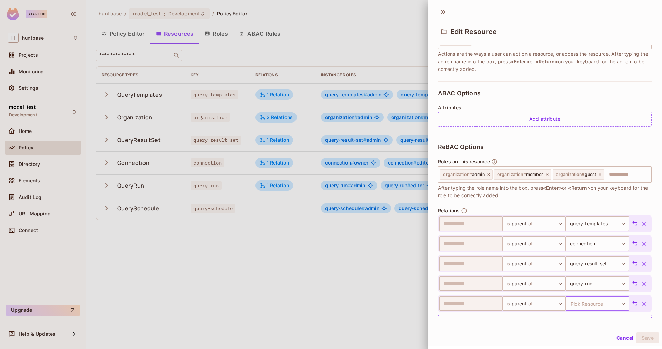
scroll to position [140, 0]
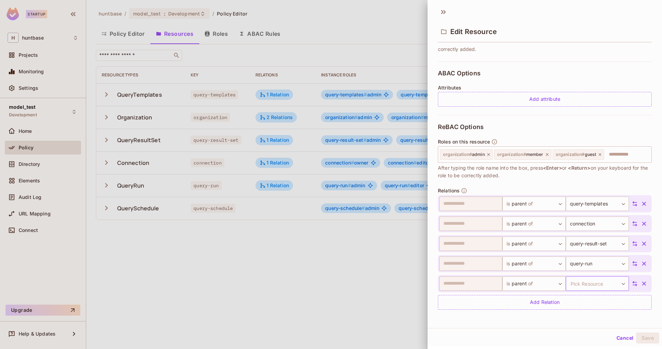
click at [600, 283] on body "**********" at bounding box center [331, 174] width 662 height 349
click at [593, 336] on li "query-schedule" at bounding box center [595, 335] width 63 height 12
click at [647, 336] on button "Save" at bounding box center [647, 338] width 23 height 11
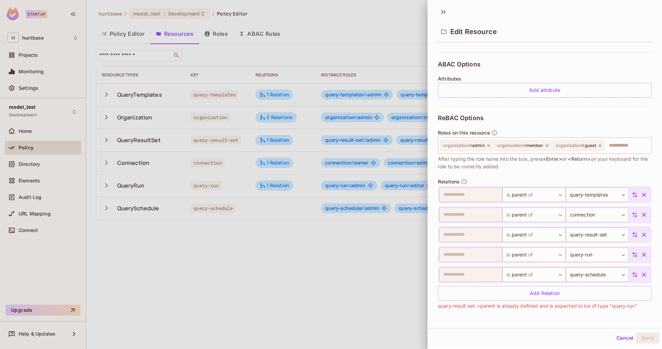
click at [645, 233] on icon "button" at bounding box center [644, 235] width 4 height 4
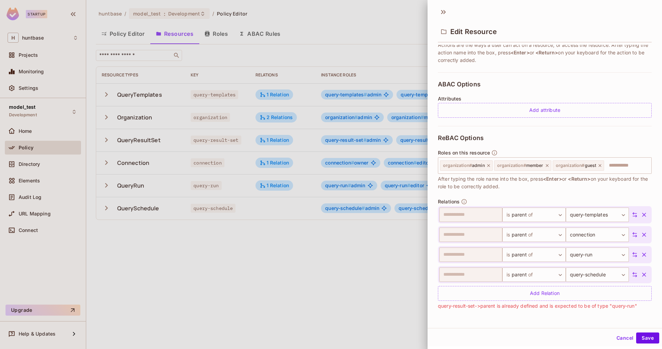
scroll to position [129, 0]
click at [646, 336] on button "Save" at bounding box center [647, 338] width 23 height 11
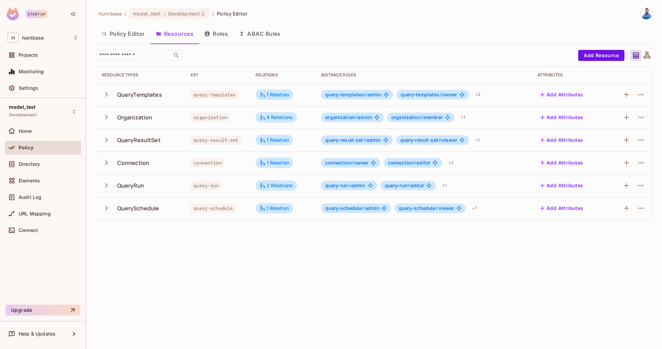
click at [132, 34] on button "Policy Editor" at bounding box center [123, 33] width 54 height 17
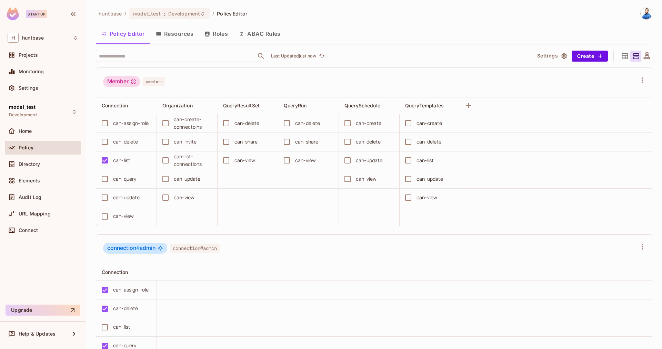
click at [178, 34] on button "Resources" at bounding box center [174, 33] width 49 height 17
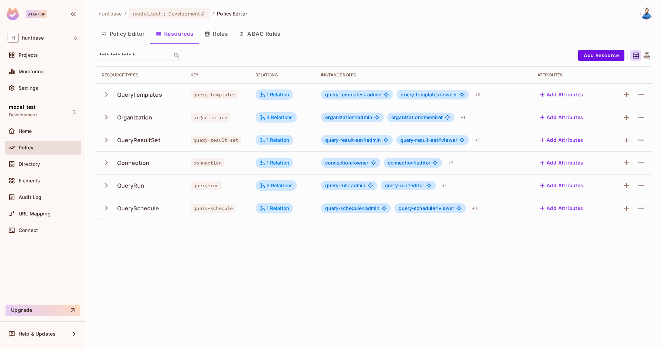
click at [409, 49] on div "huntbase / model_test : Development / Policy Editor Policy Editor Resources Rol…" at bounding box center [374, 117] width 556 height 218
click at [161, 153] on td "Connection" at bounding box center [140, 163] width 89 height 23
click at [105, 160] on icon "button" at bounding box center [106, 162] width 9 height 9
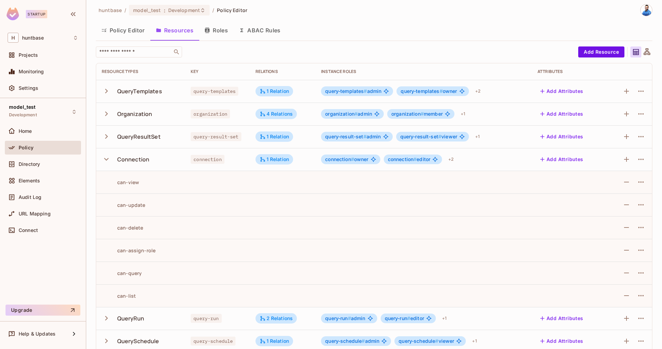
scroll to position [3, 0]
click at [105, 160] on icon "button" at bounding box center [106, 159] width 9 height 9
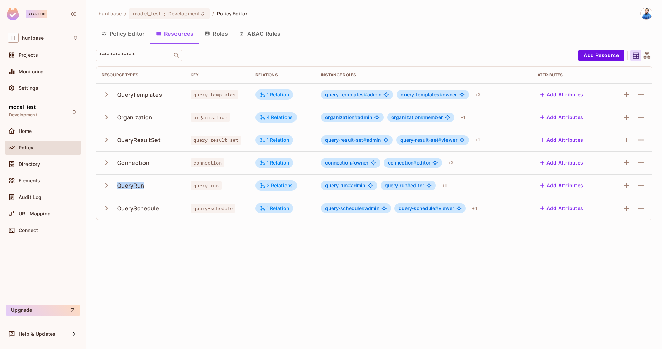
drag, startPoint x: 119, startPoint y: 185, endPoint x: 146, endPoint y: 182, distance: 27.4
click at [146, 182] on div "QueryRun" at bounding box center [141, 185] width 78 height 14
drag, startPoint x: 119, startPoint y: 165, endPoint x: 145, endPoint y: 160, distance: 26.7
click at [145, 160] on div "Connection" at bounding box center [133, 163] width 32 height 8
drag, startPoint x: 230, startPoint y: 59, endPoint x: 220, endPoint y: 71, distance: 15.7
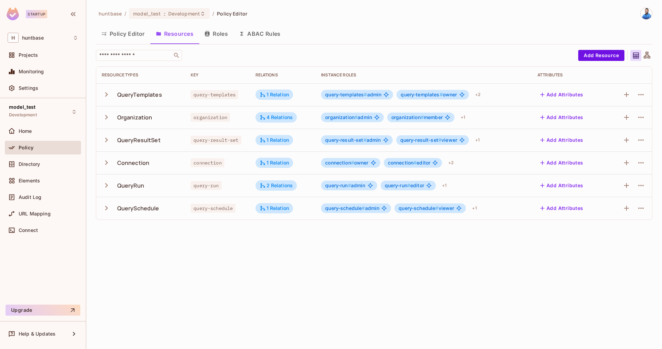
click at [230, 59] on div "​" at bounding box center [335, 55] width 479 height 11
click at [195, 78] on th "Key" at bounding box center [217, 75] width 64 height 17
click at [182, 72] on th "Resource Types" at bounding box center [140, 75] width 89 height 17
drag, startPoint x: 435, startPoint y: 89, endPoint x: 504, endPoint y: 99, distance: 69.6
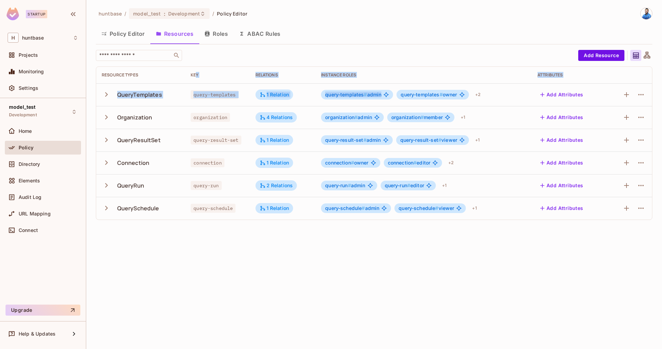
click at [498, 98] on table "Resource Types Key Relations Instance roles Attributes QueryTemplates query-tem…" at bounding box center [373, 143] width 555 height 153
drag, startPoint x: 577, startPoint y: 68, endPoint x: 576, endPoint y: 76, distance: 7.7
click at [577, 69] on th "Attributes" at bounding box center [569, 75] width 74 height 17
drag, startPoint x: 576, startPoint y: 76, endPoint x: 91, endPoint y: 76, distance: 485.1
click at [91, 76] on div "huntbase / model_test : Development / Policy Editor Policy Editor Resources Rol…" at bounding box center [373, 174] width 575 height 349
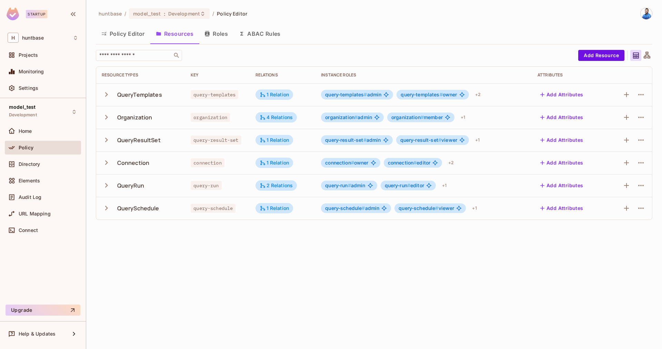
drag, startPoint x: 493, startPoint y: 235, endPoint x: 461, endPoint y: 212, distance: 39.1
click at [493, 234] on div "huntbase / model_test : Development / Policy Editor Policy Editor Resources Rol…" at bounding box center [373, 174] width 575 height 349
click at [459, 209] on icon at bounding box center [458, 208] width 5 height 5
click at [350, 229] on div "huntbase / model_test : Development / Policy Editor Policy Editor Resources Rol…" at bounding box center [373, 174] width 575 height 349
click at [107, 209] on icon "button" at bounding box center [106, 208] width 9 height 9
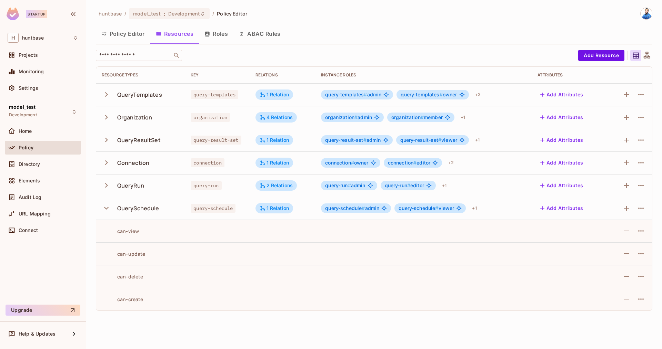
click at [107, 209] on icon "button" at bounding box center [106, 208] width 9 height 9
click at [32, 181] on span "Elements" at bounding box center [29, 181] width 21 height 6
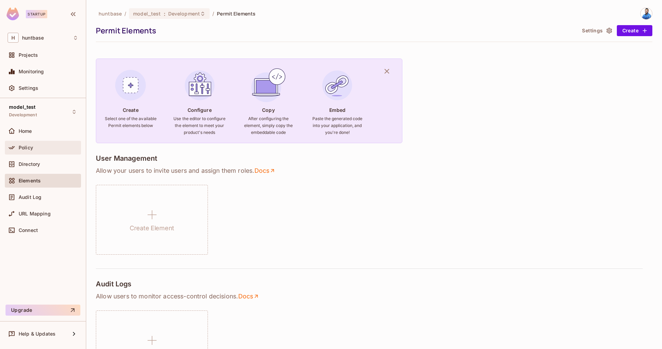
click at [38, 147] on div "Policy" at bounding box center [49, 148] width 60 height 6
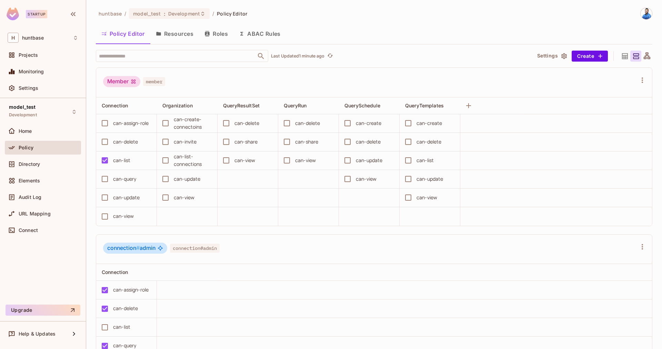
scroll to position [0, 7]
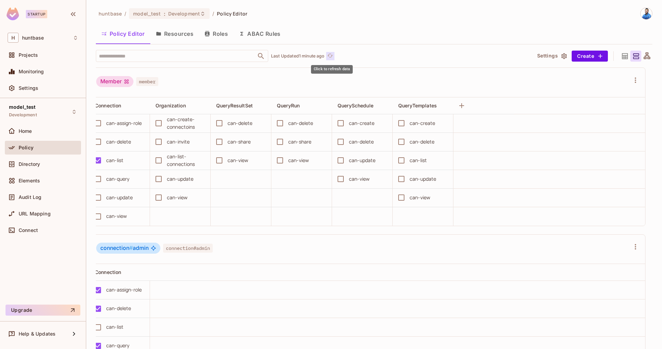
click at [329, 54] on icon "refresh" at bounding box center [330, 56] width 6 height 6
drag, startPoint x: 181, startPoint y: 35, endPoint x: 179, endPoint y: 39, distance: 3.7
click at [181, 35] on button "Resources" at bounding box center [174, 33] width 49 height 17
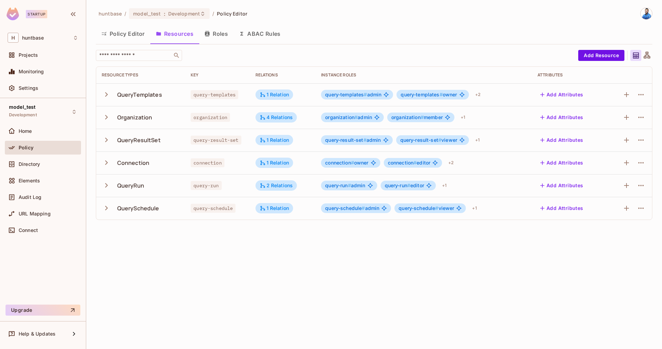
click at [222, 35] on button "Roles" at bounding box center [216, 33] width 34 height 17
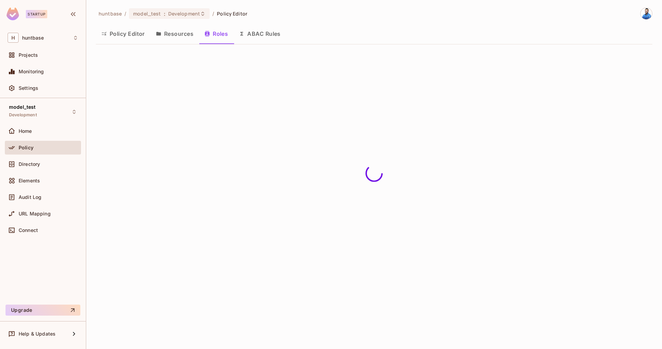
click at [257, 29] on button "ABAC Rules" at bounding box center [259, 33] width 53 height 17
